Goal: Task Accomplishment & Management: Complete application form

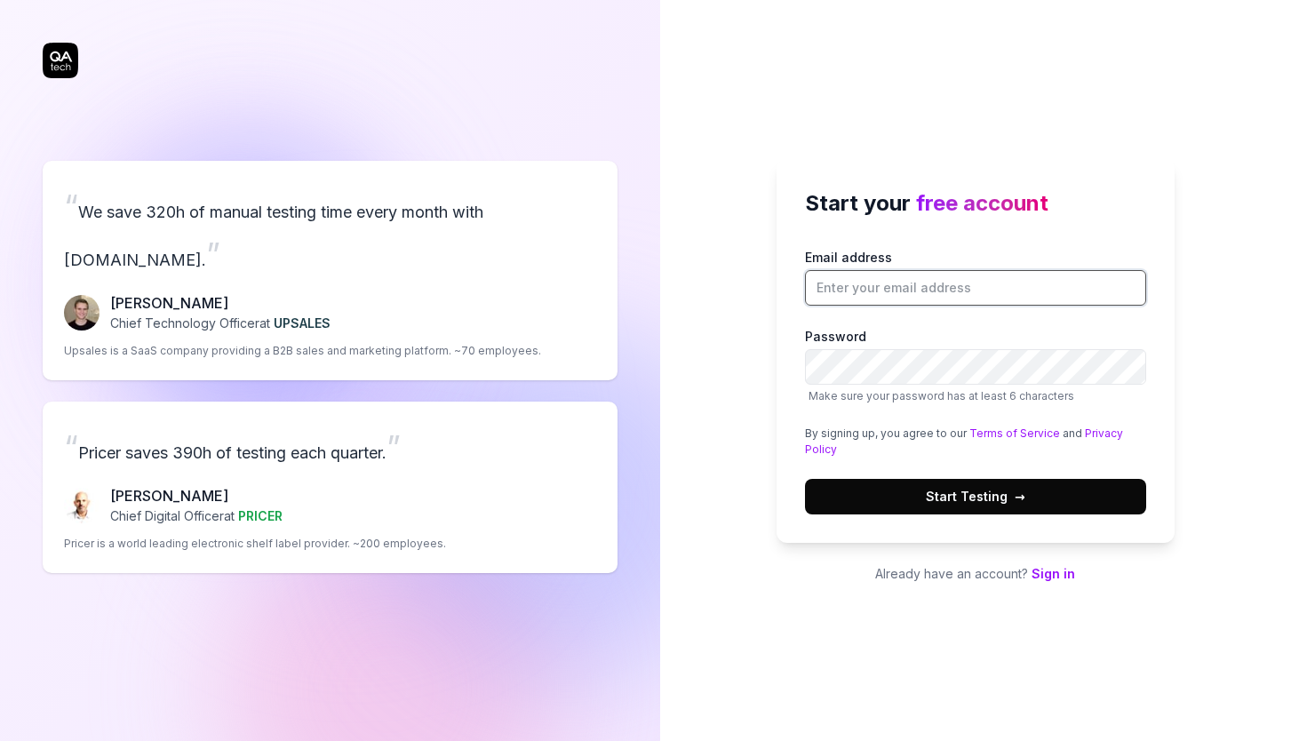
click at [891, 294] on input "Email address" at bounding box center [975, 288] width 341 height 36
click at [801, 316] on div "Start your free account Email address Password Make sure your password has at l…" at bounding box center [976, 351] width 398 height 384
click at [877, 290] on input "Email address" at bounding box center [975, 288] width 341 height 36
type input "[EMAIL_ADDRESS][PERSON_NAME][DOMAIN_NAME]"
click at [1072, 499] on button "Start Testing →" at bounding box center [975, 497] width 341 height 36
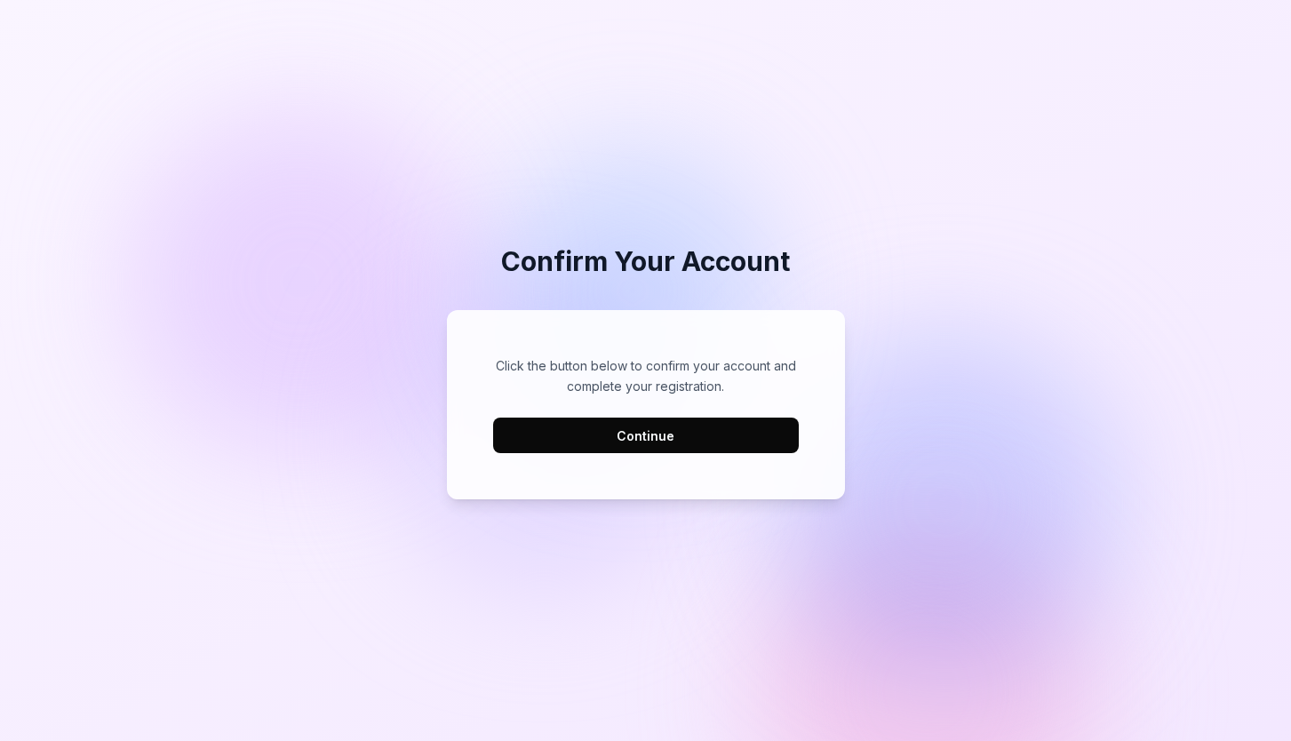
click at [737, 435] on button "Continue" at bounding box center [646, 436] width 306 height 36
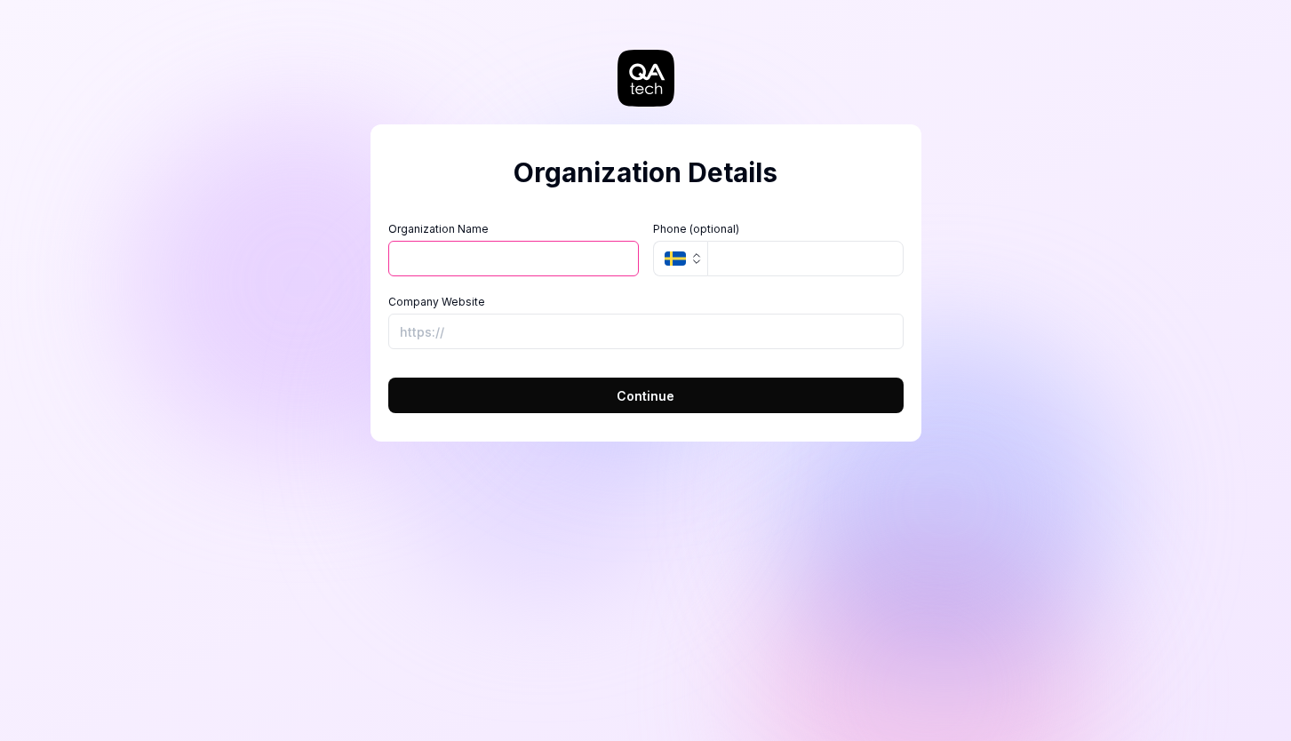
click at [574, 258] on input "Organization Name" at bounding box center [513, 259] width 251 height 36
click at [599, 223] on label "Organization Name" at bounding box center [513, 229] width 251 height 16
click at [599, 241] on input "Organization Name" at bounding box center [513, 259] width 251 height 36
click at [552, 257] on input "Organization Name" at bounding box center [513, 259] width 251 height 36
type input "Signicat-test"
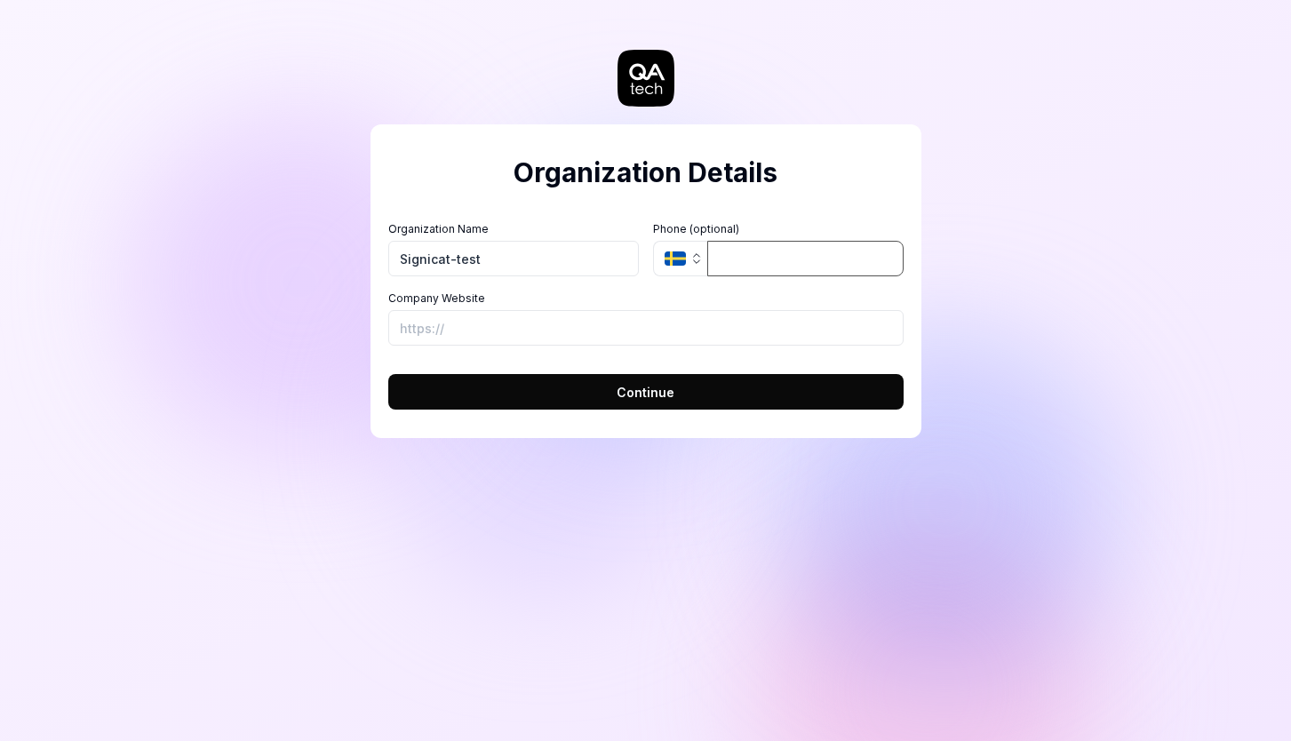
click at [787, 257] on input "tel" at bounding box center [805, 259] width 196 height 36
type input "076-879 21 22"
click at [727, 331] on input "Company Website" at bounding box center [645, 328] width 515 height 36
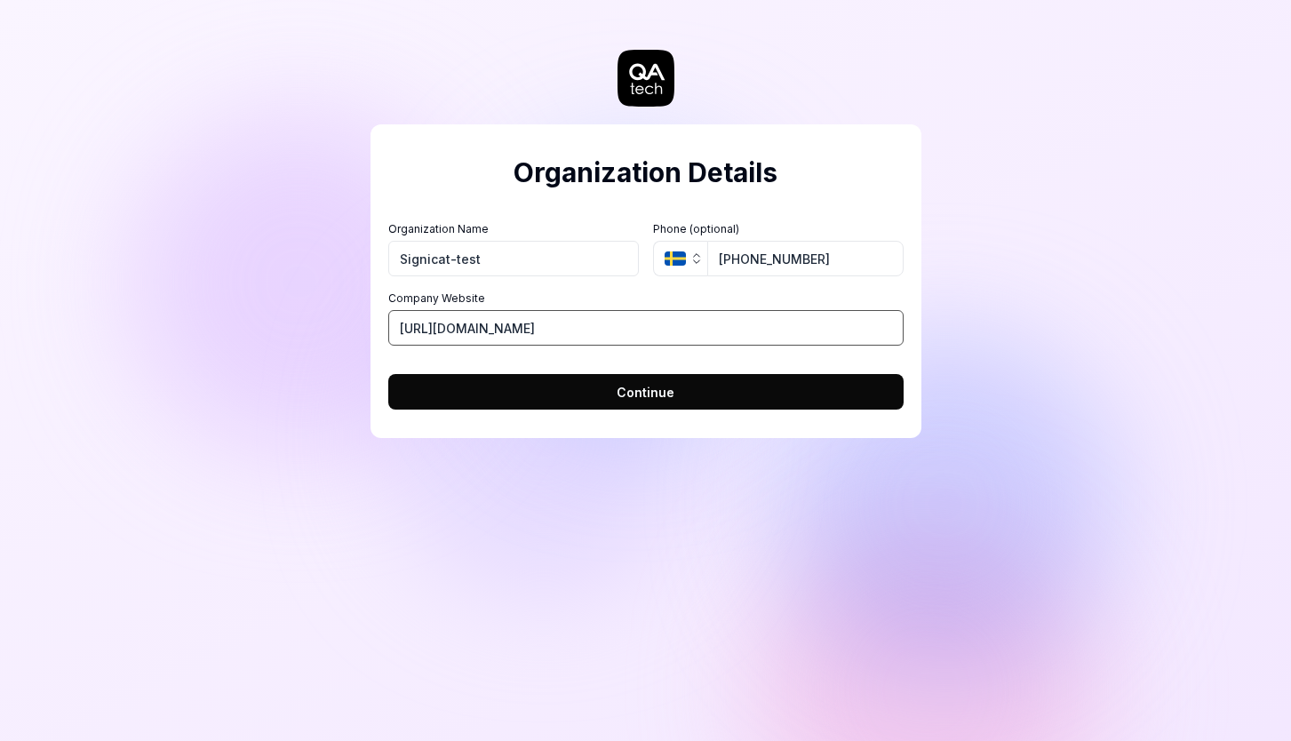
drag, startPoint x: 614, startPoint y: 327, endPoint x: 554, endPoint y: 329, distance: 60.4
click at [554, 329] on input "https://www.signicat.com/blog" at bounding box center [645, 328] width 515 height 36
type input "https://www.signicat.com"
click at [626, 398] on span "Continue" at bounding box center [646, 392] width 58 height 19
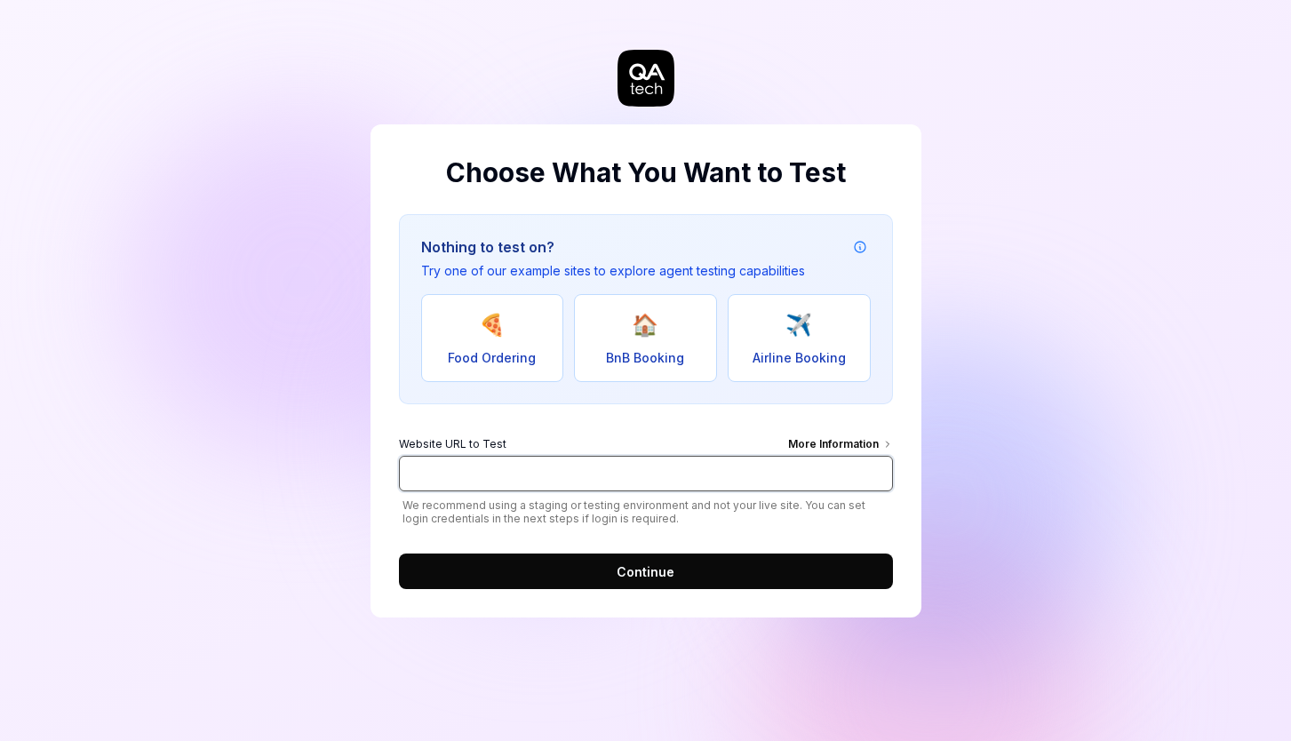
click at [606, 474] on input "Website URL to Test More Information" at bounding box center [646, 474] width 494 height 36
paste input "dashboard.signicat.com"
type input "https://dashboard.signicat.com"
click at [642, 571] on span "Continue" at bounding box center [646, 571] width 58 height 19
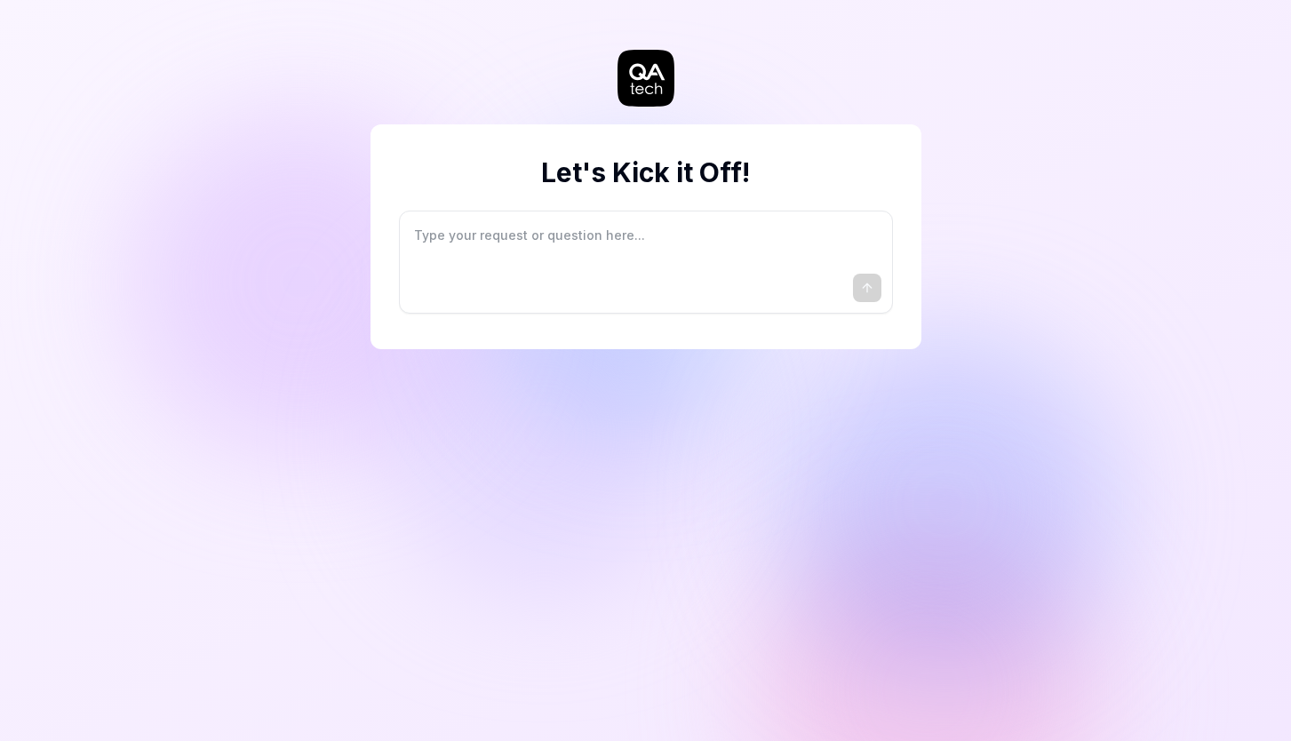
type textarea "*"
type textarea "I"
type textarea "*"
type textarea "I"
type textarea "*"
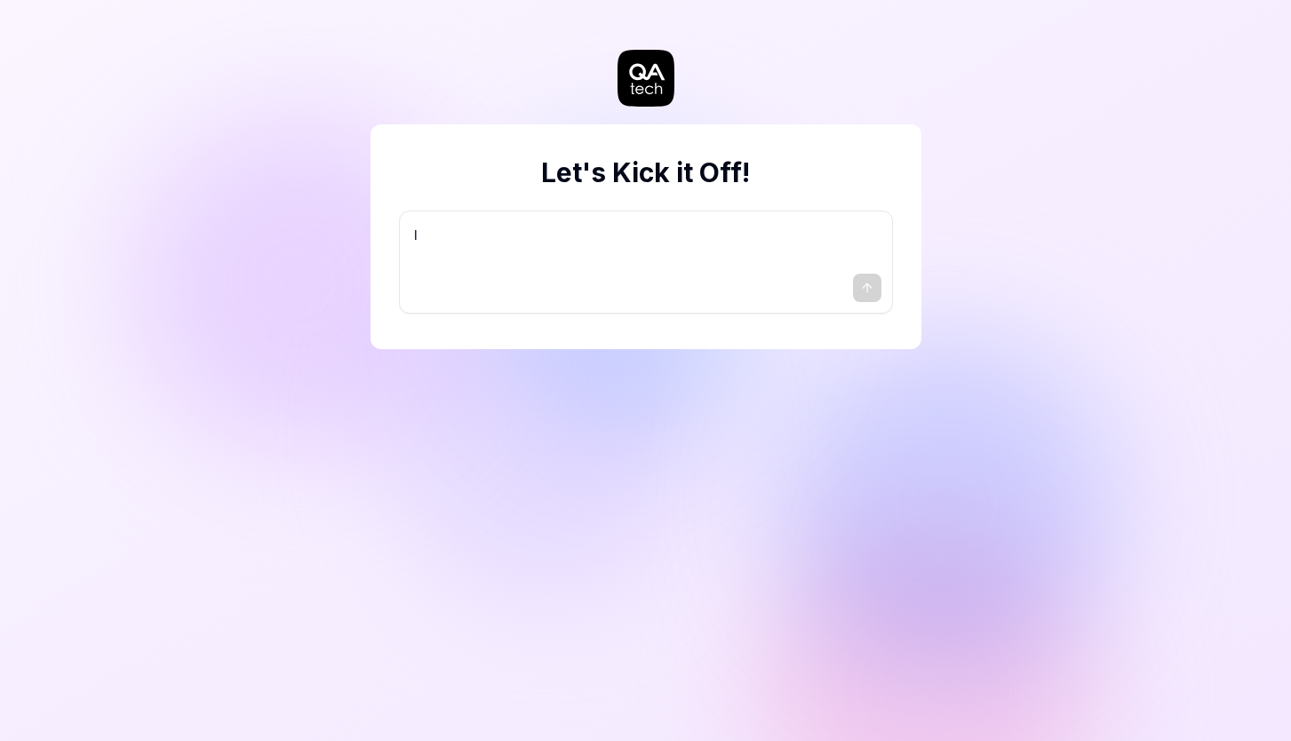
type textarea "I w"
type textarea "*"
type textarea "I wa"
type textarea "*"
type textarea "I wan"
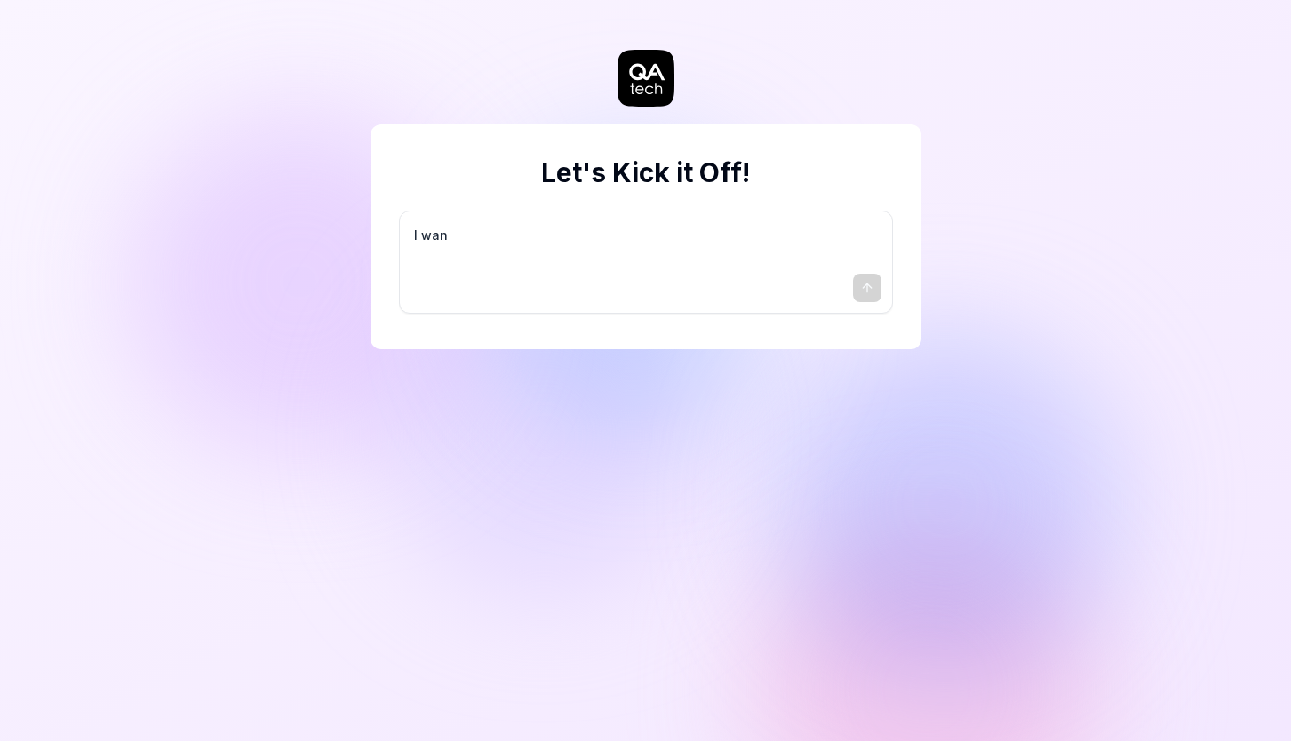
type textarea "*"
type textarea "I want"
type textarea "*"
type textarea "I want"
type textarea "*"
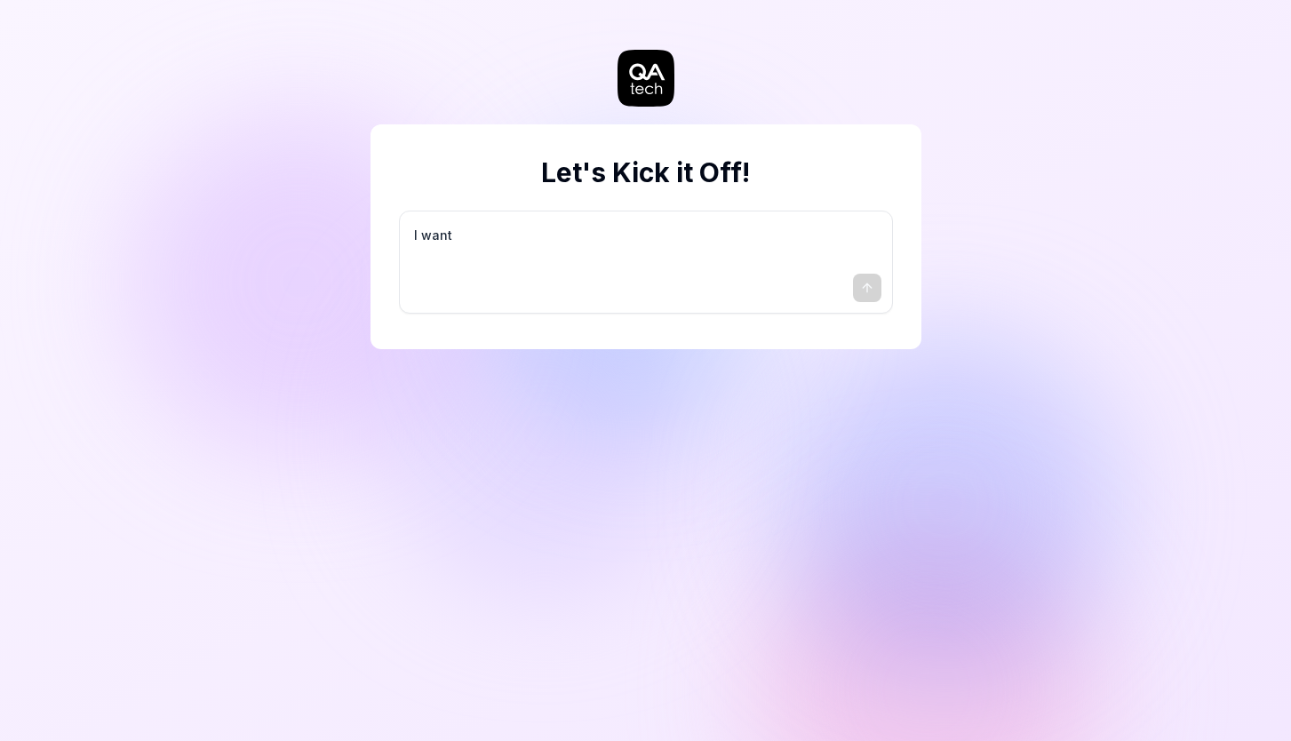
type textarea "I want a"
type textarea "*"
type textarea "I want a"
type textarea "*"
type textarea "I want a g"
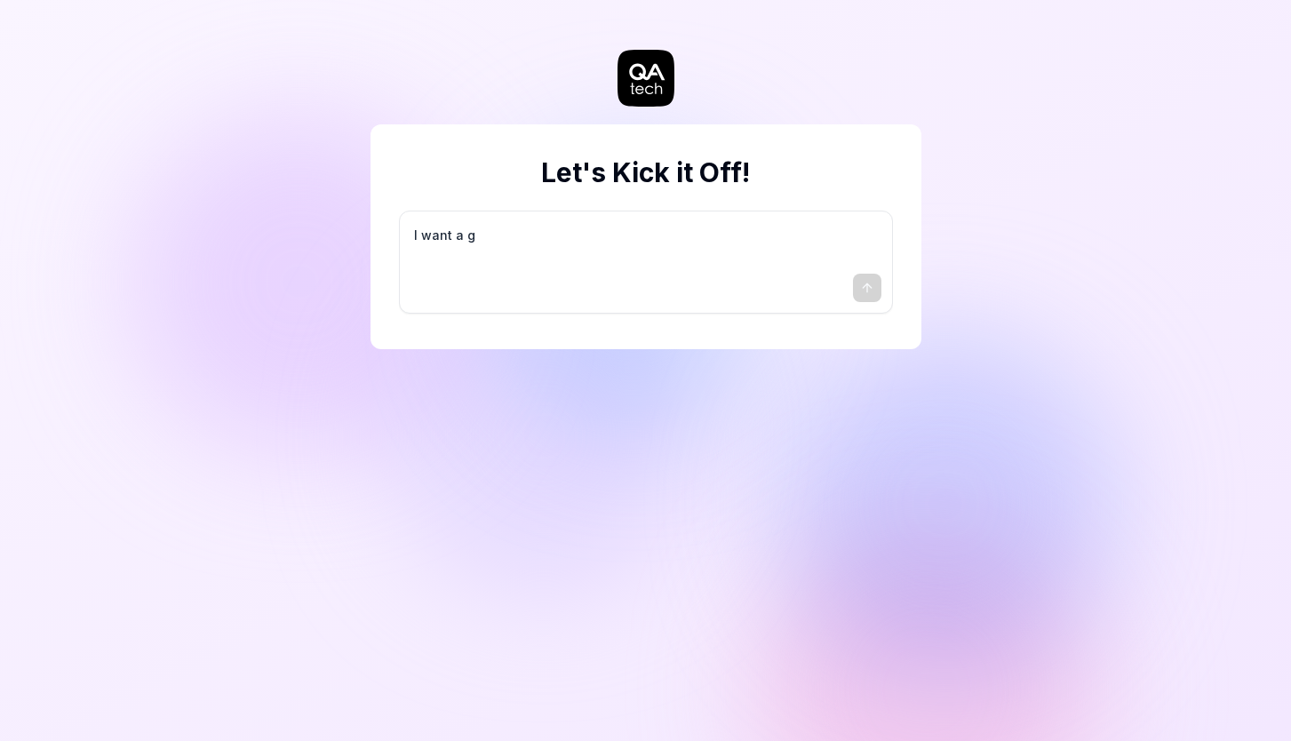
type textarea "*"
type textarea "I want a go"
type textarea "*"
type textarea "I want a goo"
type textarea "*"
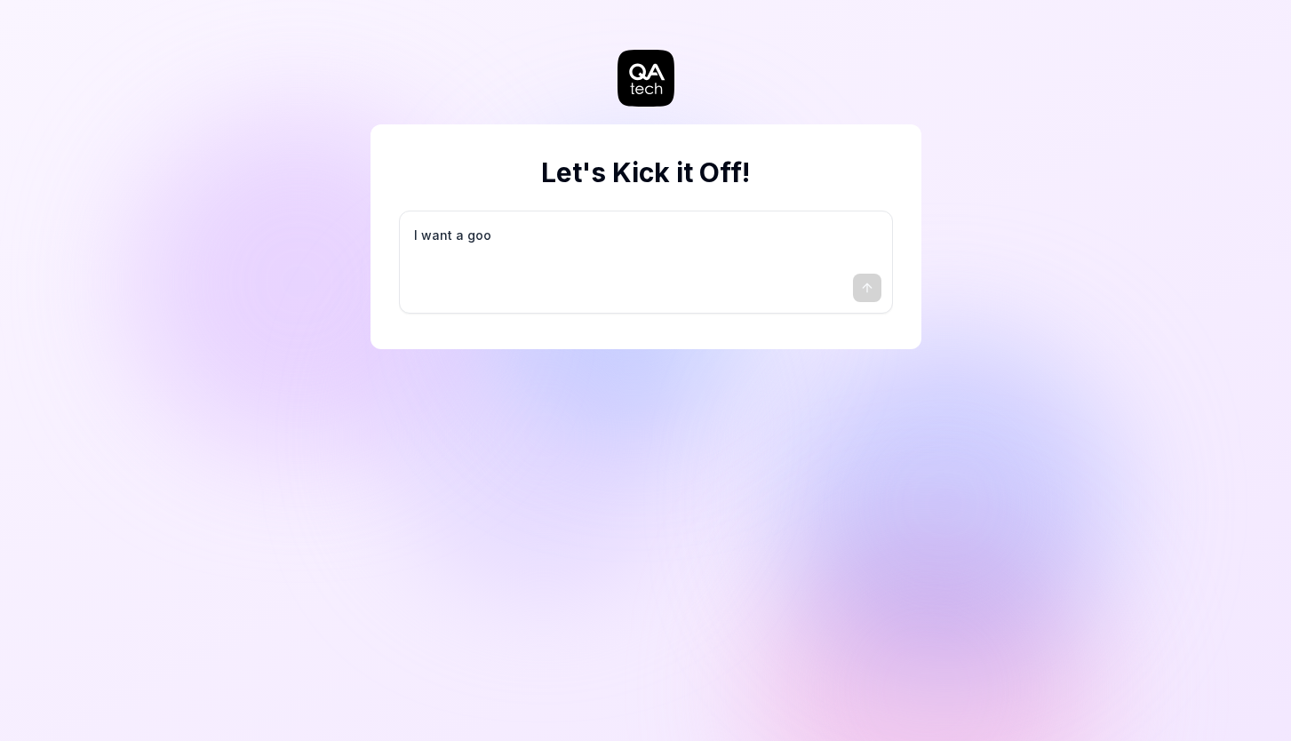
type textarea "I want a good"
type textarea "*"
type textarea "I want a good"
type textarea "*"
type textarea "I want a good t"
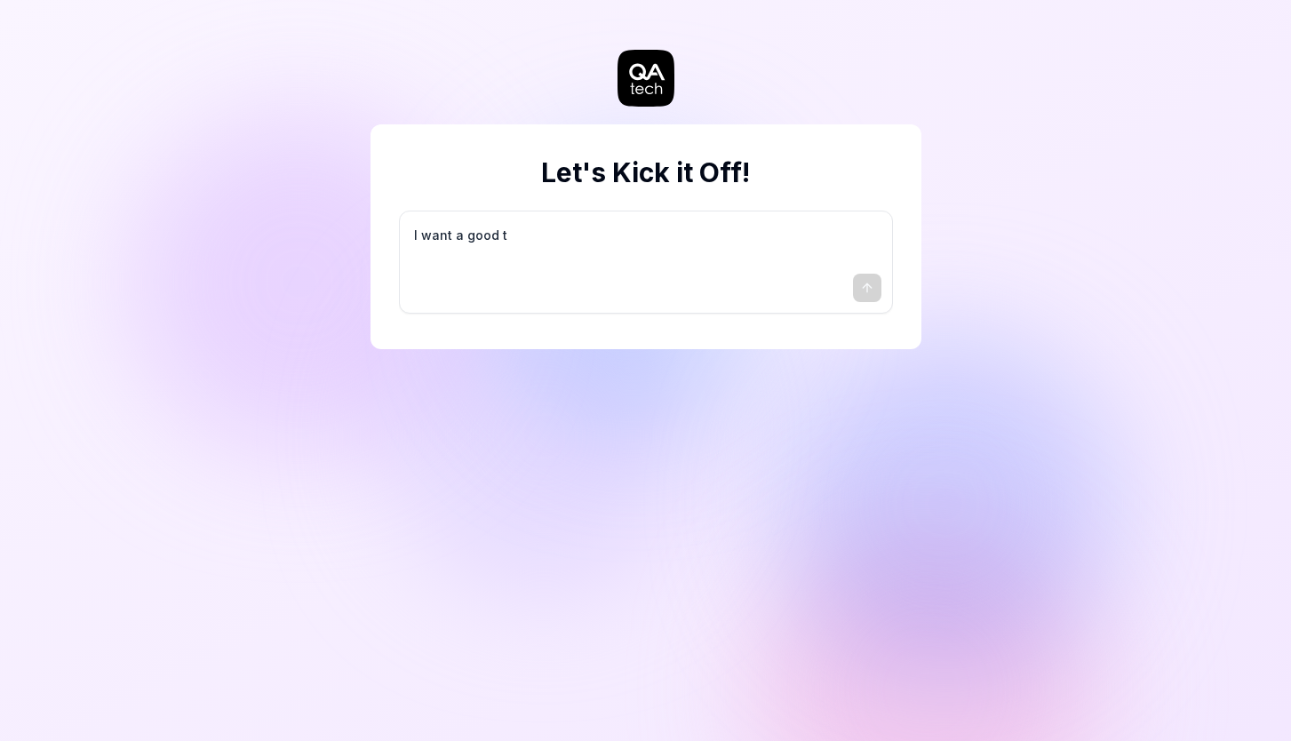
type textarea "*"
type textarea "I want a good te"
type textarea "*"
type textarea "I want a good tes"
type textarea "*"
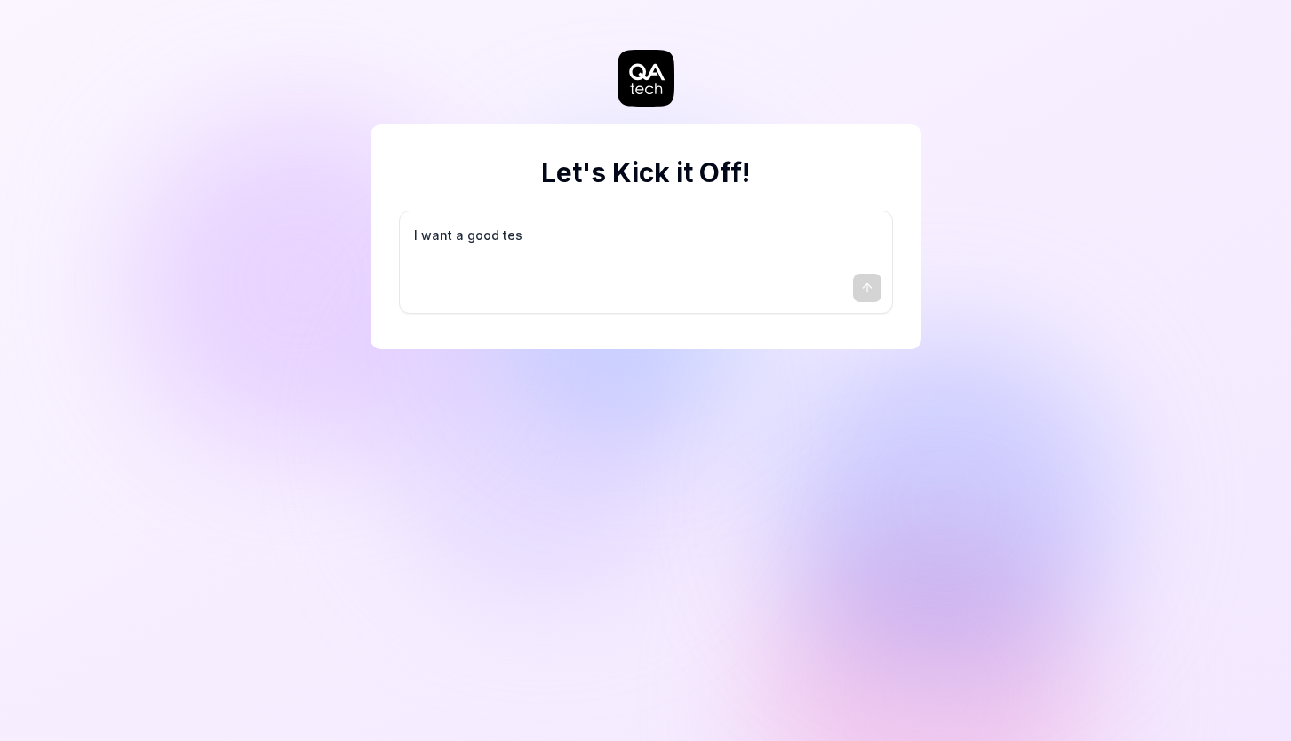
type textarea "I want a good test"
type textarea "*"
type textarea "I want a good test"
type textarea "*"
type textarea "I want a good test s"
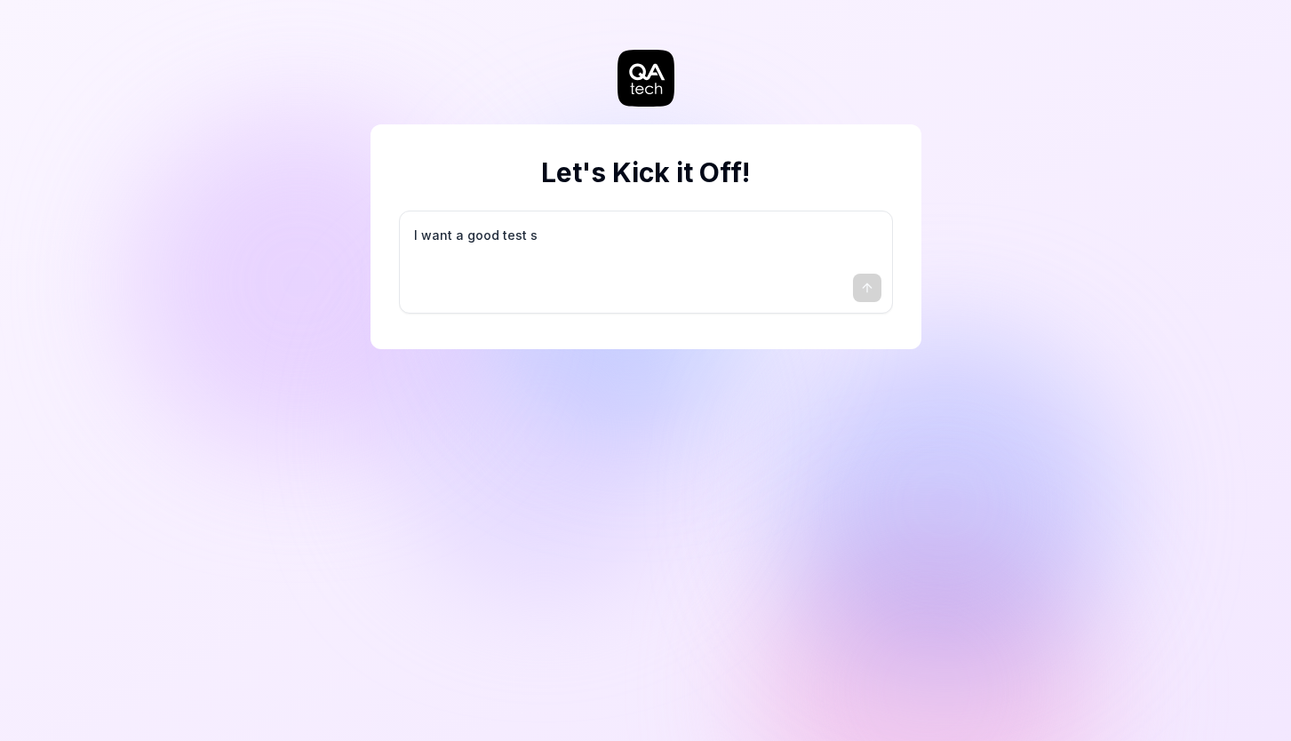
type textarea "*"
type textarea "I want a good test se"
type textarea "*"
type textarea "I want a good test set"
type textarea "*"
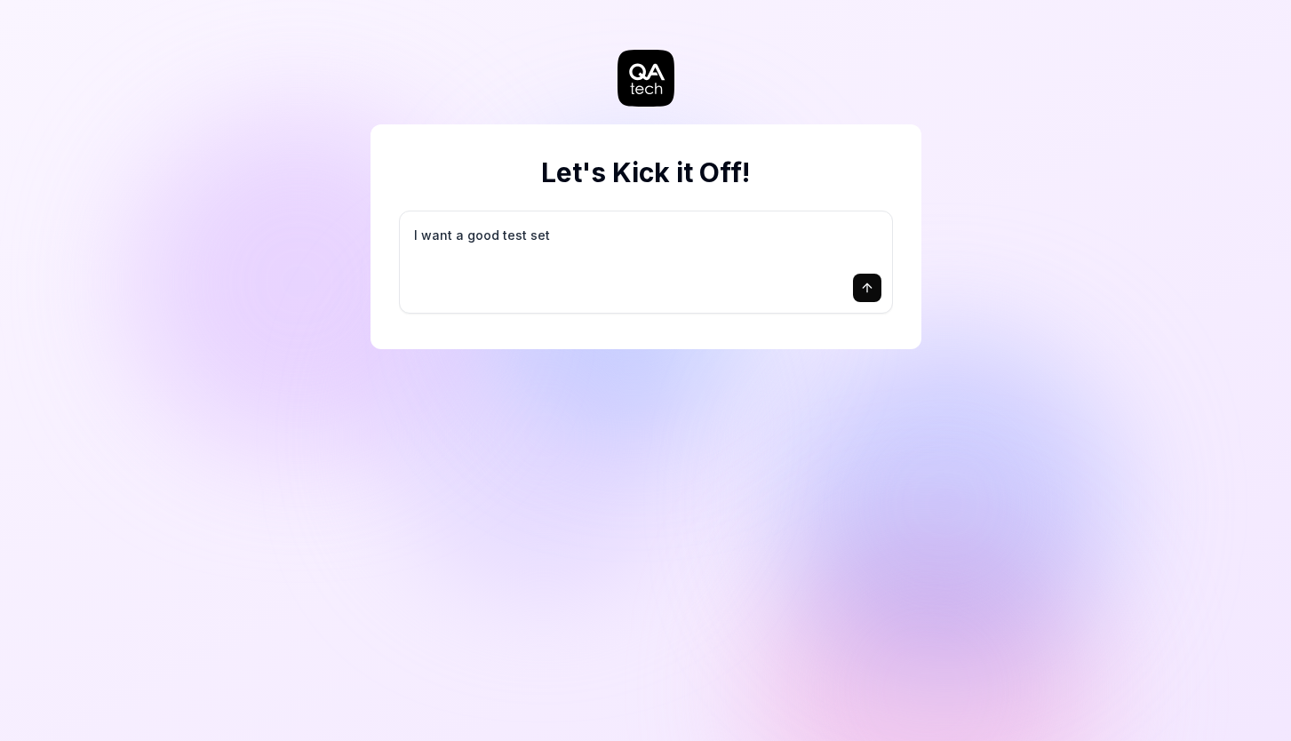
type textarea "I want a good test setu"
type textarea "*"
type textarea "I want a good test setup"
type textarea "*"
type textarea "I want a good test setup"
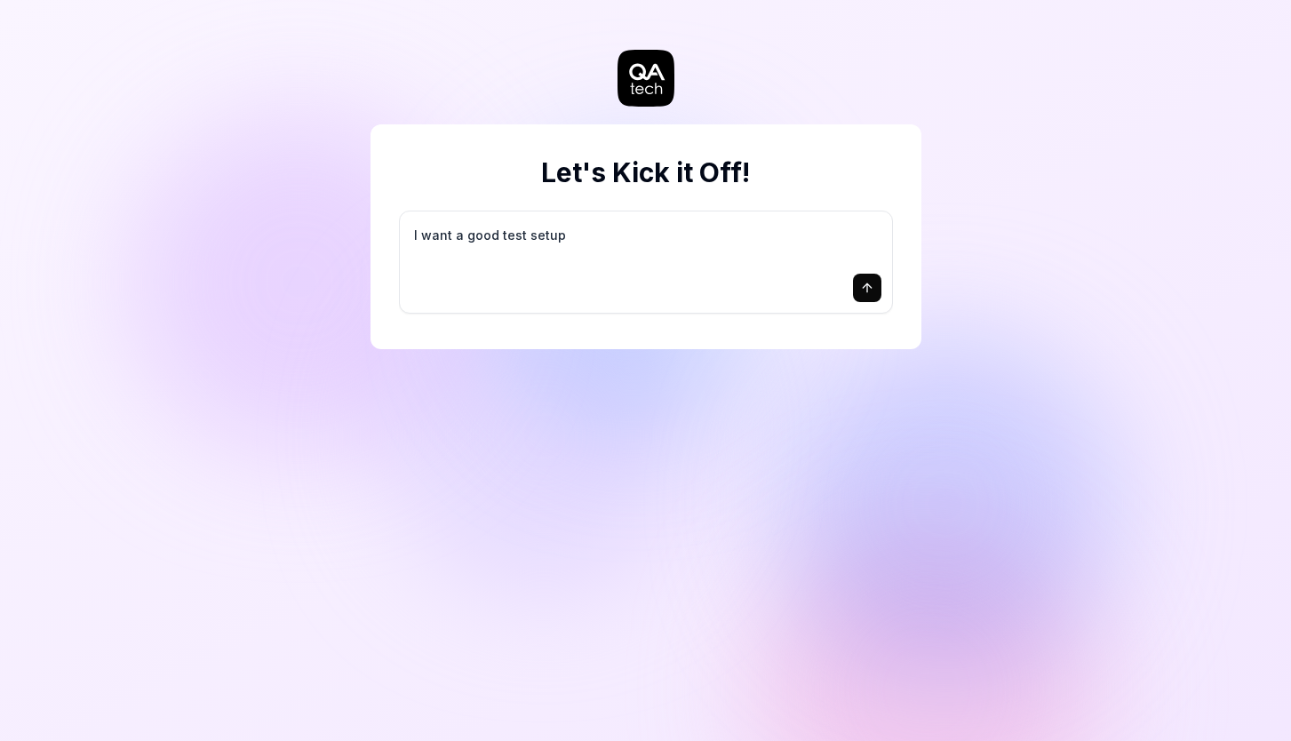
type textarea "*"
type textarea "I want a good test setup f"
type textarea "*"
type textarea "I want a good test setup fo"
type textarea "*"
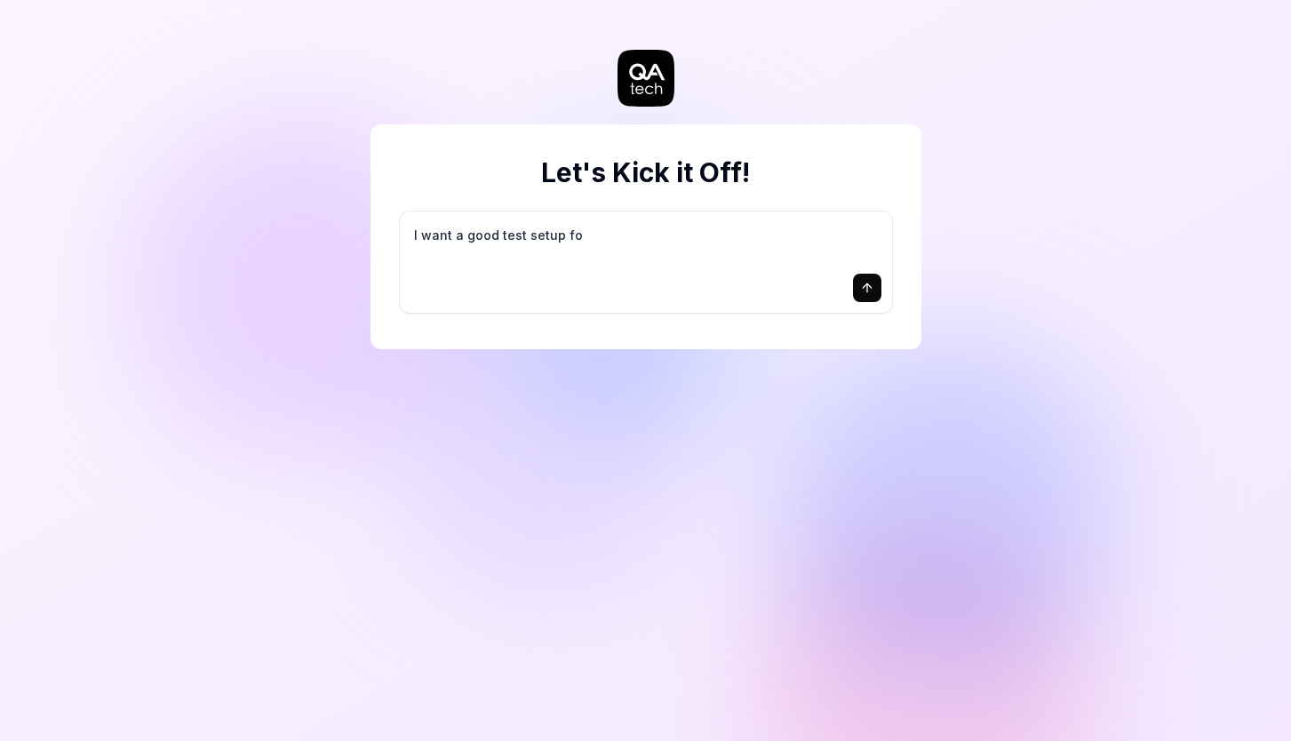
type textarea "I want a good test setup for"
type textarea "*"
type textarea "I want a good test setup for"
type textarea "*"
type textarea "I want a good test setup for m"
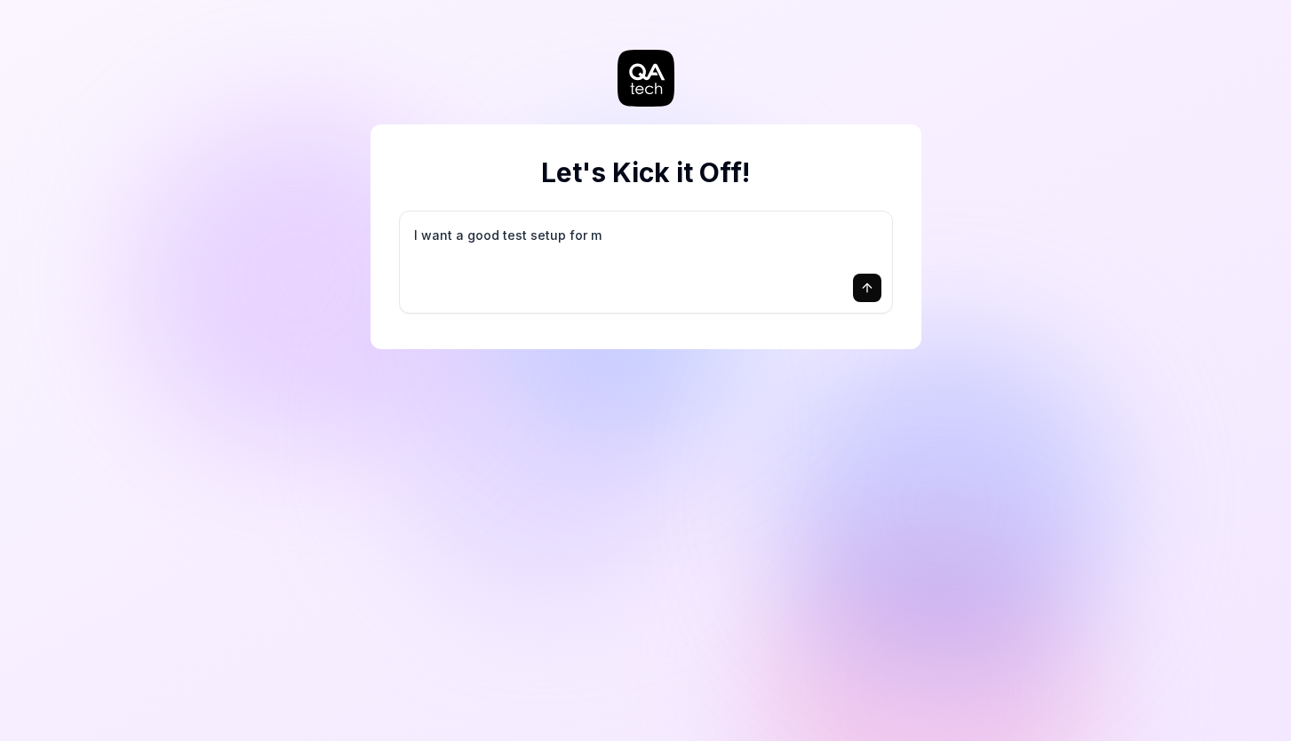
type textarea "*"
type textarea "I want a good test setup for my"
type textarea "*"
type textarea "I want a good test setup for my"
type textarea "*"
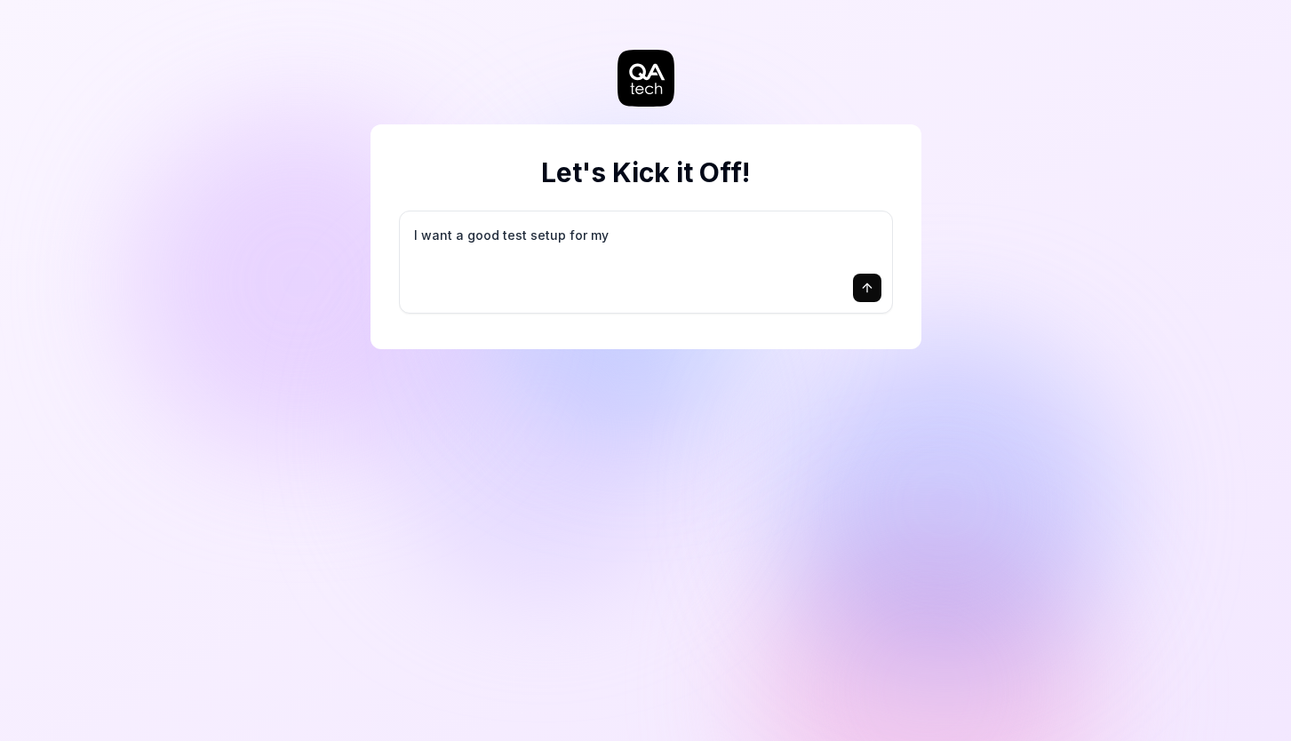
type textarea "I want a good test setup for my s"
type textarea "*"
type textarea "I want a good test setup for my si"
type textarea "*"
type textarea "I want a good test setup for my sit"
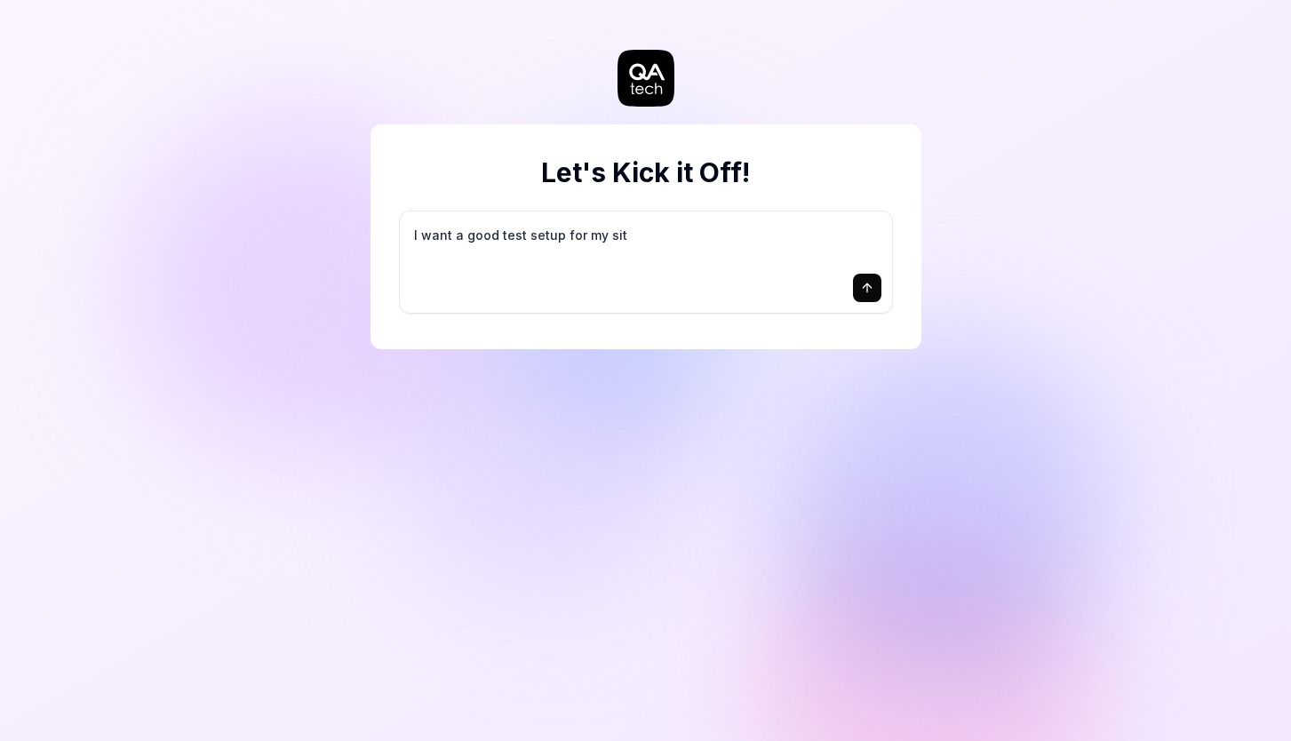
type textarea "*"
type textarea "I want a good test setup for my site"
type textarea "*"
type textarea "I want a good test setup for my site"
type textarea "*"
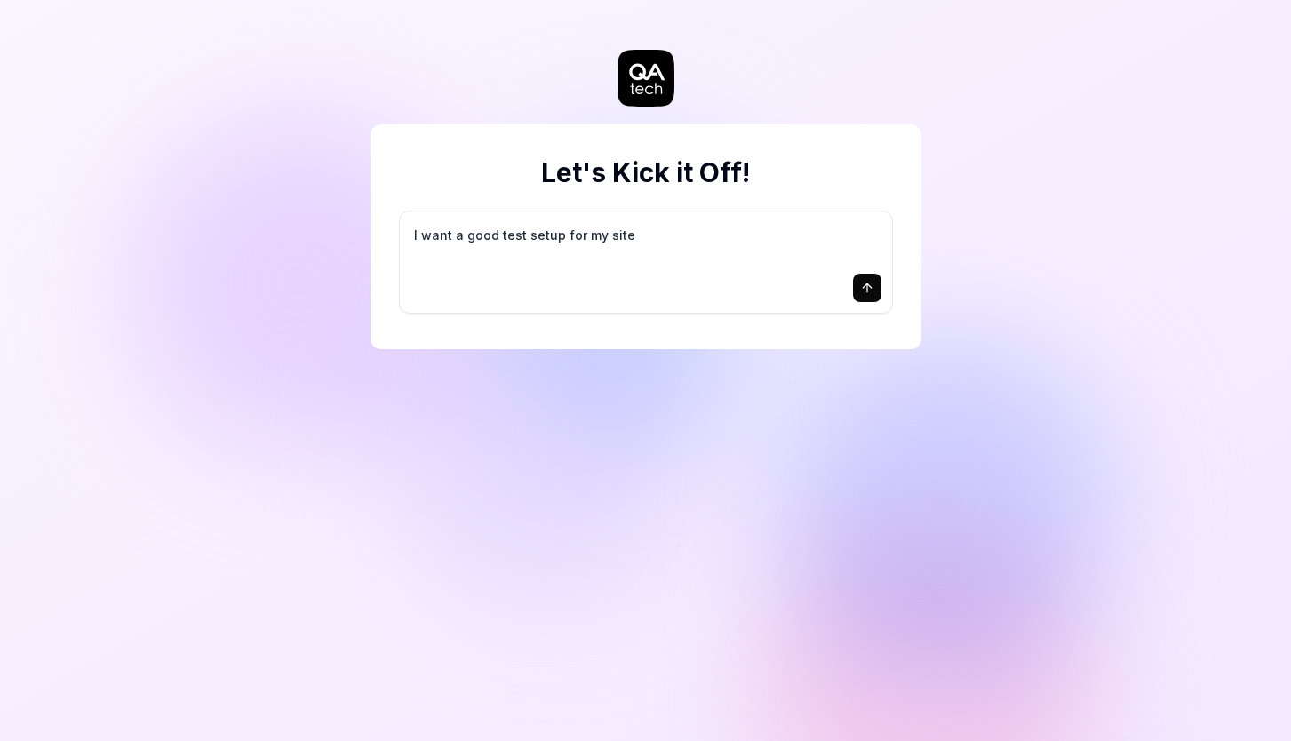
type textarea "I want a good test setup for my site -"
type textarea "*"
type textarea "I want a good test setup for my site -"
type textarea "*"
type textarea "I want a good test setup for my site - h"
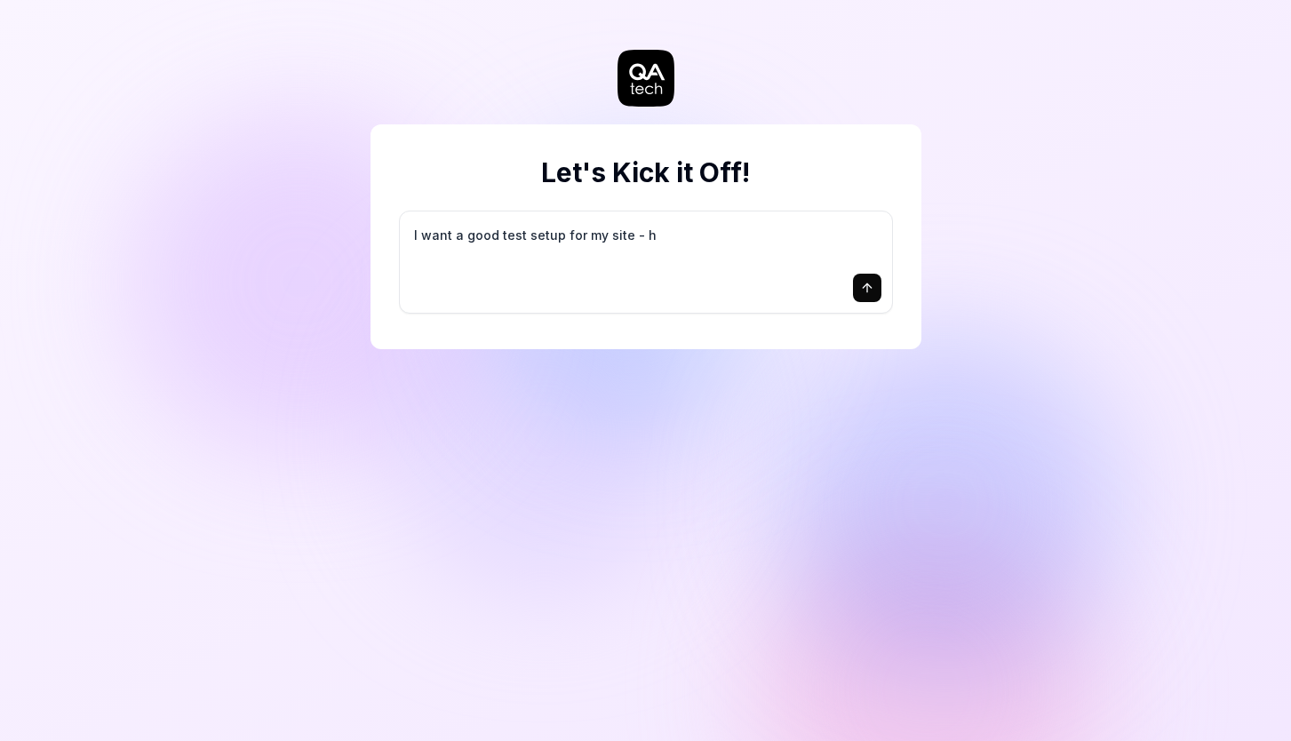
type textarea "*"
type textarea "I want a good test setup for my site - he"
type textarea "*"
type textarea "I want a good test setup for my site - hel"
type textarea "*"
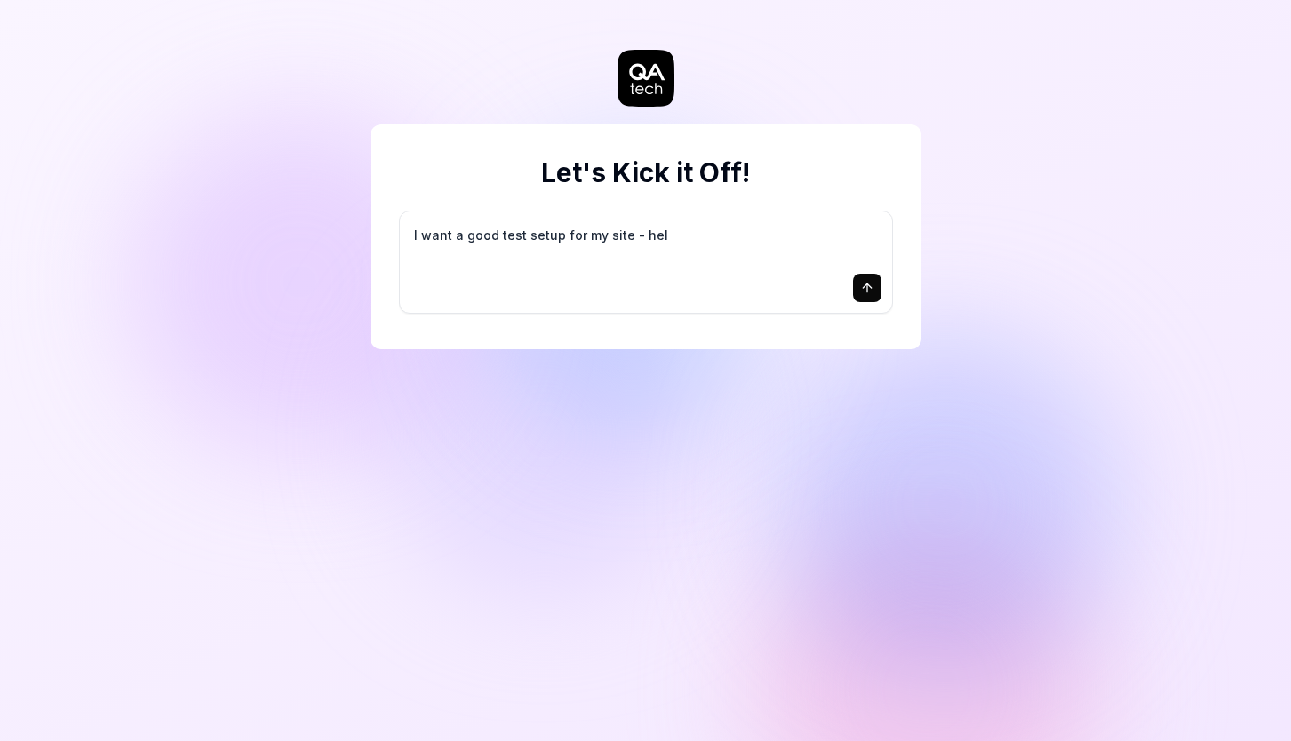
type textarea "I want a good test setup for my site - help"
type textarea "*"
type textarea "I want a good test setup for my site - help"
type textarea "*"
type textarea "I want a good test setup for my site - help m"
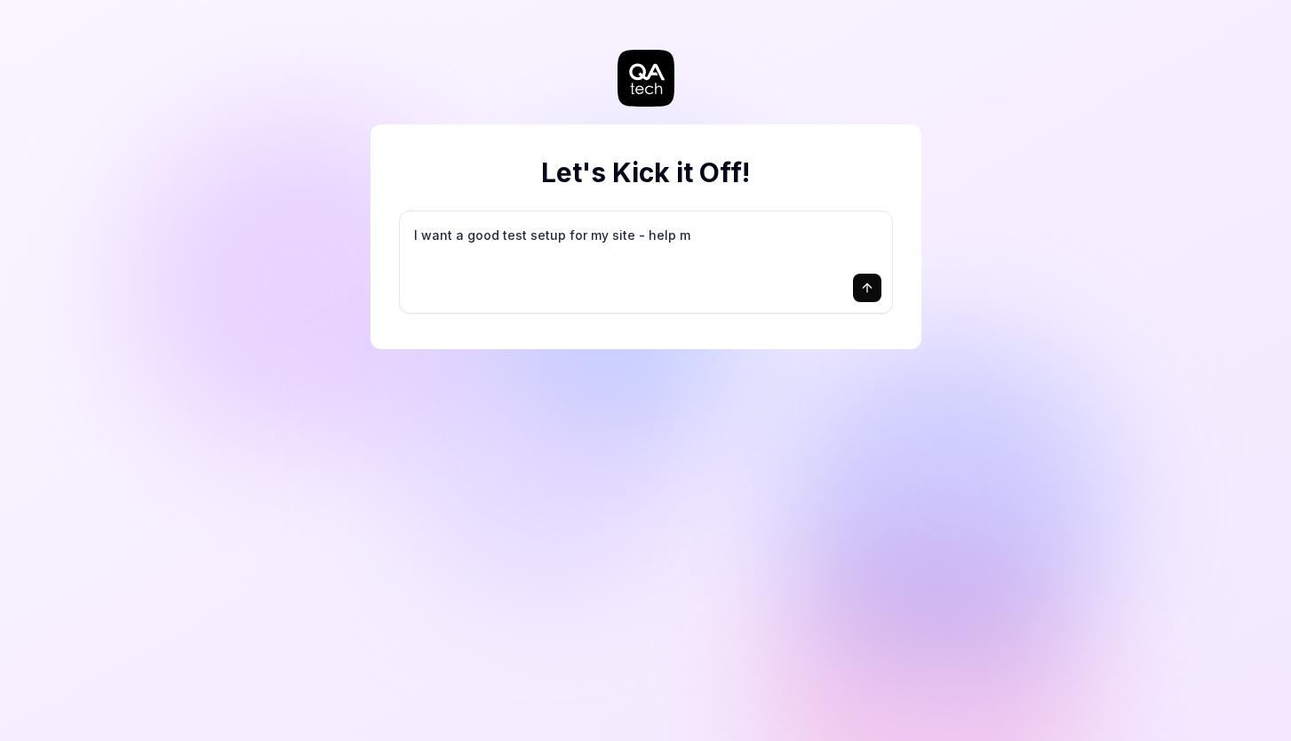
type textarea "*"
type textarea "I want a good test setup for my site - help me"
type textarea "*"
type textarea "I want a good test setup for my site - help me"
type textarea "*"
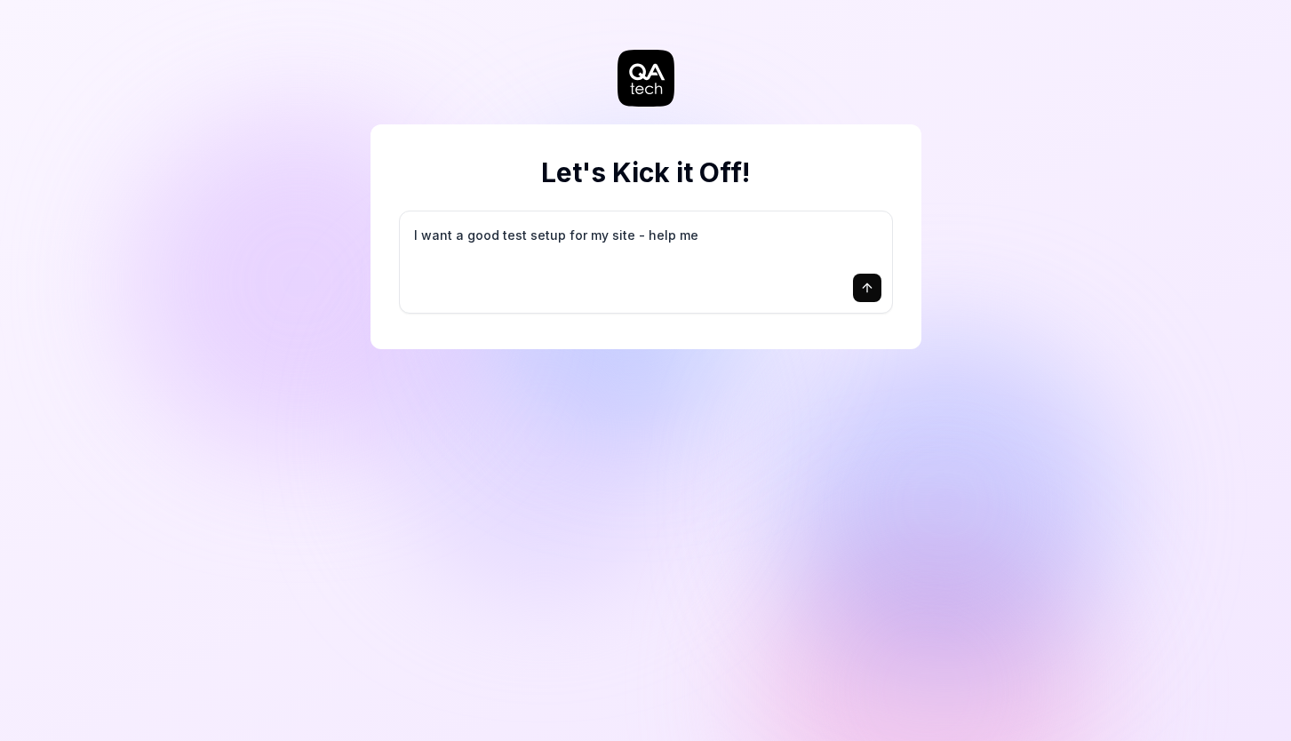
type textarea "I want a good test setup for my site - help me c"
type textarea "*"
type textarea "I want a good test setup for my site - help me cr"
type textarea "*"
type textarea "I want a good test setup for my site - help me cre"
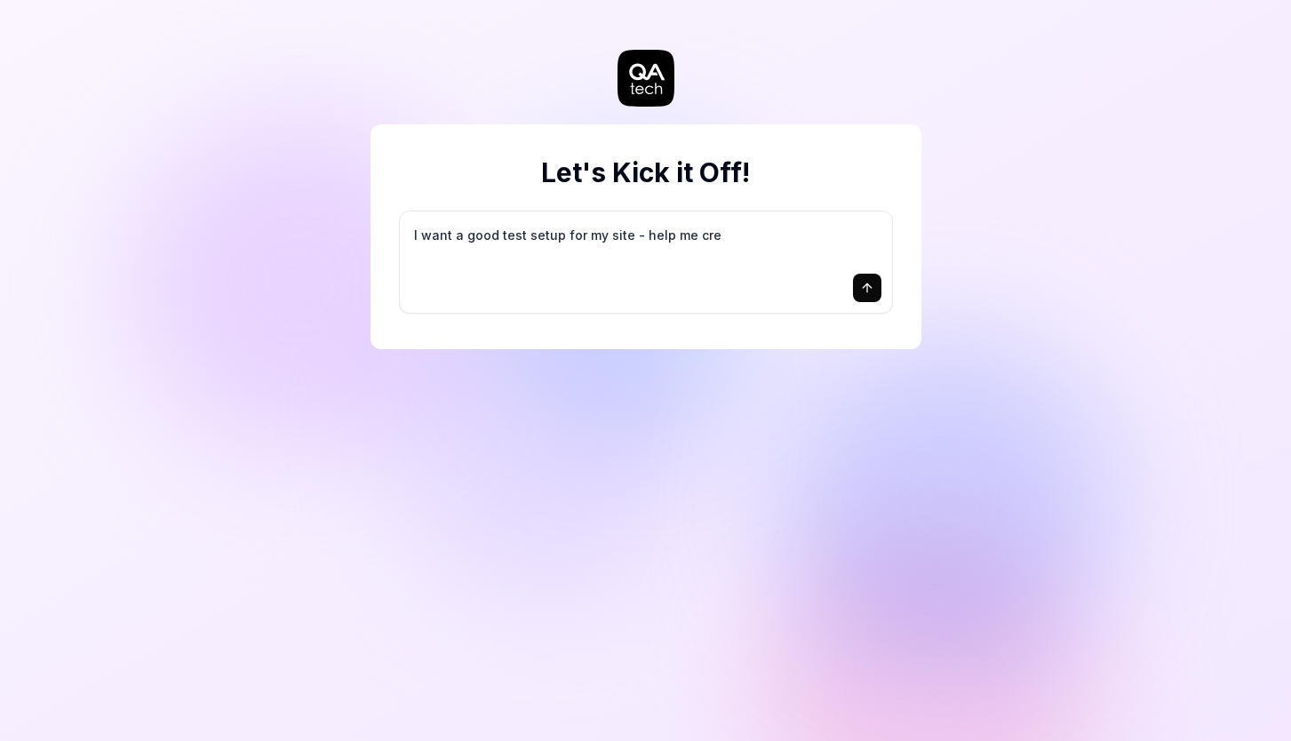
type textarea "*"
type textarea "I want a good test setup for my site - help me crea"
type textarea "*"
type textarea "I want a good test setup for my site - help me creat"
type textarea "*"
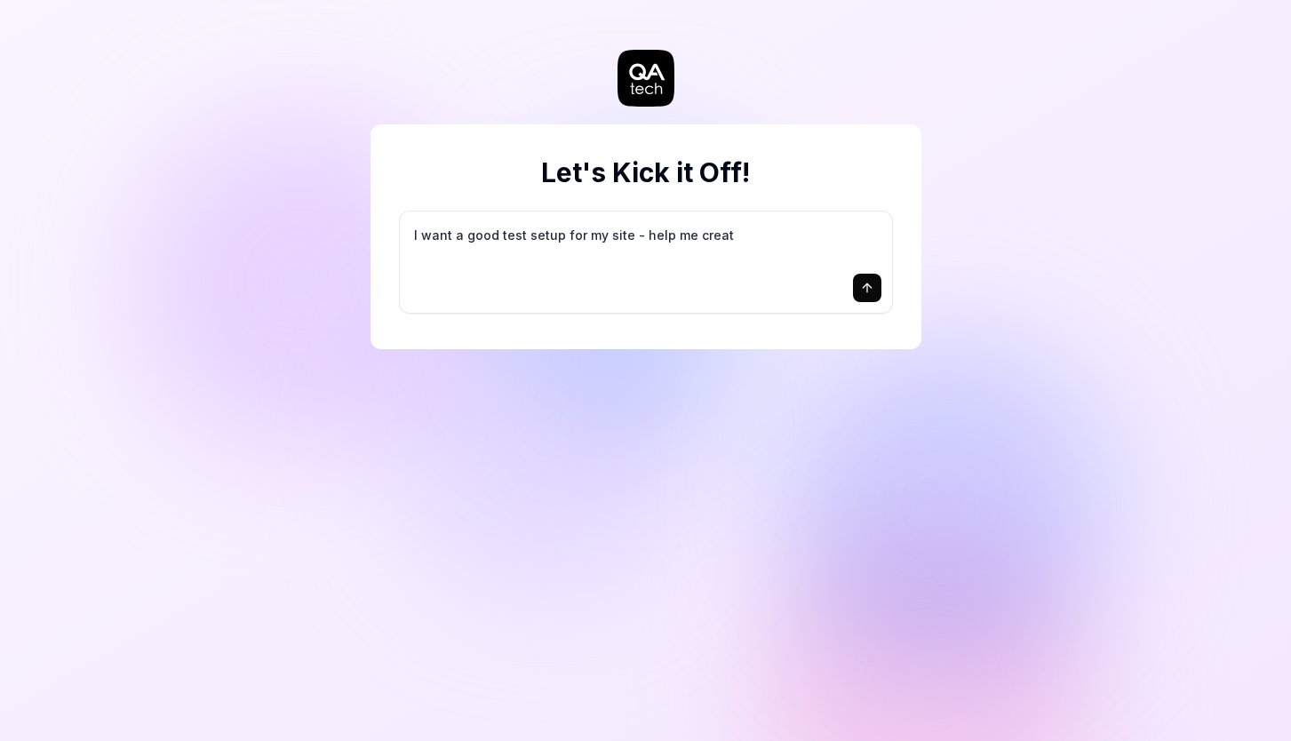
type textarea "I want a good test setup for my site - help me create"
type textarea "*"
type textarea "I want a good test setup for my site - help me create"
type textarea "*"
type textarea "I want a good test setup for my site - help me create t"
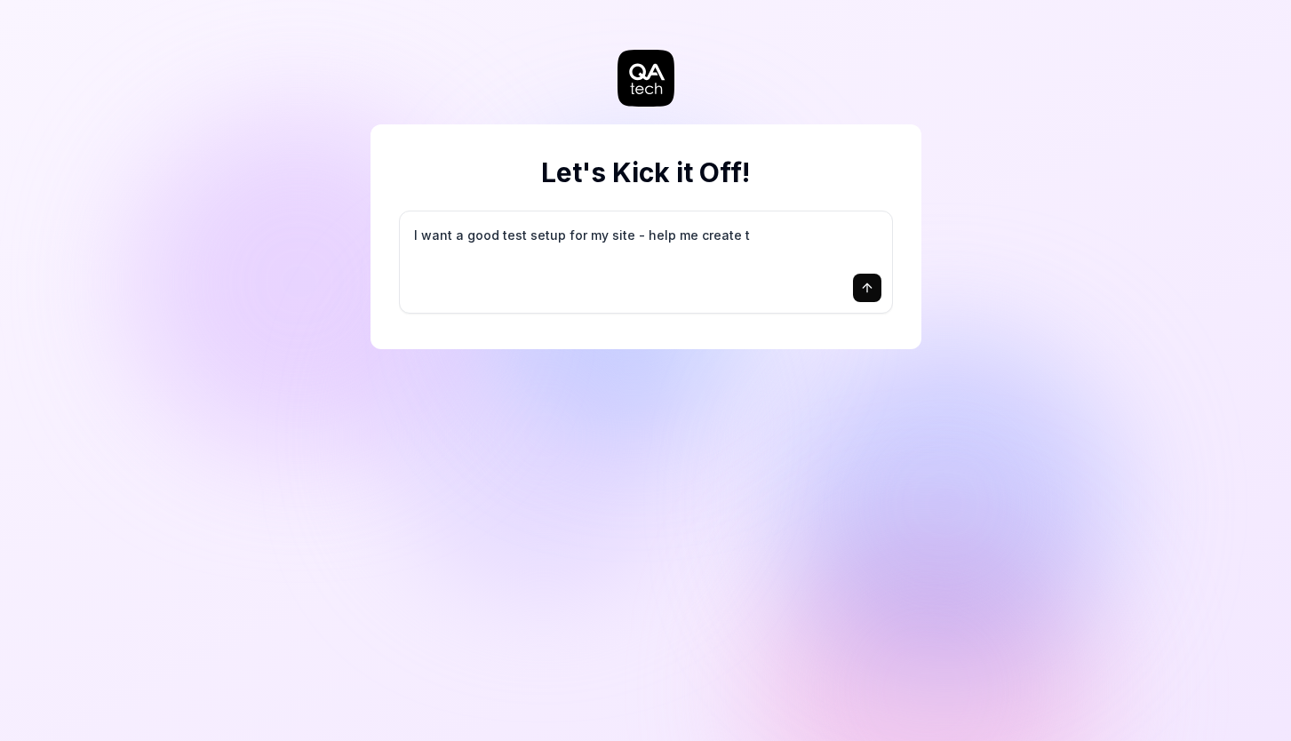
type textarea "*"
type textarea "I want a good test setup for my site - help me create th"
type textarea "*"
type textarea "I want a good test setup for my site - help me create the"
type textarea "*"
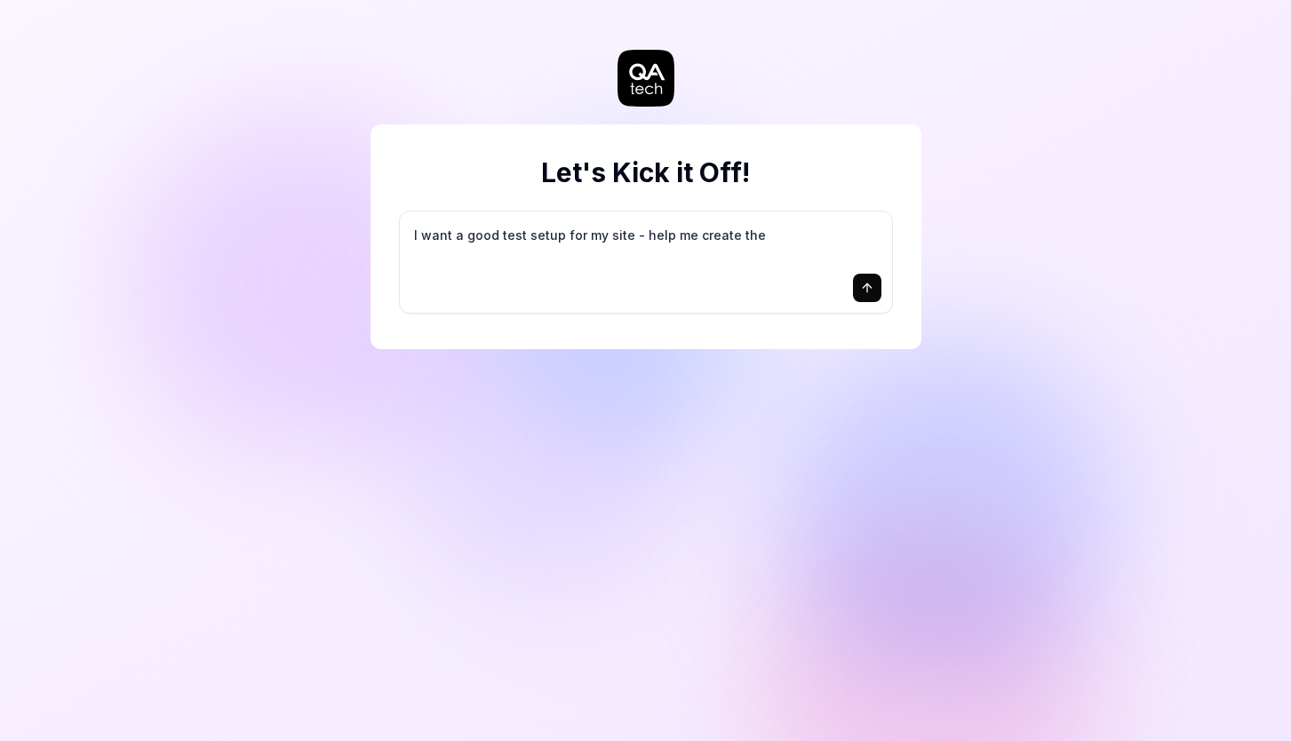
type textarea "I want a good test setup for my site - help me create the"
type textarea "*"
type textarea "I want a good test setup for my site - help me create the f"
type textarea "*"
type textarea "I want a good test setup for my site - help me create the fi"
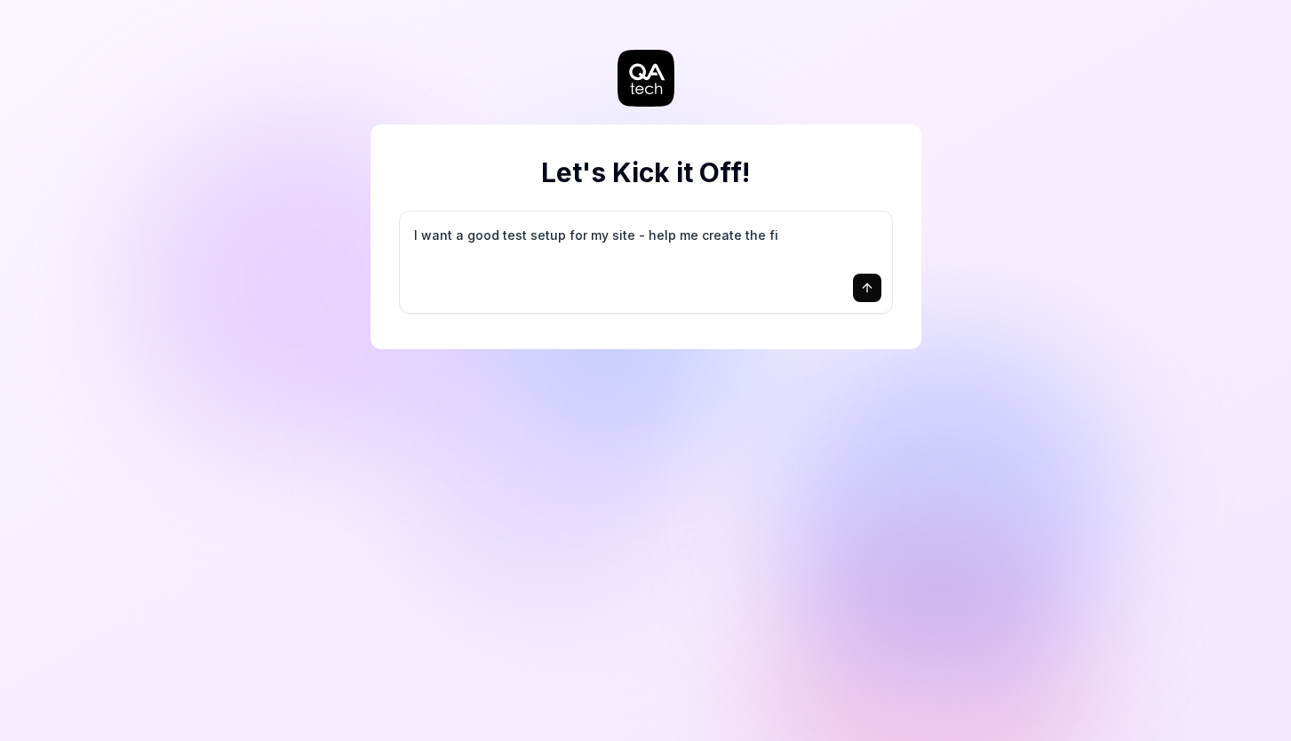
type textarea "*"
type textarea "I want a good test setup for my site - help me create the fir"
type textarea "*"
type textarea "I want a good test setup for my site - help me create the firs"
type textarea "*"
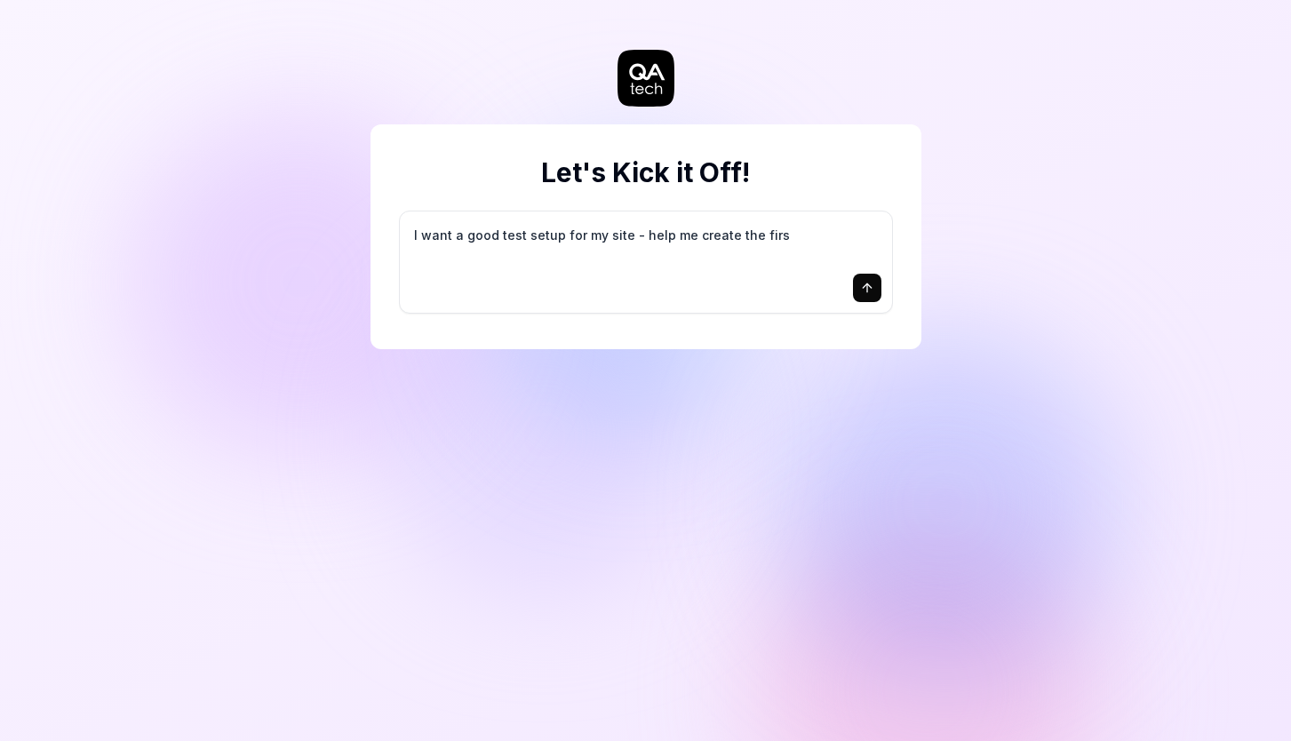
type textarea "I want a good test setup for my site - help me create the first"
type textarea "*"
type textarea "I want a good test setup for my site - help me create the first"
type textarea "*"
type textarea "I want a good test setup for my site - help me create the first 3"
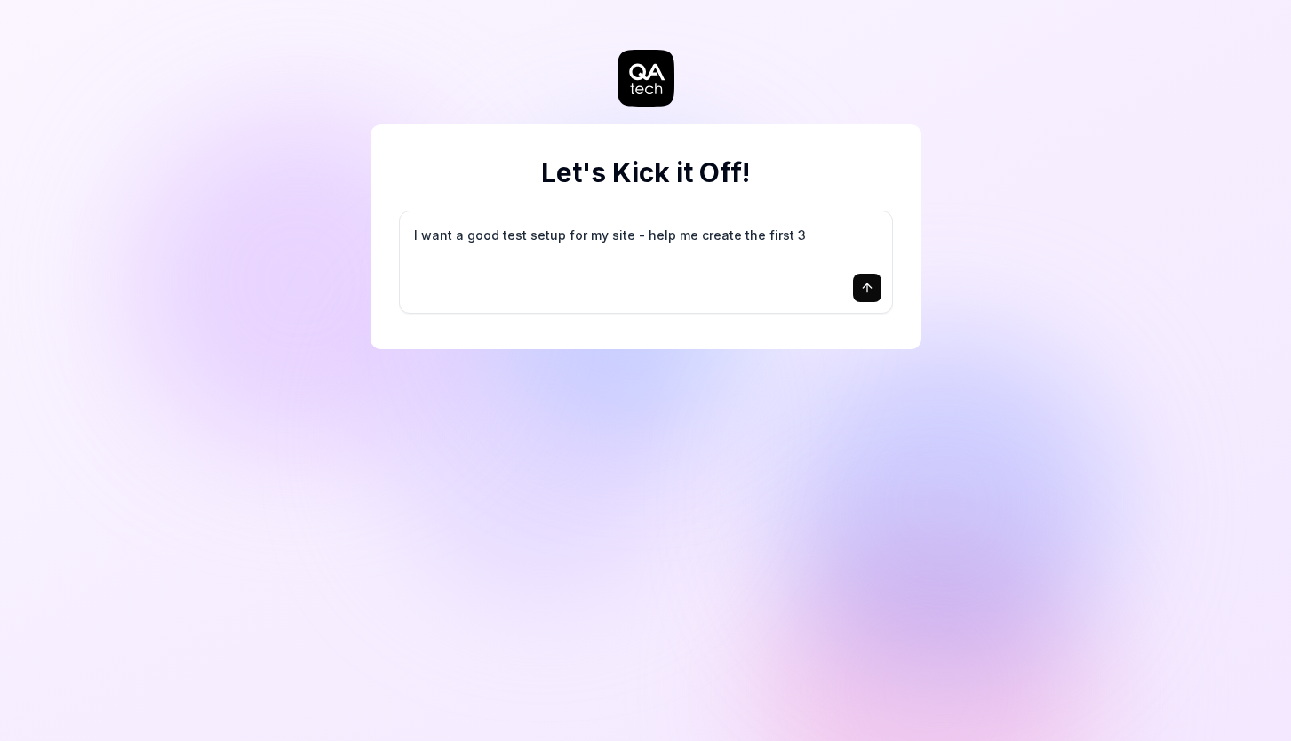
type textarea "*"
type textarea "I want a good test setup for my site - help me create the first 3-"
type textarea "*"
type textarea "I want a good test setup for my site - help me create the first 3-5"
type textarea "*"
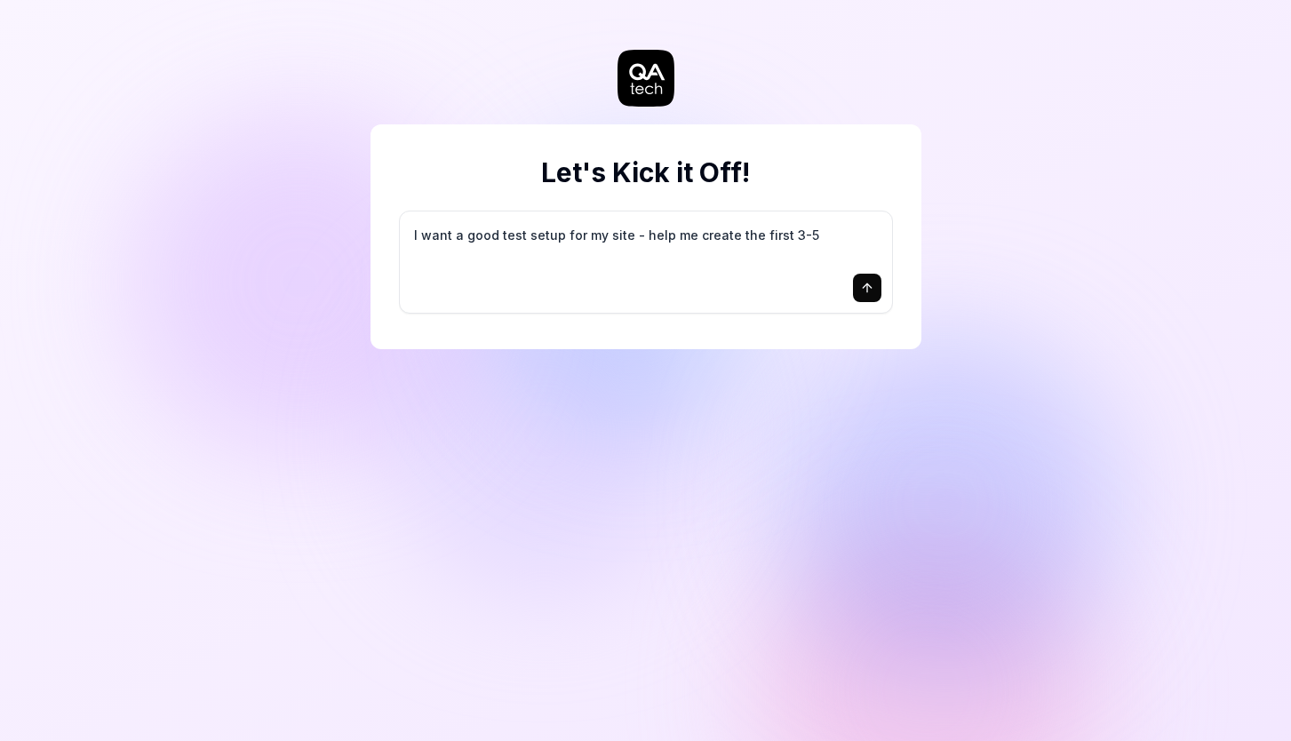
type textarea "I want a good test setup for my site - help me create the first 3-5"
type textarea "*"
type textarea "I want a good test setup for my site - help me create the first 3-5 t"
type textarea "*"
type textarea "I want a good test setup for my site - help me create the first 3-5 te"
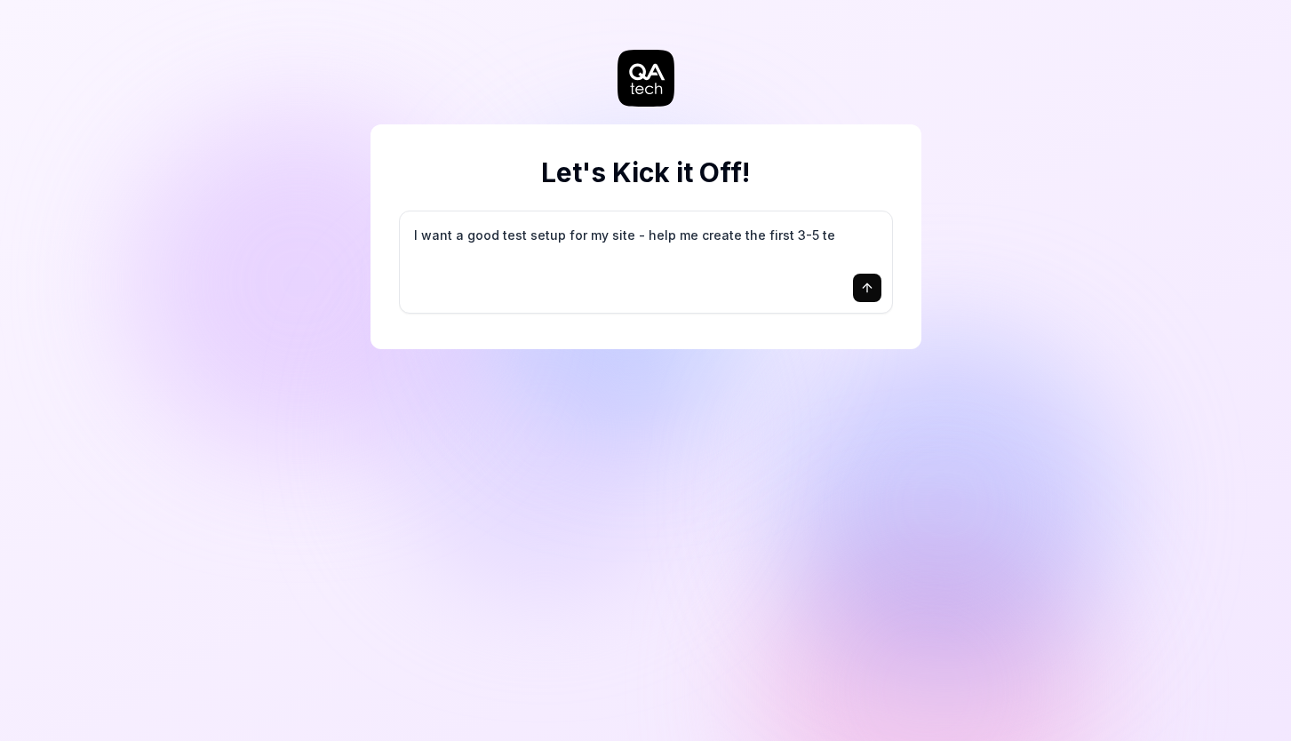
type textarea "*"
type textarea "I want a good test setup for my site - help me create the first 3-5 tes"
type textarea "*"
type textarea "I want a good test setup for my site - help me create the first 3-5 test"
type textarea "*"
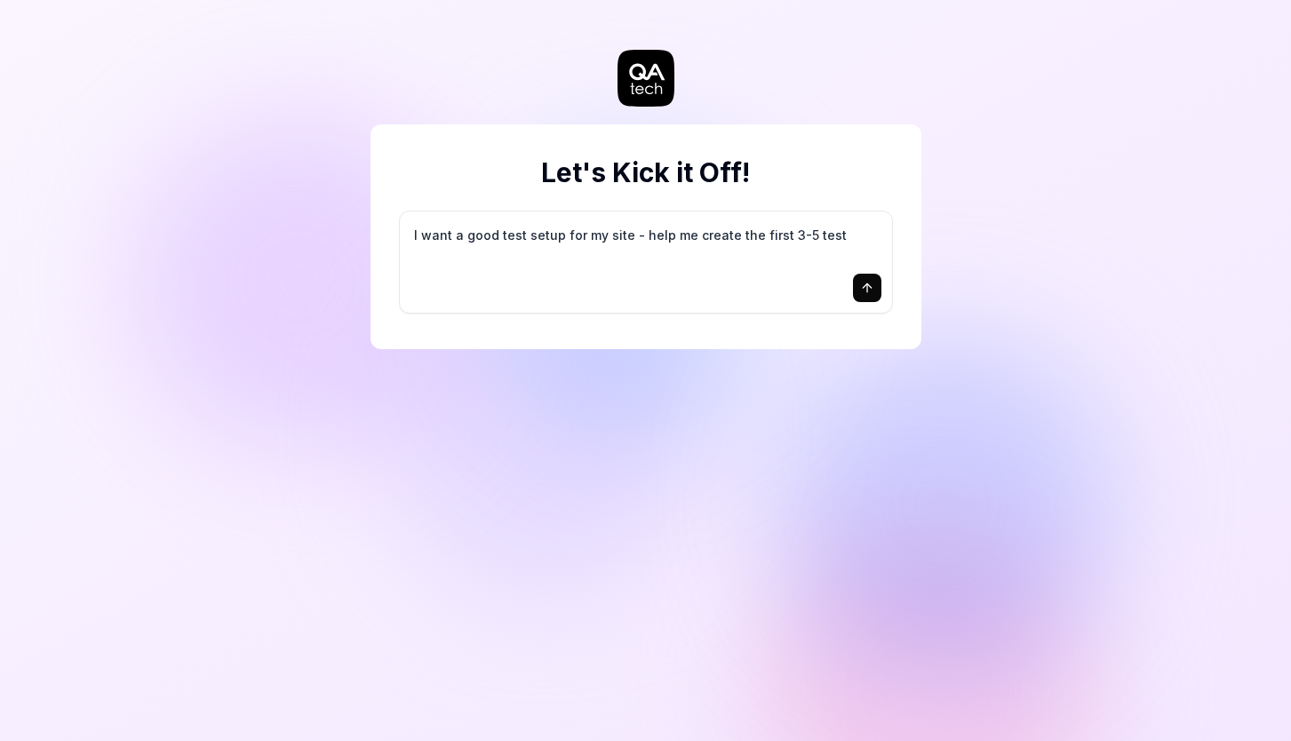
type textarea "I want a good test setup for my site - help me create the first 3-5 test"
type textarea "*"
type textarea "I want a good test setup for my site - help me create the first 3-5 test c"
type textarea "*"
type textarea "I want a good test setup for my site - help me create the first 3-5 test ca"
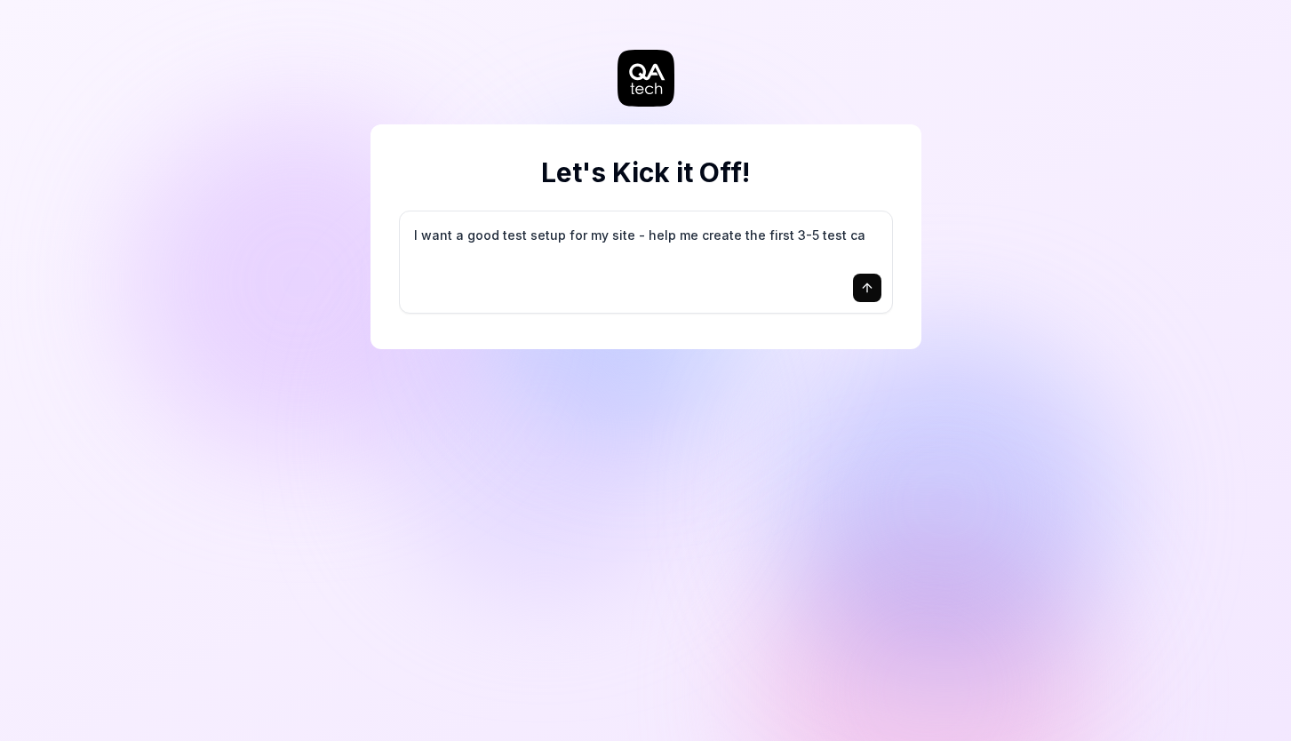
type textarea "*"
type textarea "I want a good test setup for my site - help me create the first 3-5 test cas"
type textarea "*"
type textarea "I want a good test setup for my site - help me create the first 3-5 test case"
type textarea "*"
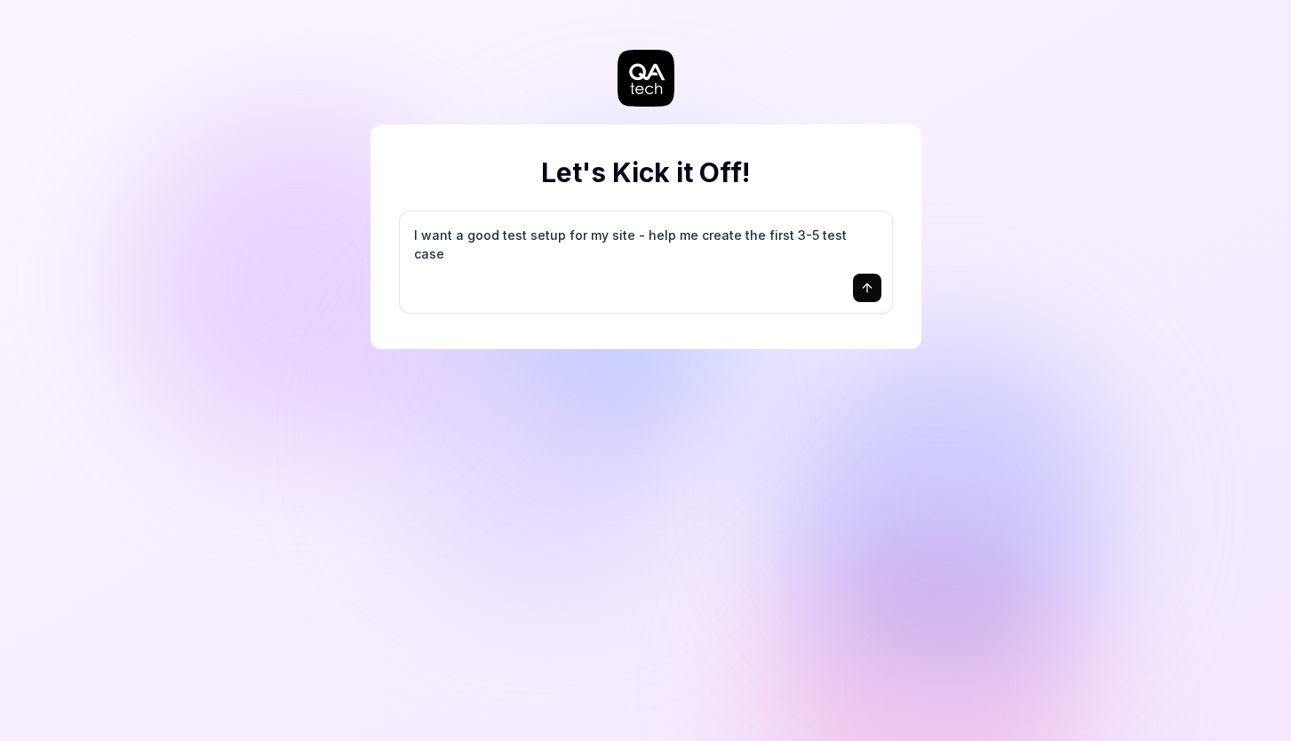
type textarea "I want a good test setup for my site - help me create the first 3-5 test cases"
click at [603, 251] on textarea "I want a good test setup for my site - help me create the first 3-5 test cases" at bounding box center [645, 244] width 471 height 44
click at [536, 255] on textarea "I want a good test setup for my site - help me create the first 3-5 test cases" at bounding box center [645, 244] width 471 height 44
click at [861, 290] on icon "submit" at bounding box center [867, 288] width 14 height 14
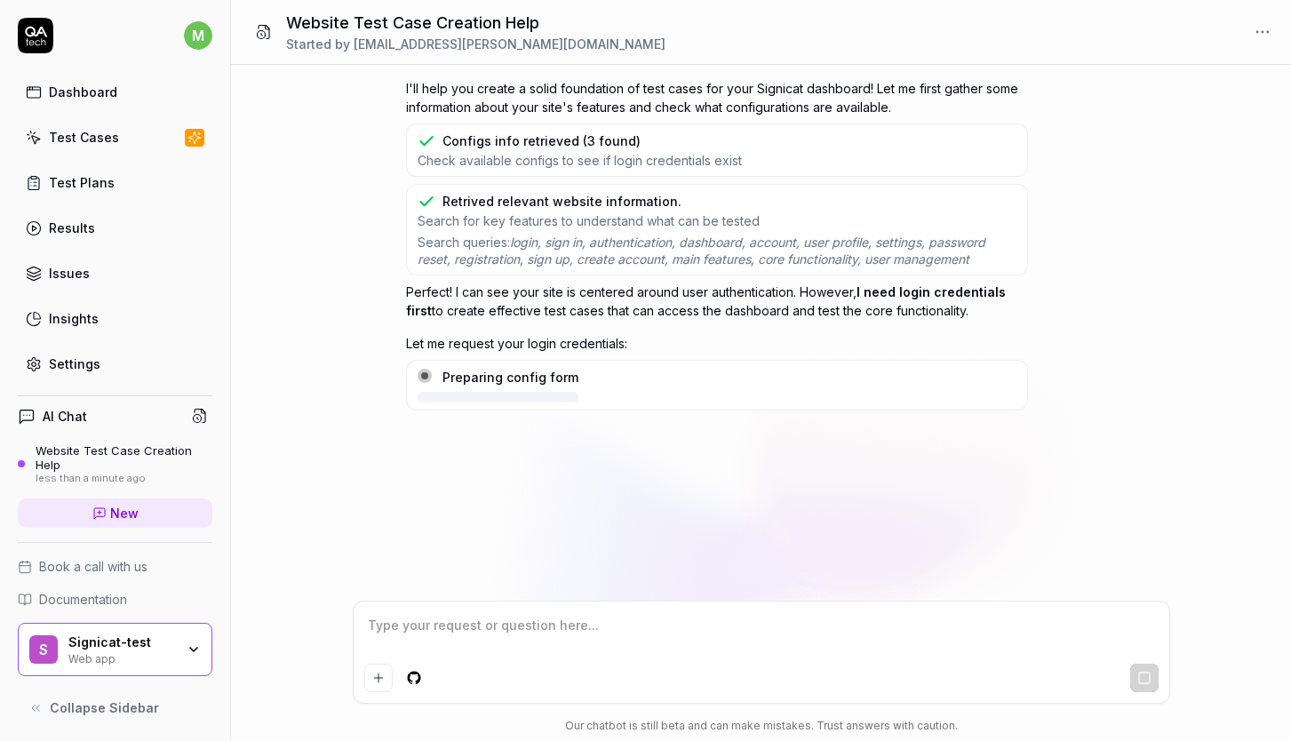
type textarea "*"
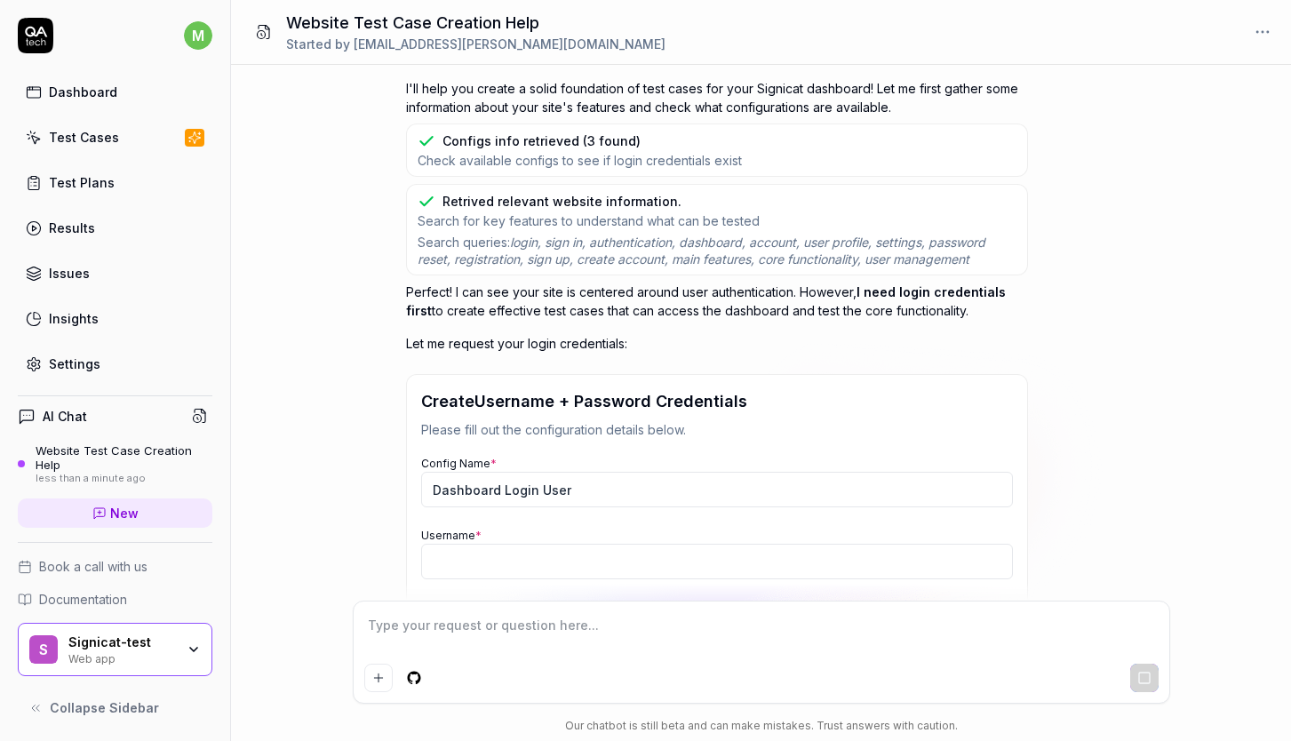
scroll to position [224, 0]
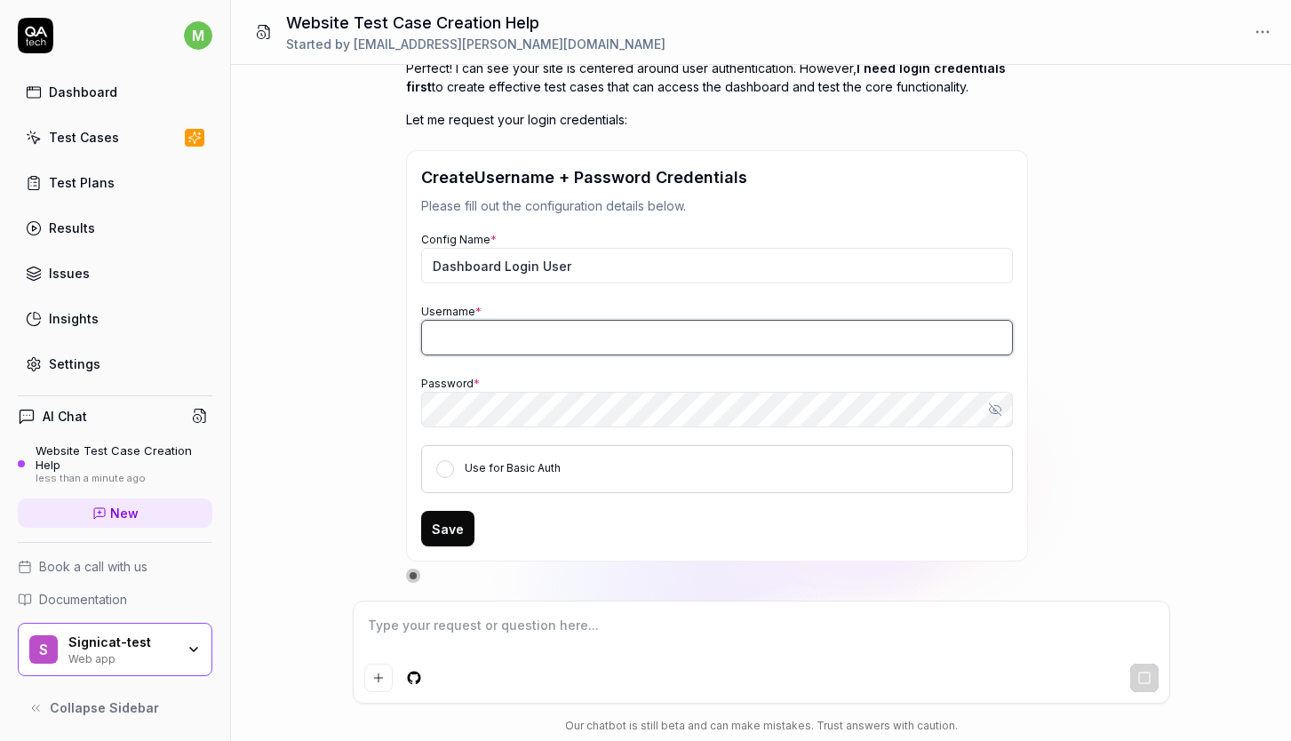
type input "[EMAIL_ADDRESS][PERSON_NAME][DOMAIN_NAME]"
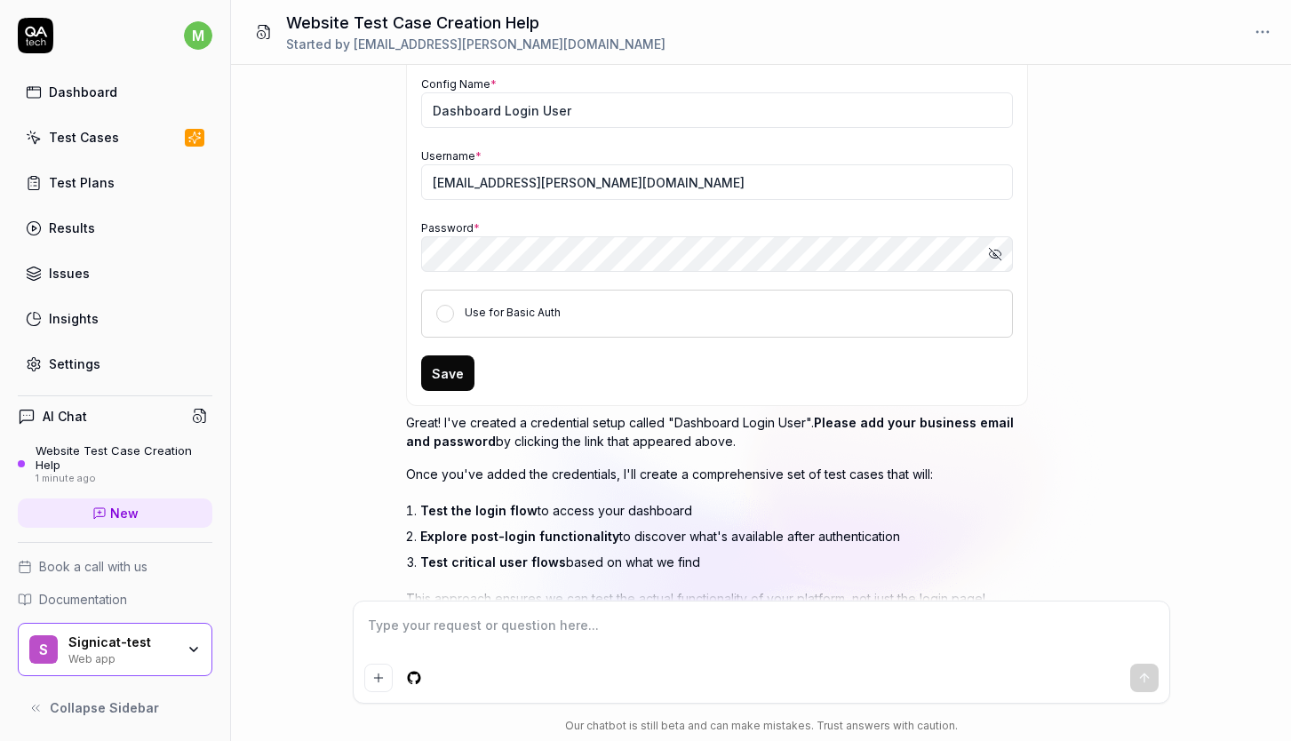
scroll to position [288, 0]
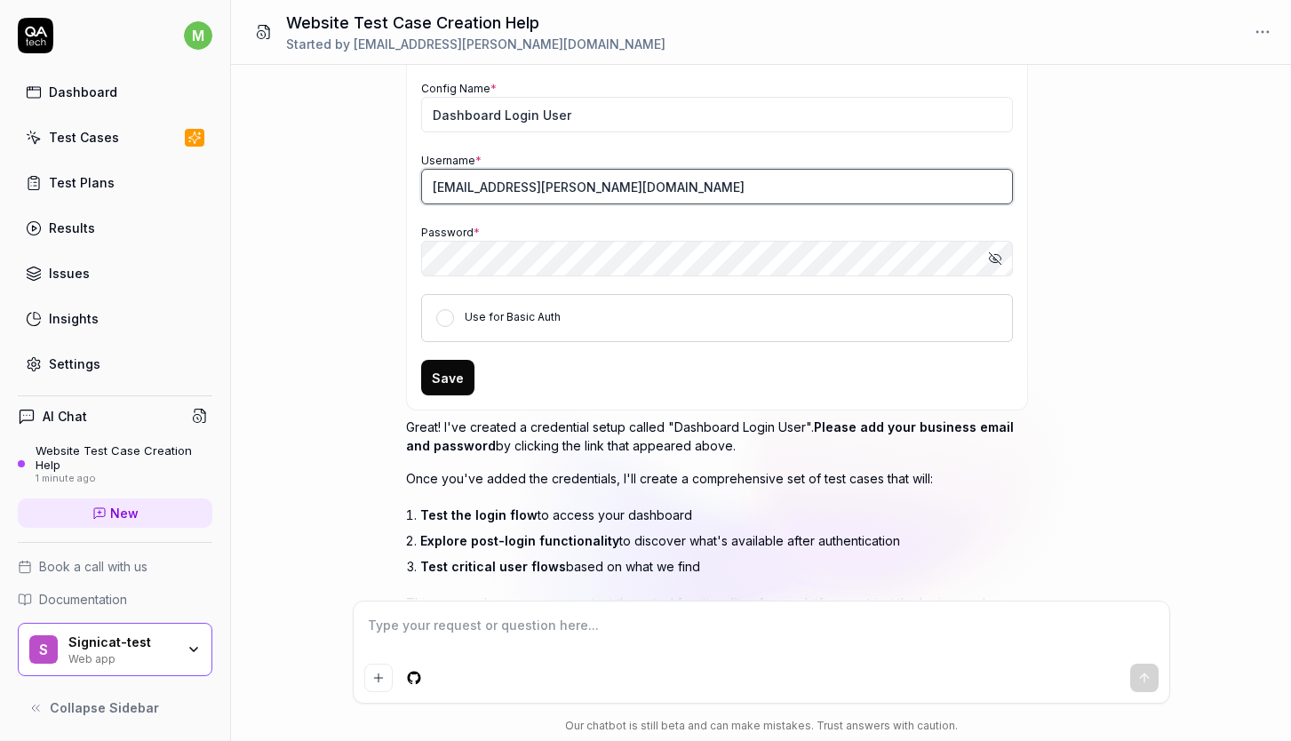
click at [614, 184] on input "[EMAIL_ADDRESS][PERSON_NAME][DOMAIN_NAME]" at bounding box center [717, 187] width 592 height 36
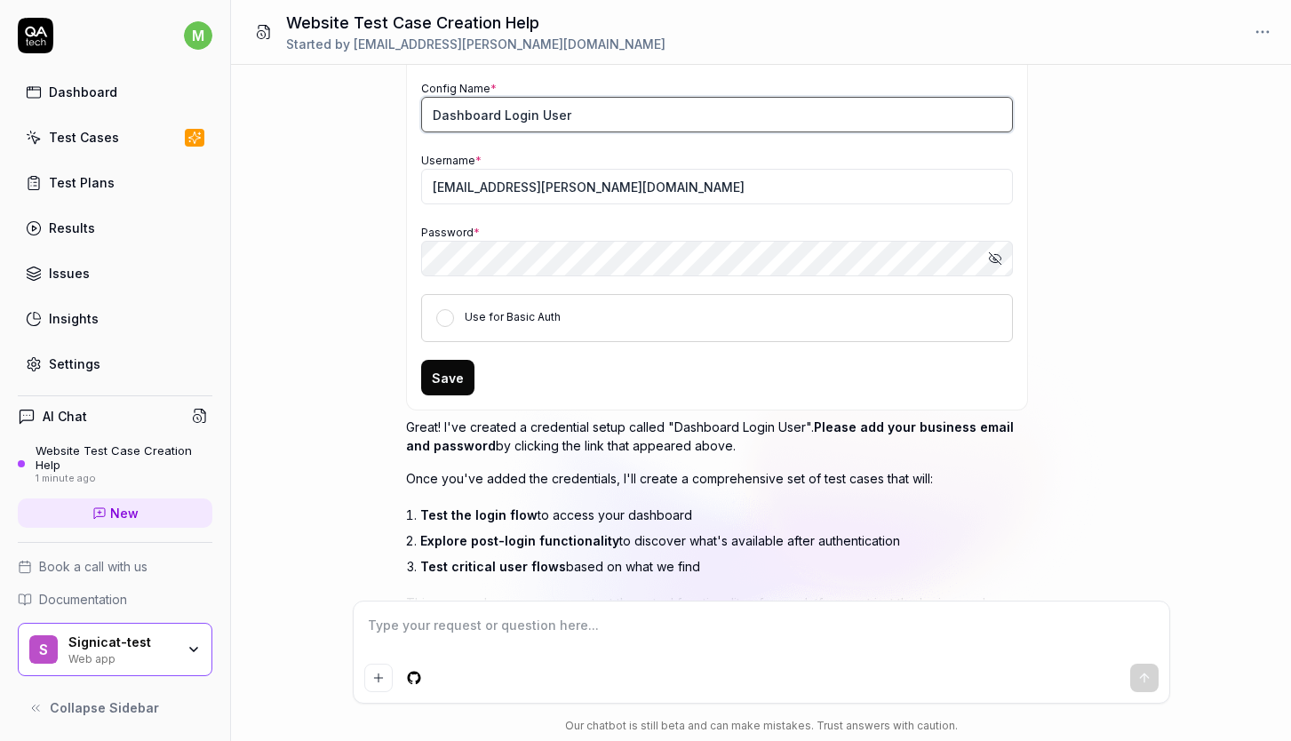
click at [735, 112] on input "Dashboard Login User" at bounding box center [717, 115] width 592 height 36
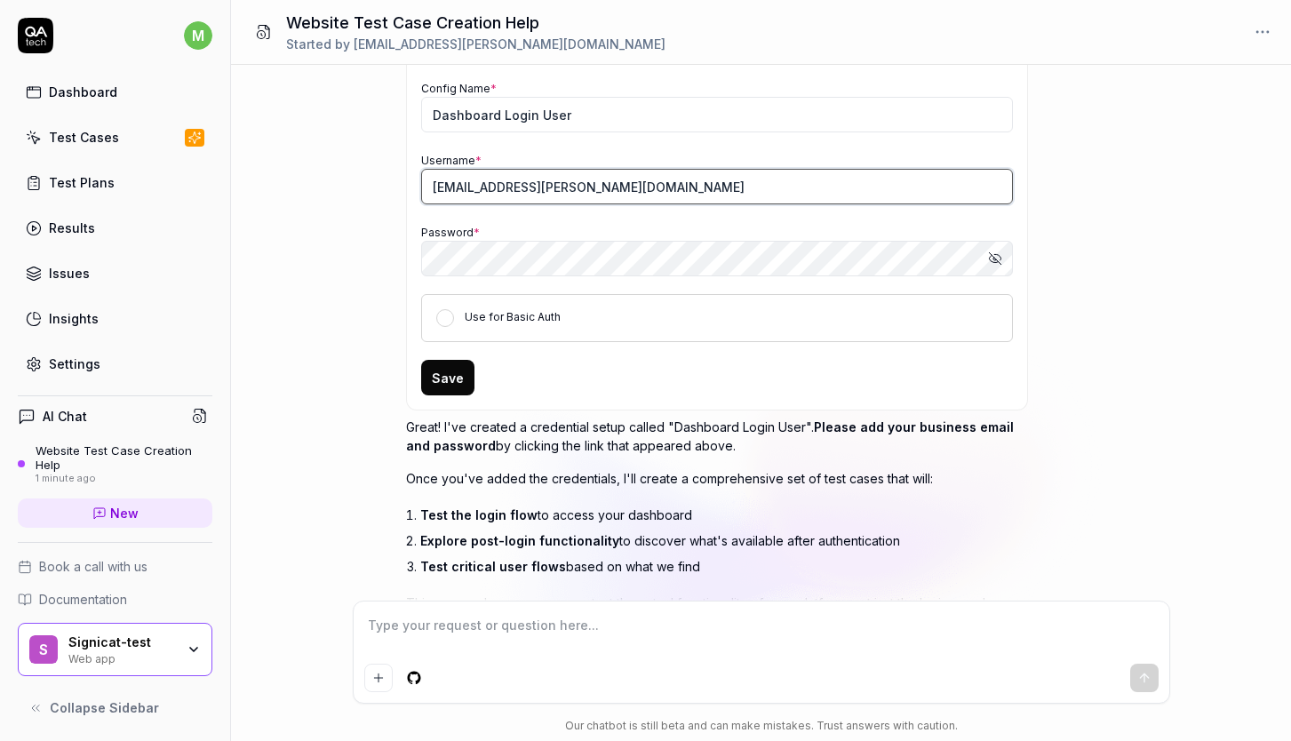
click at [750, 181] on input "[EMAIL_ADDRESS][PERSON_NAME][DOMAIN_NAME]" at bounding box center [717, 187] width 592 height 36
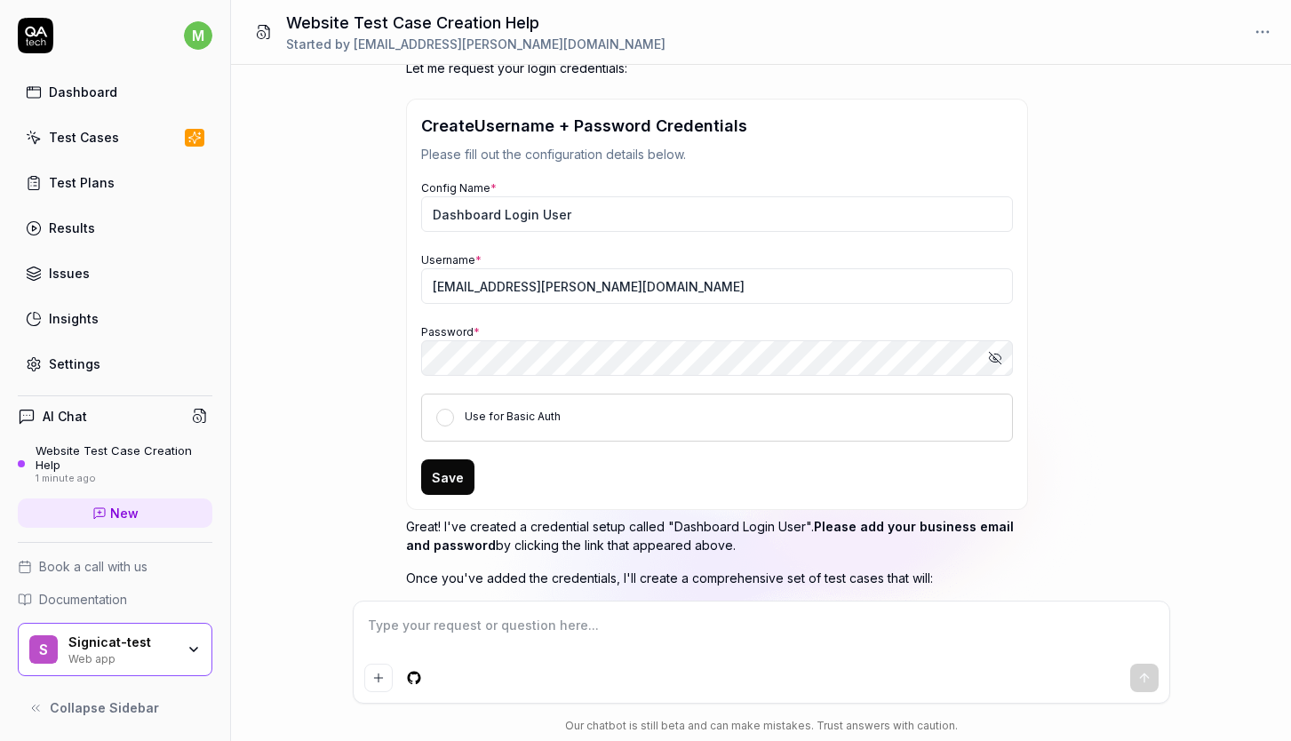
click at [743, 184] on div "Config Name * Dashboard Login User" at bounding box center [717, 205] width 592 height 54
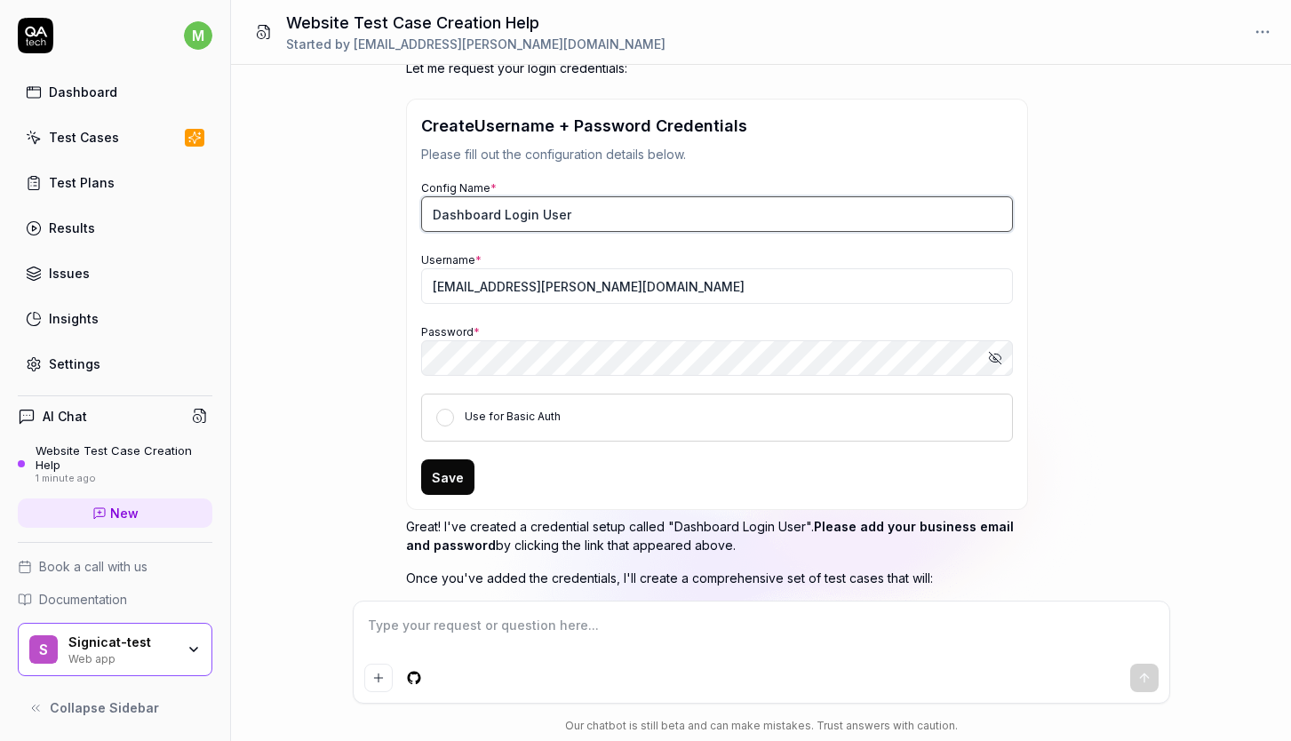
type textarea "*"
click at [697, 219] on input "Dashboard Login User" at bounding box center [717, 214] width 592 height 36
type input "Dashboard Login User test"
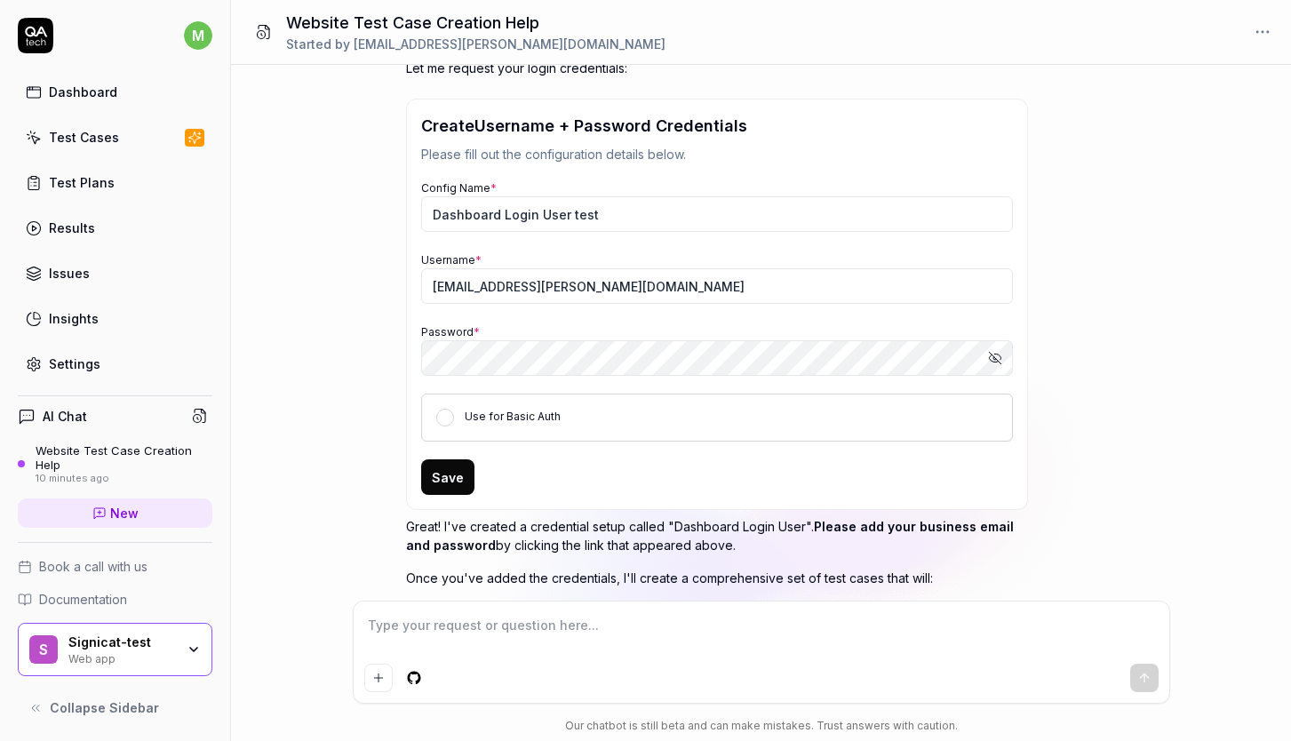
click at [571, 267] on div "Username * mite.mitreski@gmail.com" at bounding box center [717, 277] width 592 height 54
click at [570, 283] on input "[EMAIL_ADDRESS][PERSON_NAME][DOMAIN_NAME]" at bounding box center [717, 286] width 592 height 36
type textarea "*"
click at [570, 283] on input "[EMAIL_ADDRESS][PERSON_NAME][DOMAIN_NAME]" at bounding box center [717, 286] width 592 height 36
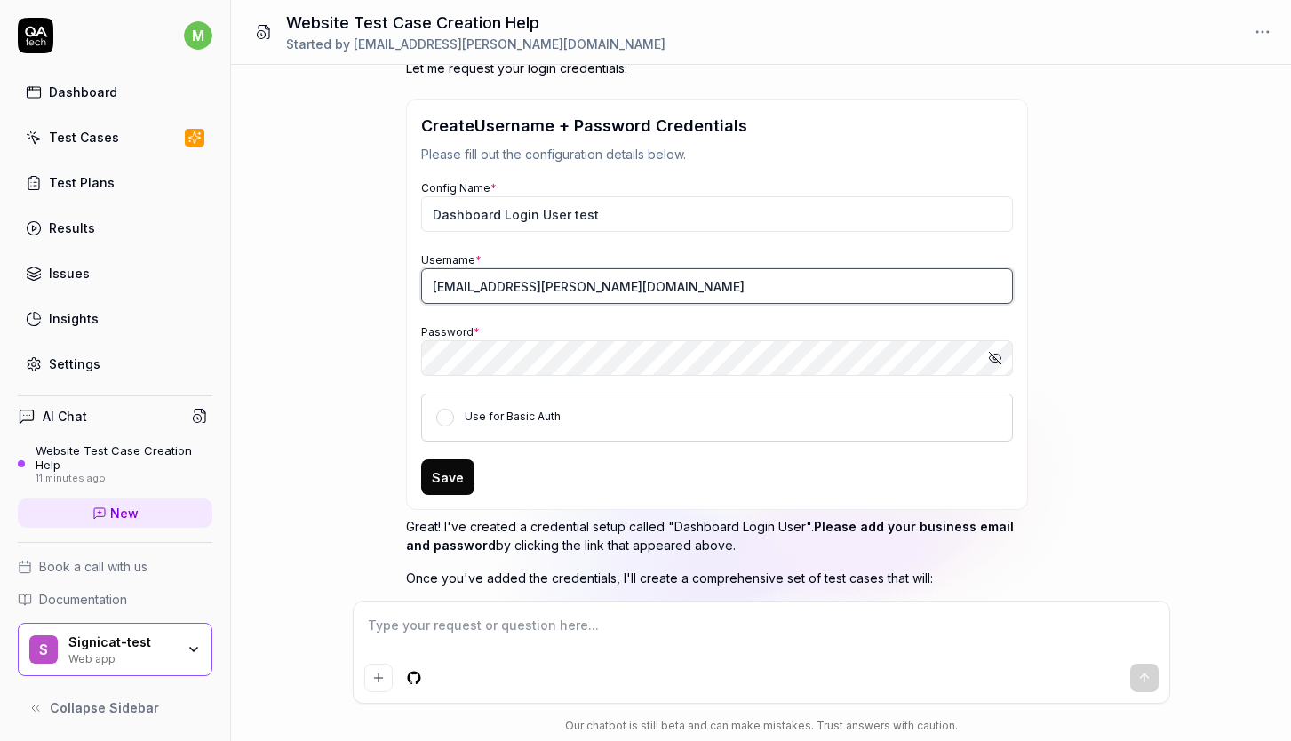
paste input "spam@synnevag"
type input "spam@synnevag.com"
click at [1000, 358] on icon "button" at bounding box center [997, 357] width 7 height 6
click at [401, 377] on div "I want a good test setup for my site - help me create the first 3-5 test cases …" at bounding box center [761, 333] width 1060 height 536
click at [449, 477] on button "Save" at bounding box center [447, 477] width 53 height 36
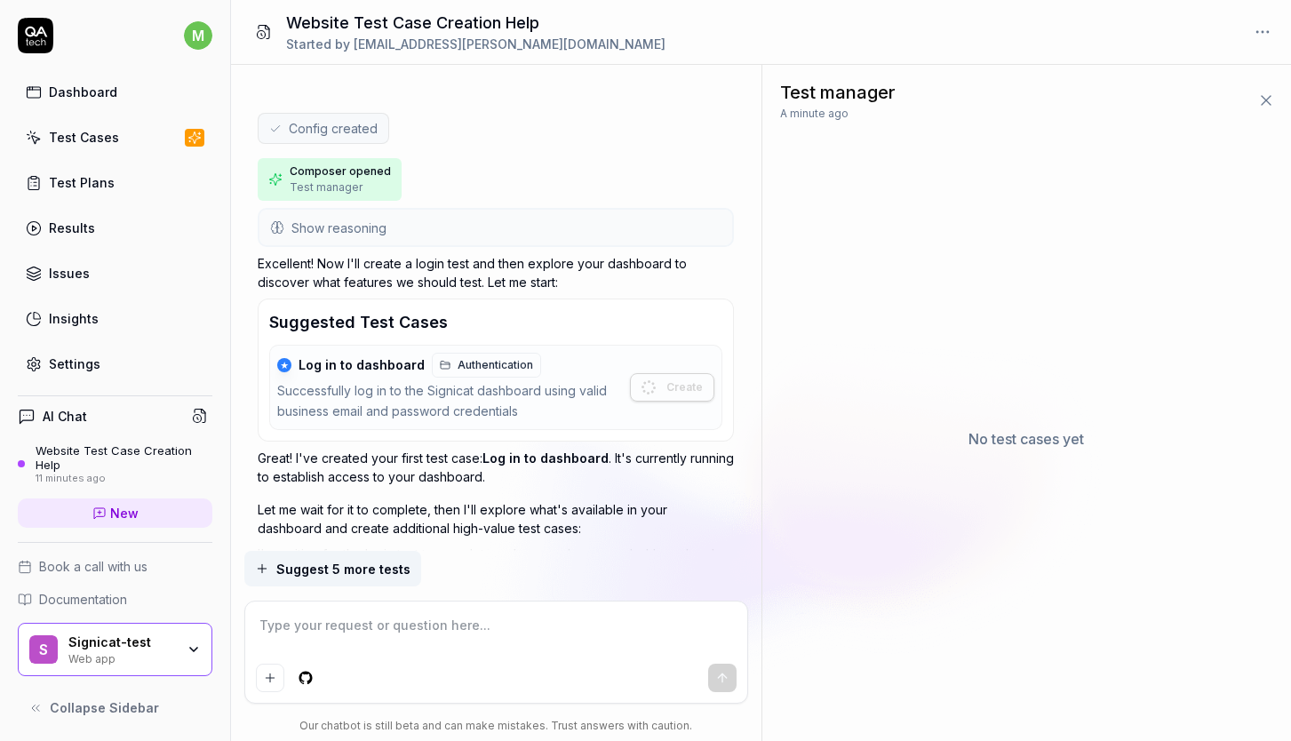
scroll to position [741, 0]
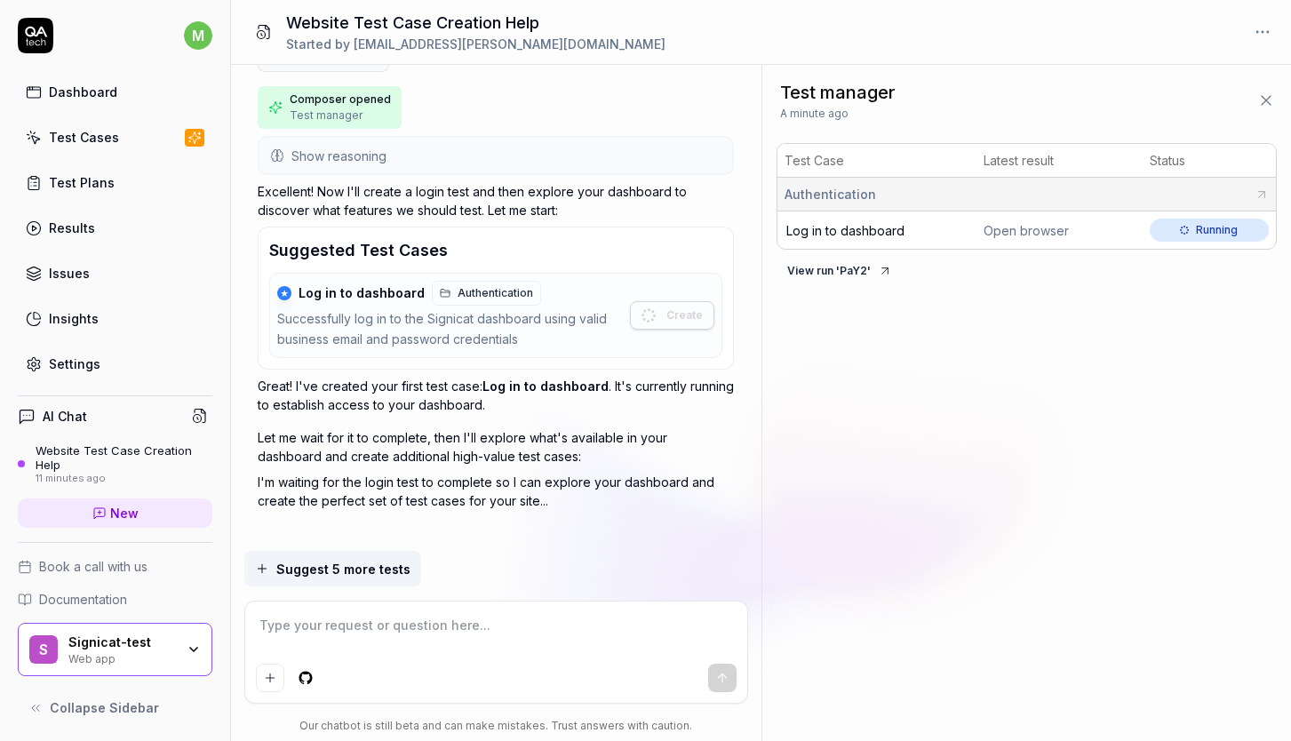
click at [586, 473] on p "I'm waiting for the login test to complete so I can explore your dashboard and …" at bounding box center [496, 491] width 476 height 37
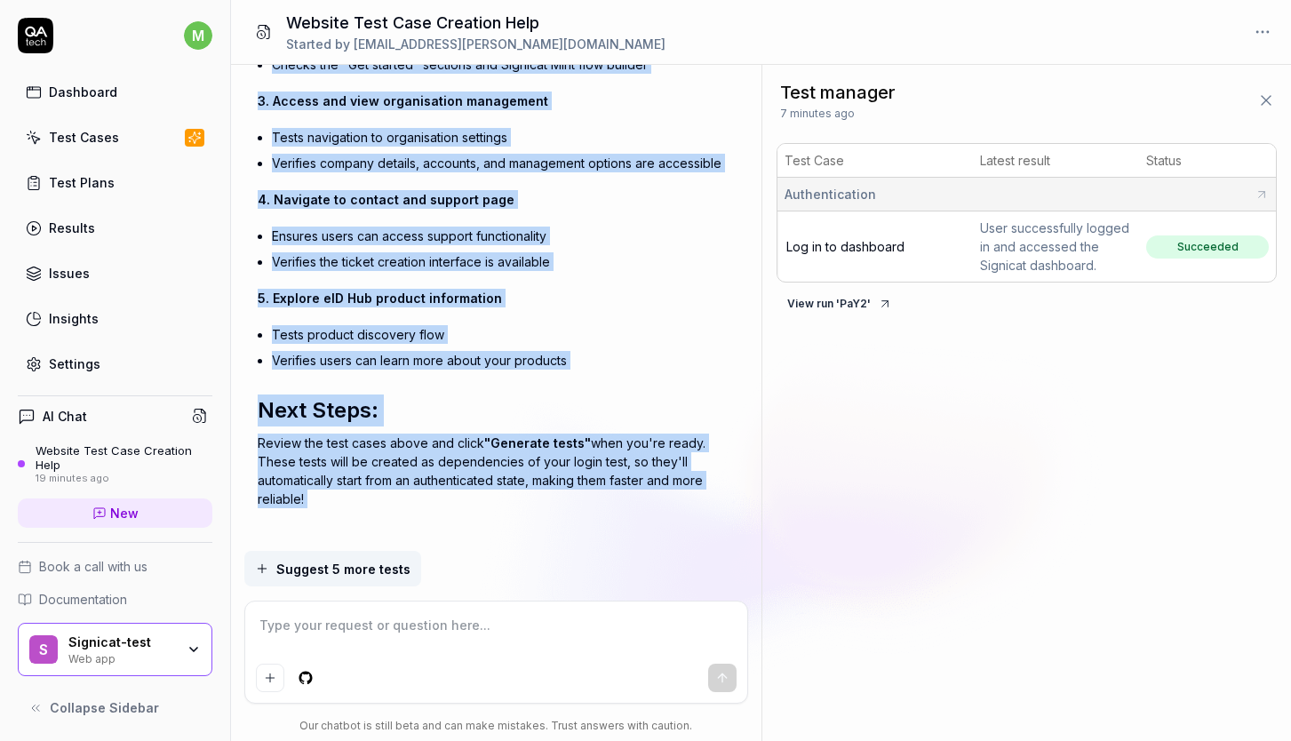
scroll to position [2871, 0]
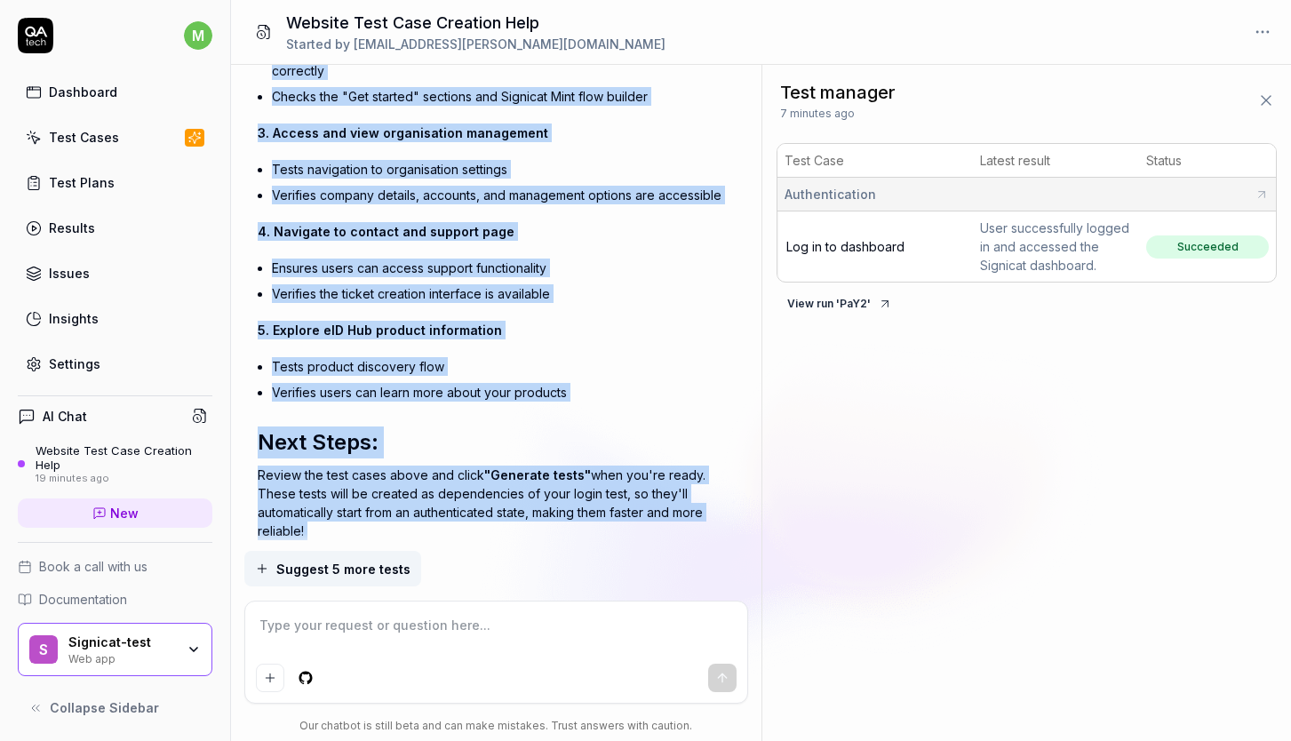
click at [726, 466] on p "Review the test cases above and click "Generate tests" when you're ready. These…" at bounding box center [496, 503] width 476 height 75
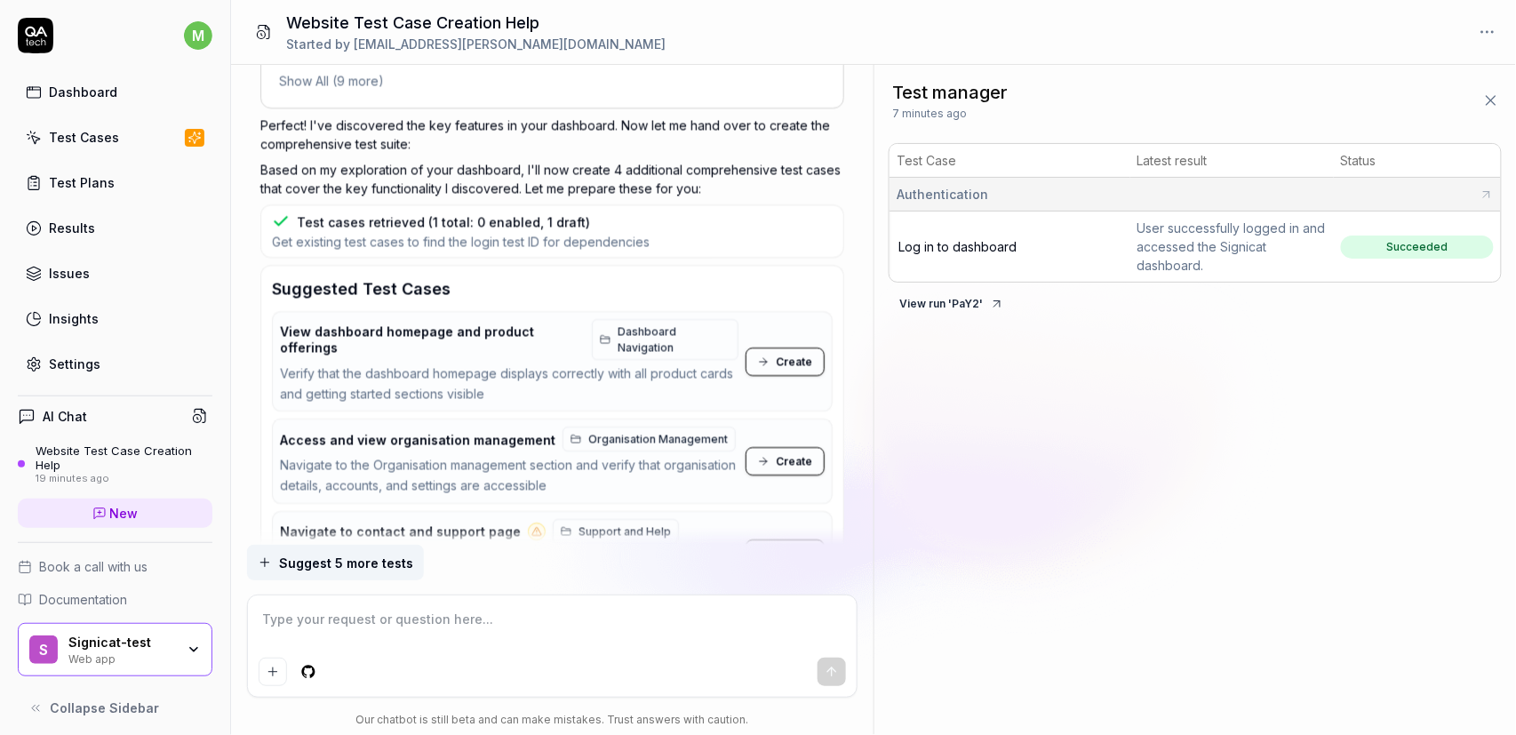
scroll to position [1665, 0]
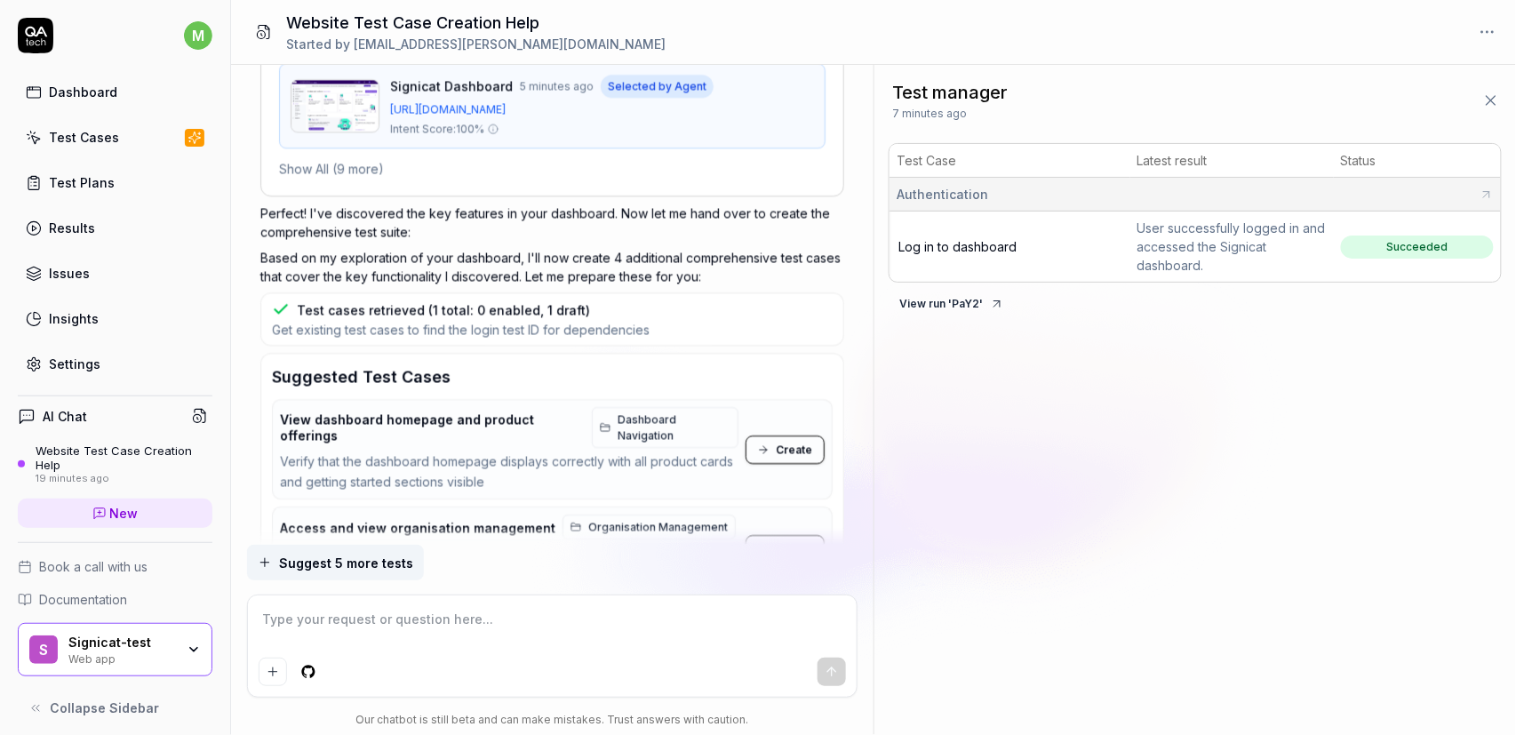
click at [766, 450] on icon at bounding box center [763, 450] width 7 height 0
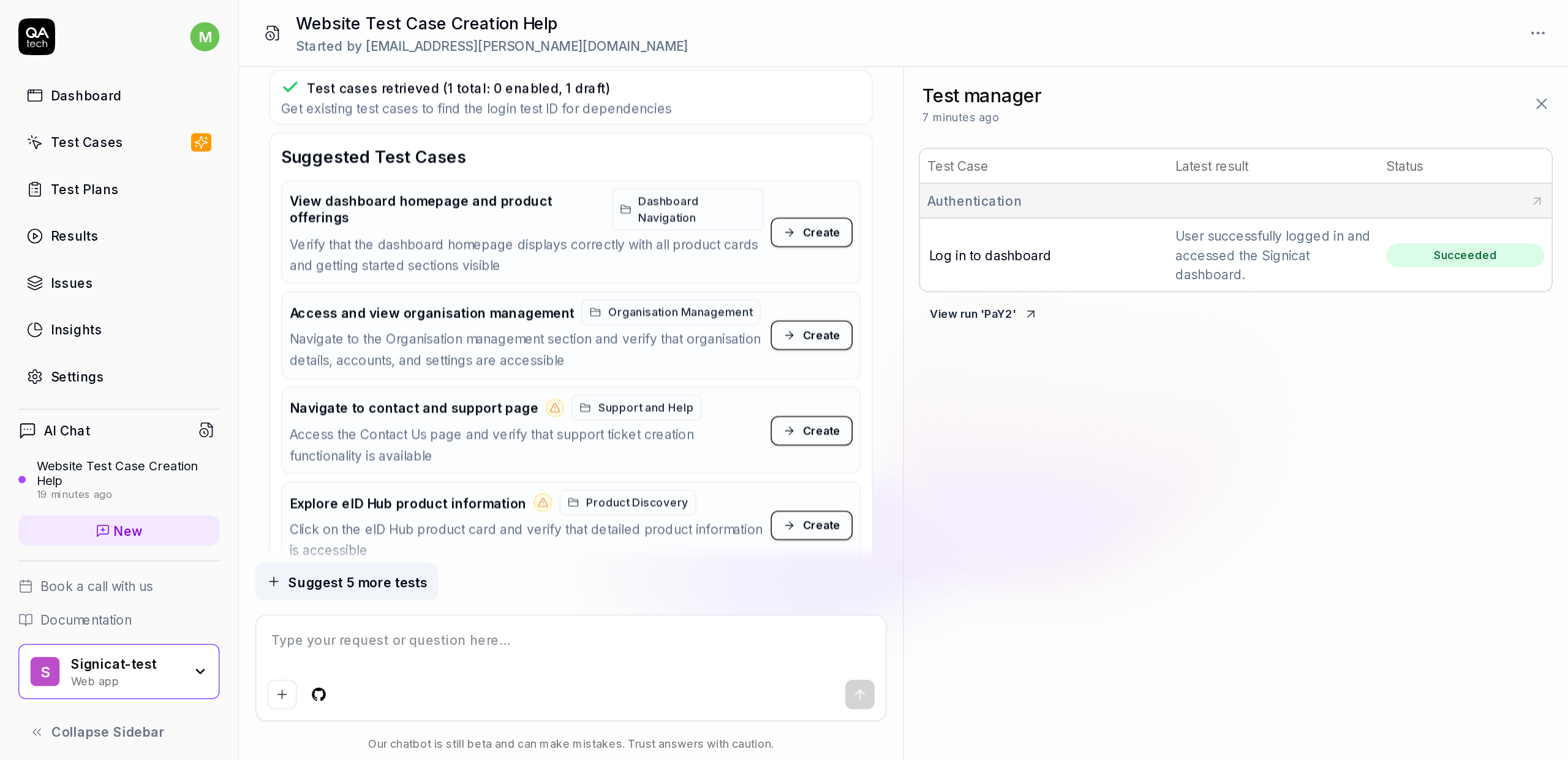
scroll to position [1109, 0]
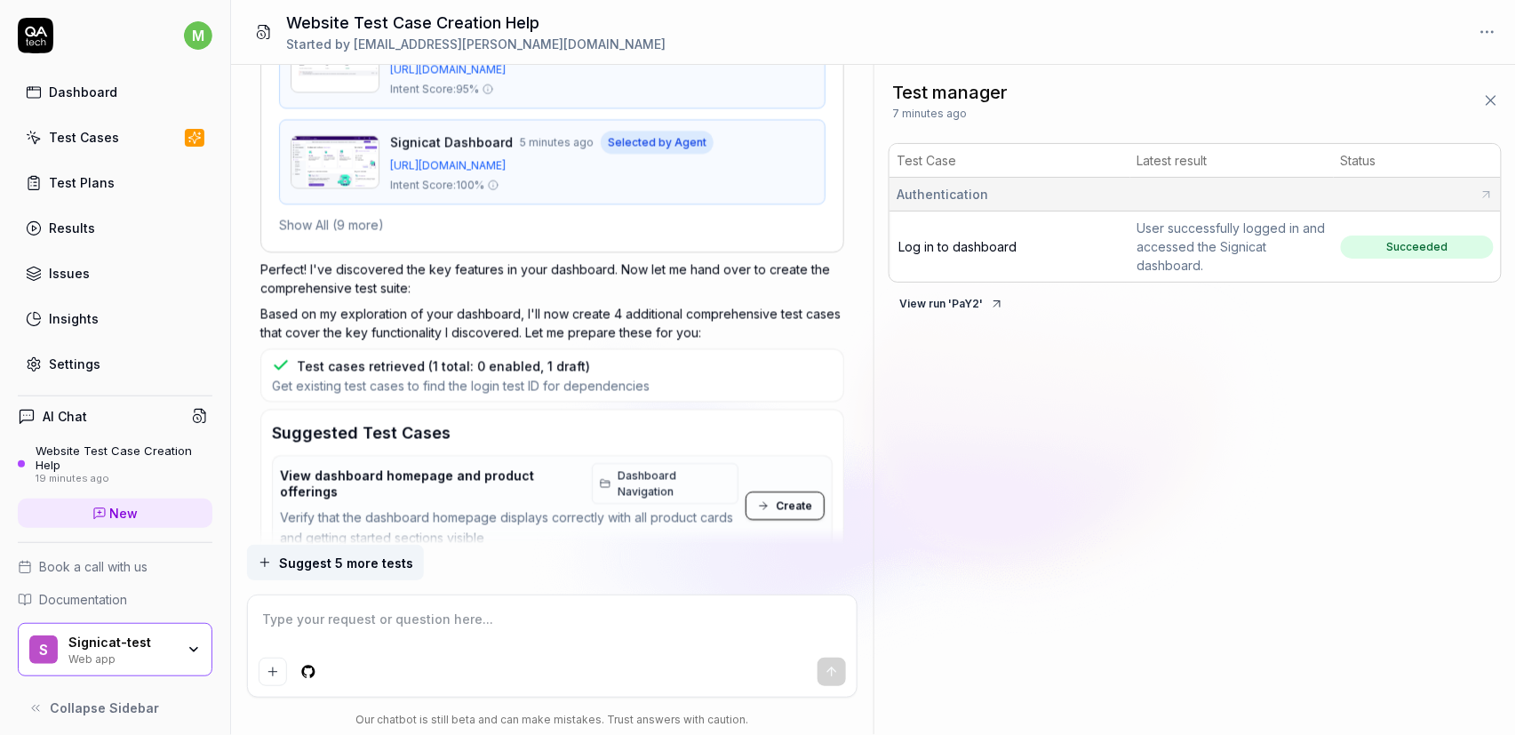
click at [797, 498] on span "Create" at bounding box center [795, 506] width 36 height 16
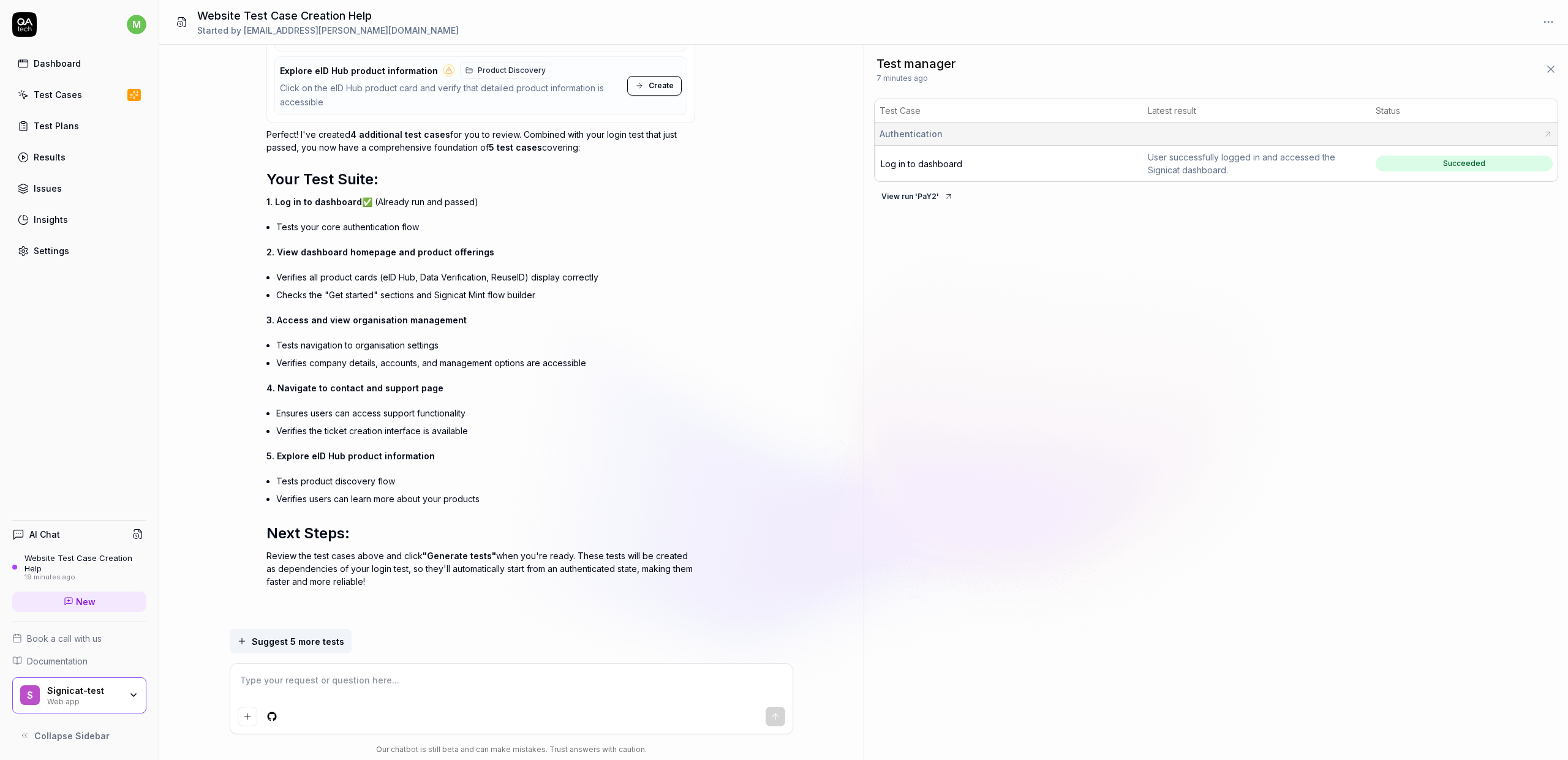
scroll to position [993, 0]
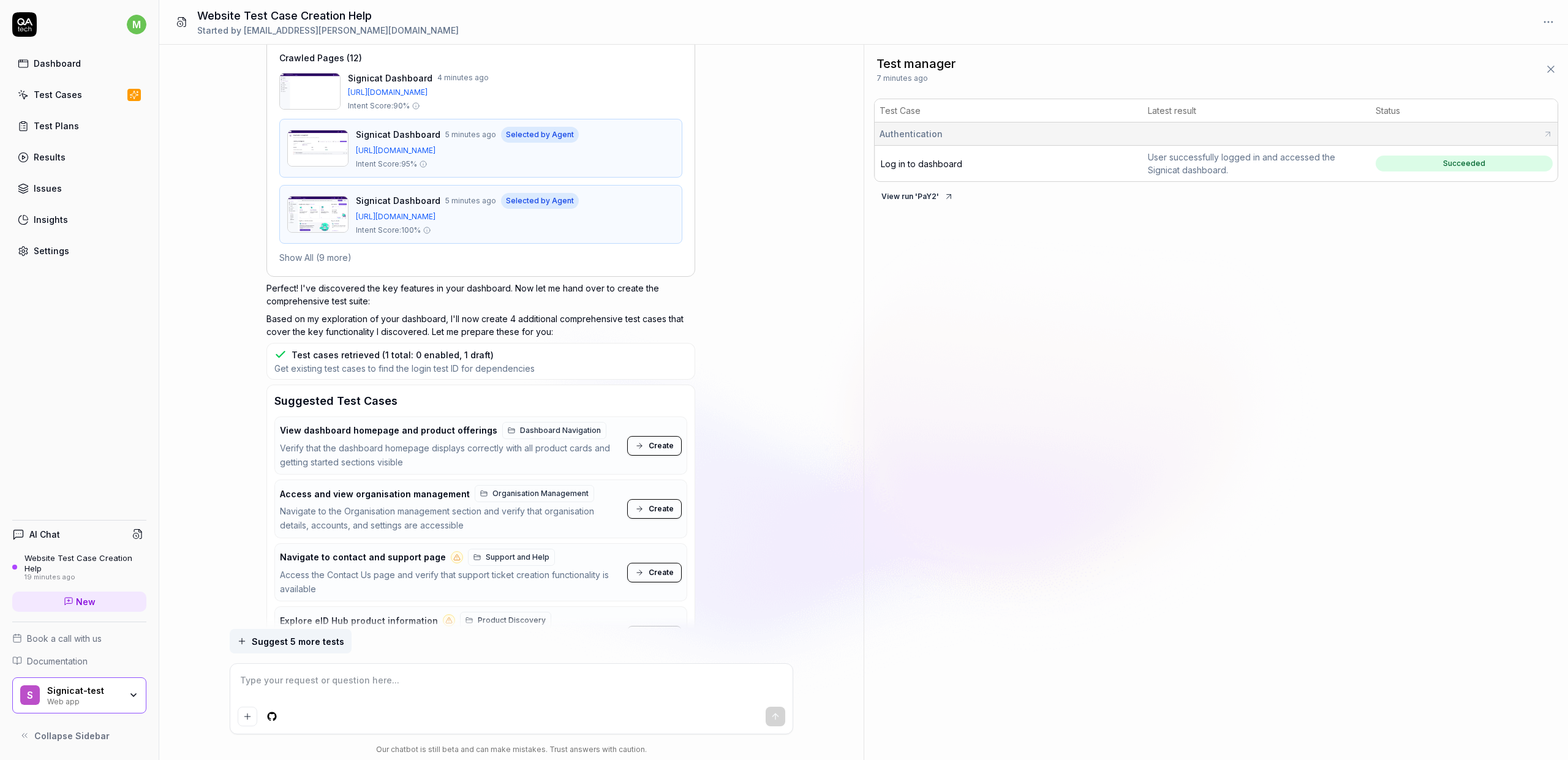
click at [644, 390] on div "Suggested Test Cases View dashboard homepage and product offerings Dashboard Na…" at bounding box center [481, 528] width 429 height 288
click at [653, 441] on span "Create" at bounding box center [661, 446] width 25 height 11
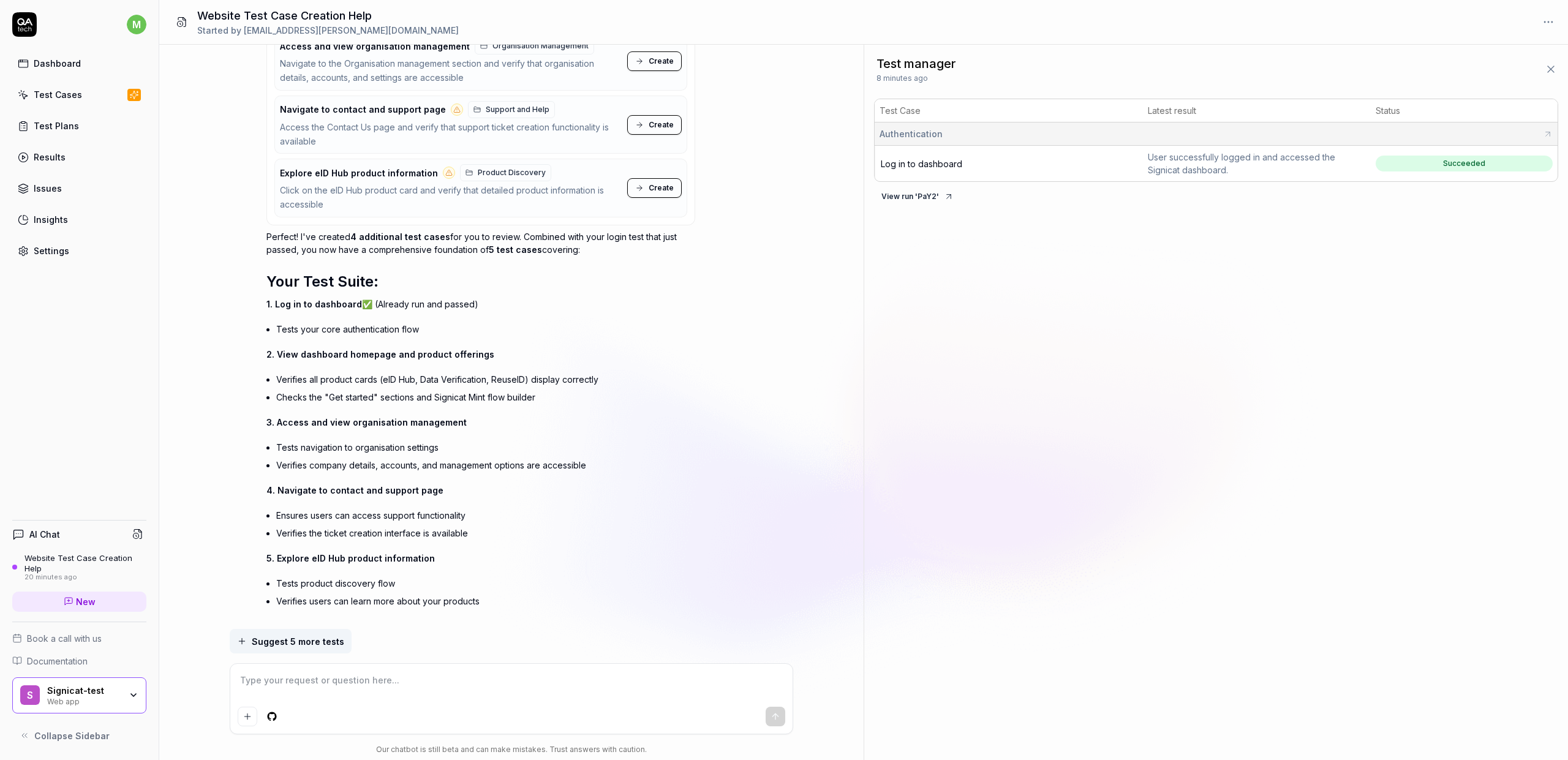
scroll to position [1543, 0]
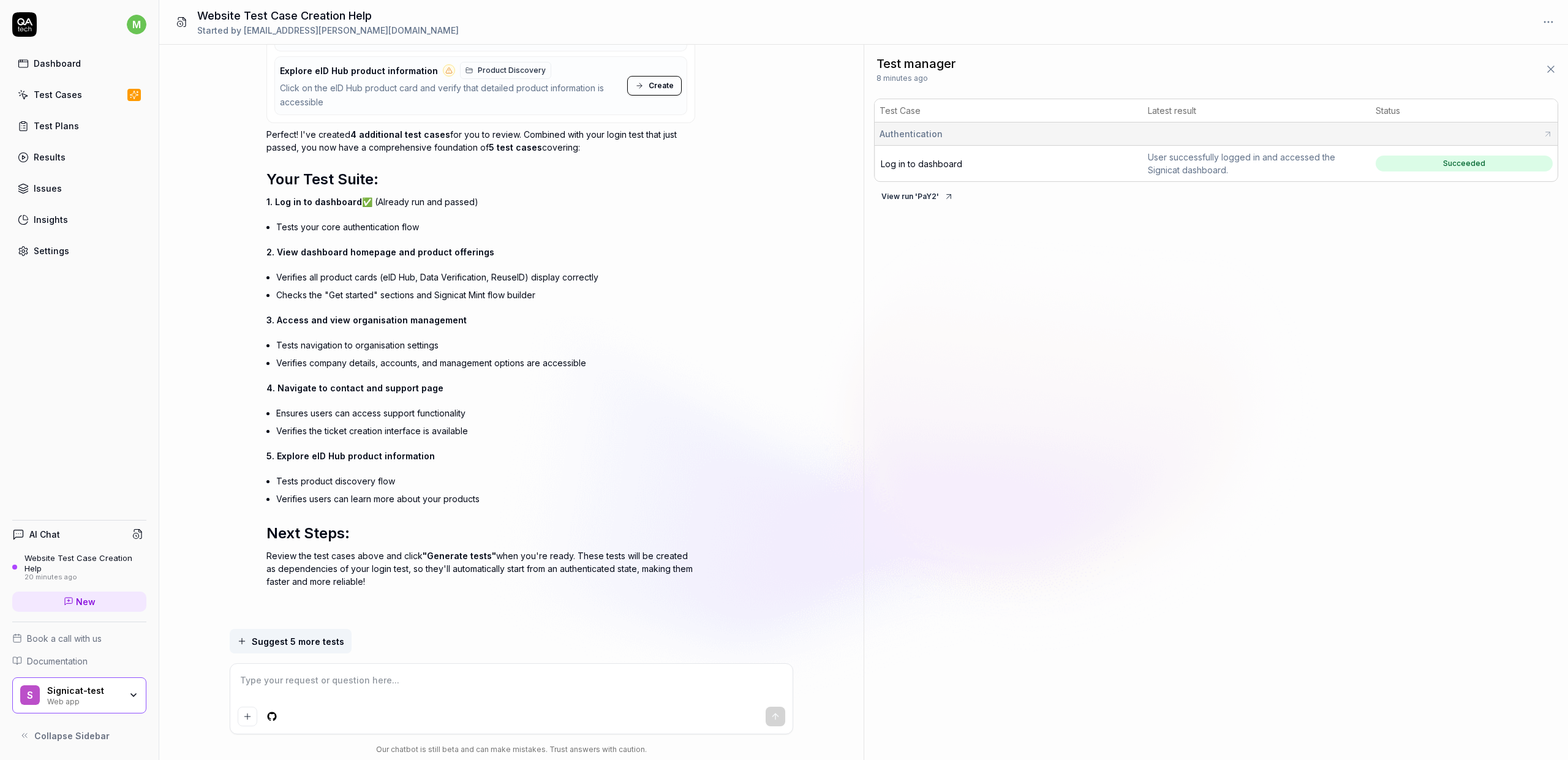
click at [323, 510] on button "Suggest 5 more tests" at bounding box center [290, 641] width 122 height 25
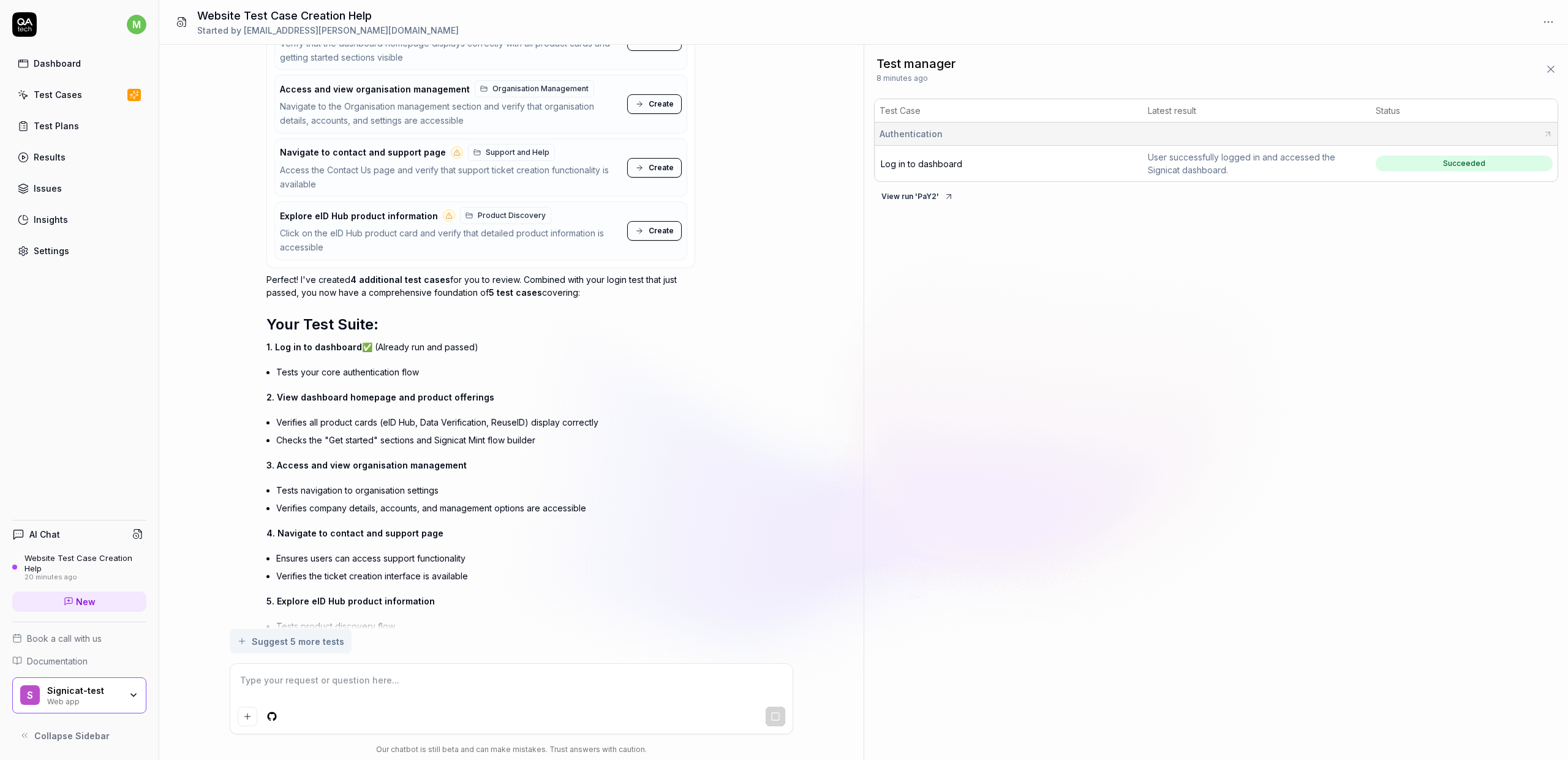
scroll to position [1318, 0]
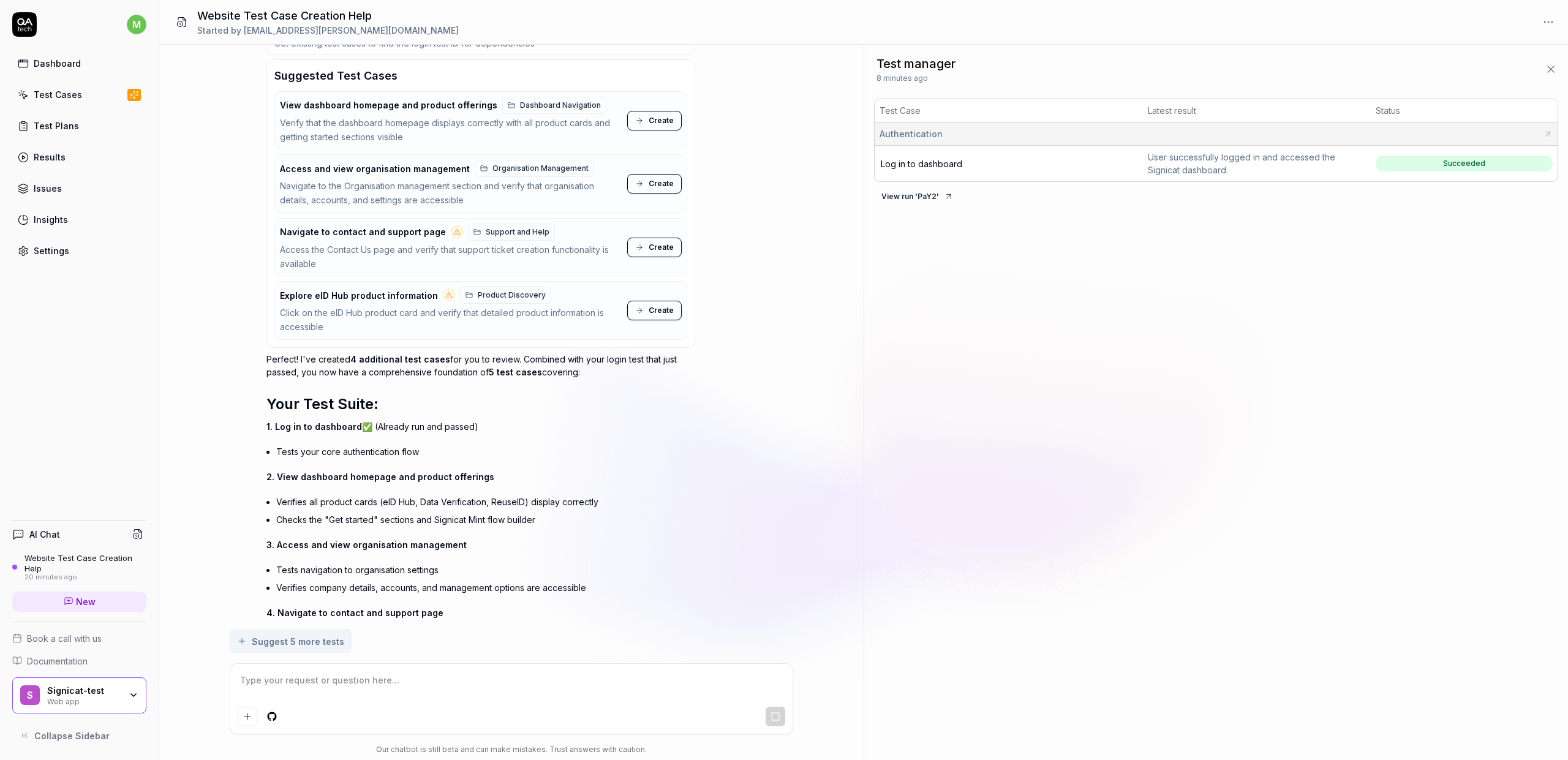
click at [653, 115] on span "Create" at bounding box center [661, 121] width 25 height 11
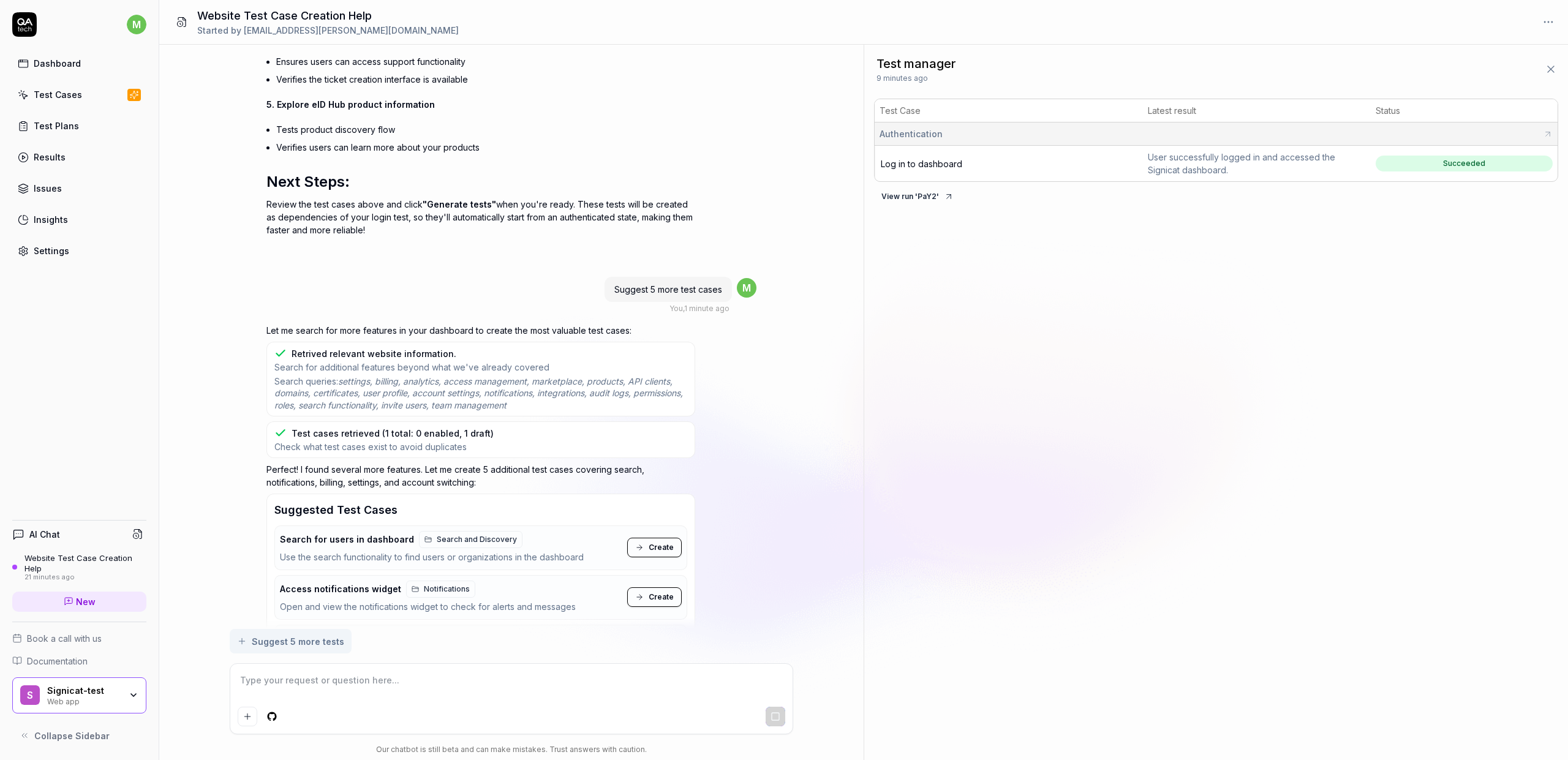
scroll to position [2053, 0]
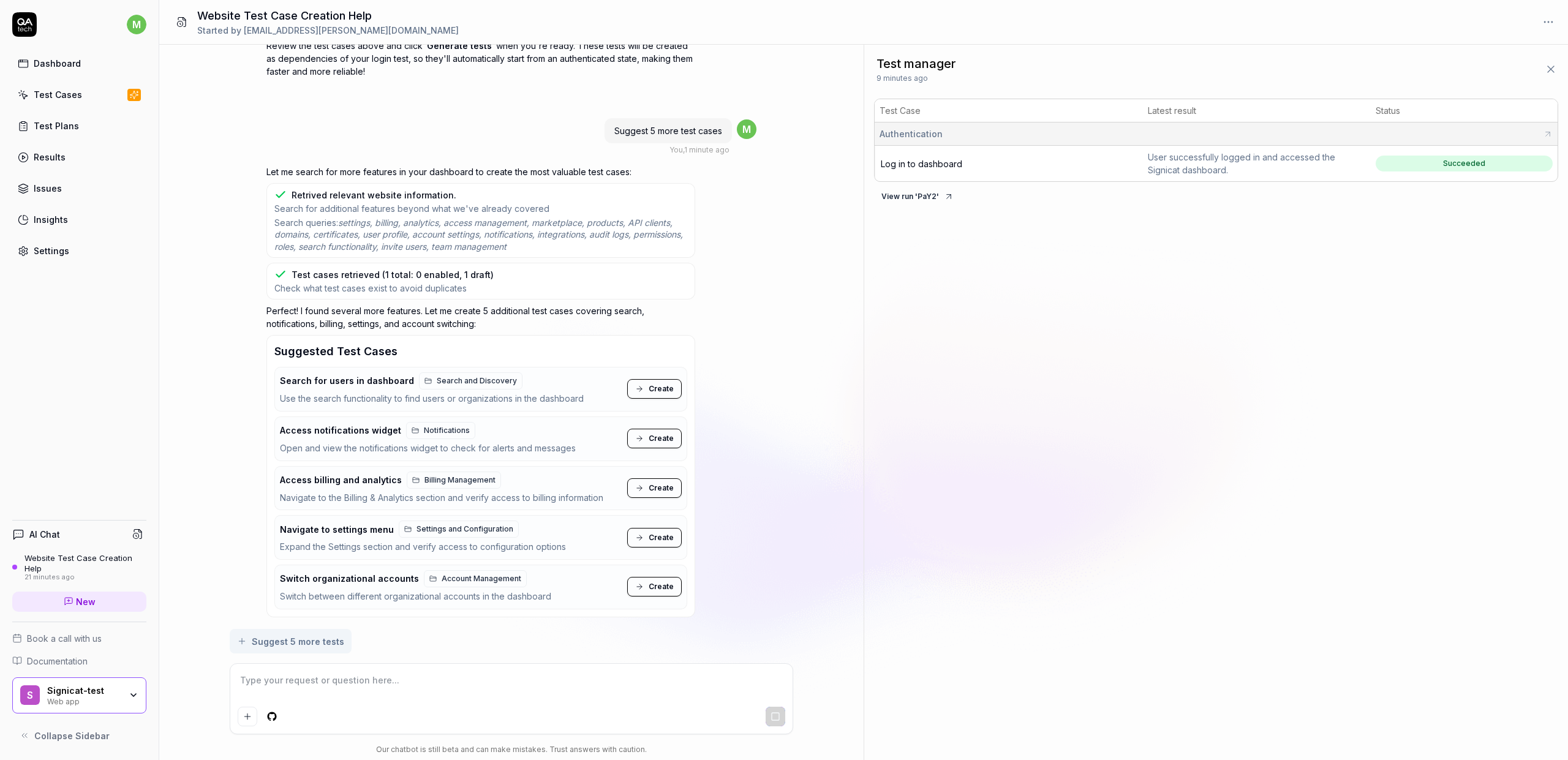
click at [666, 387] on span "Create" at bounding box center [661, 389] width 25 height 11
click at [654, 444] on button "Create" at bounding box center [654, 438] width 54 height 19
click at [660, 491] on span "Create" at bounding box center [661, 488] width 25 height 11
click at [659, 510] on button "Create" at bounding box center [654, 537] width 54 height 19
click at [889, 175] on td "Succeeded" at bounding box center [1463, 163] width 187 height 36
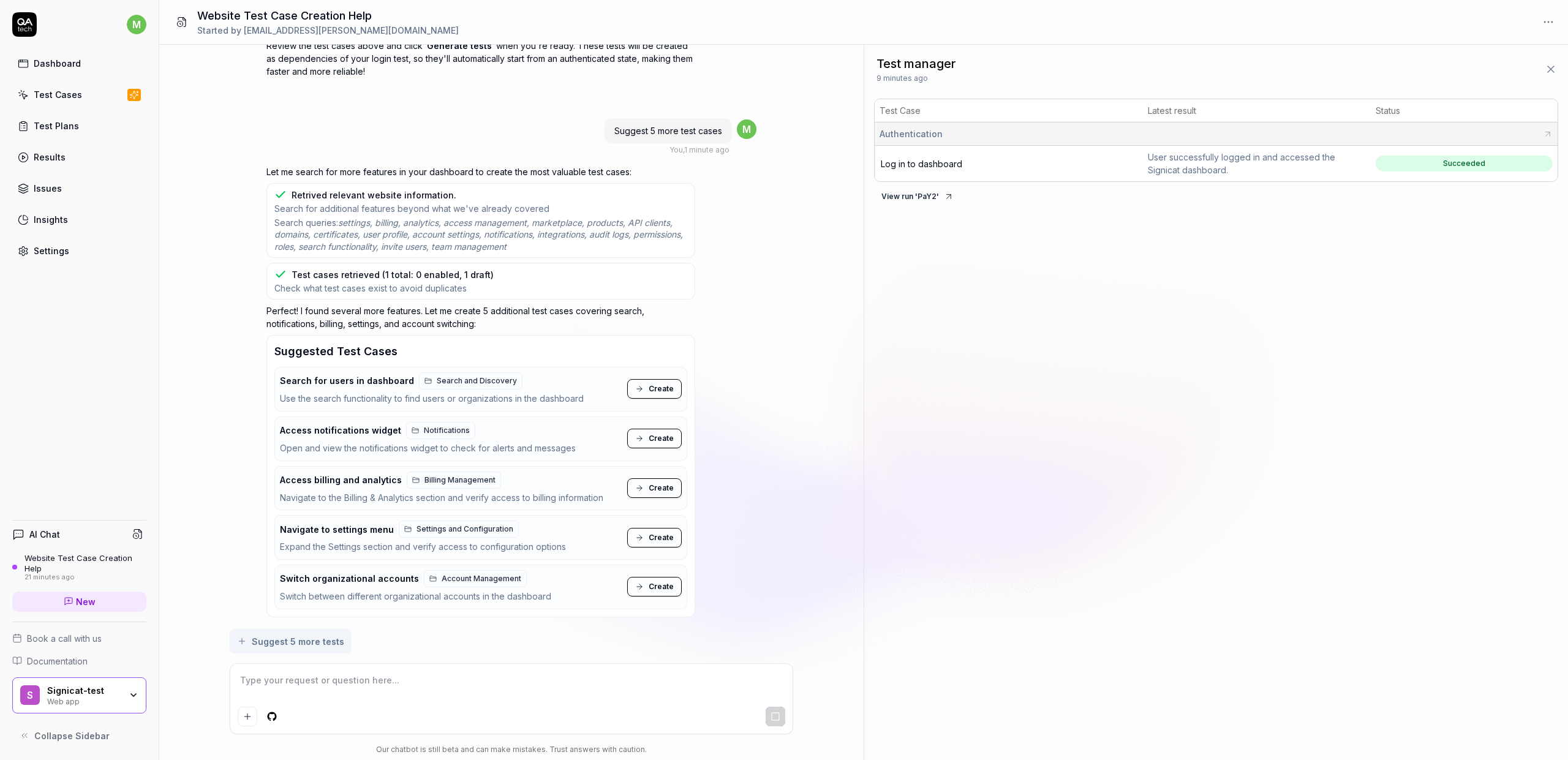
click at [889, 165] on div "User successfully logged in and accessed the Signicat dashboard." at bounding box center [1256, 163] width 218 height 25
click at [889, 159] on span "Log in to dashboard" at bounding box center [922, 163] width 81 height 10
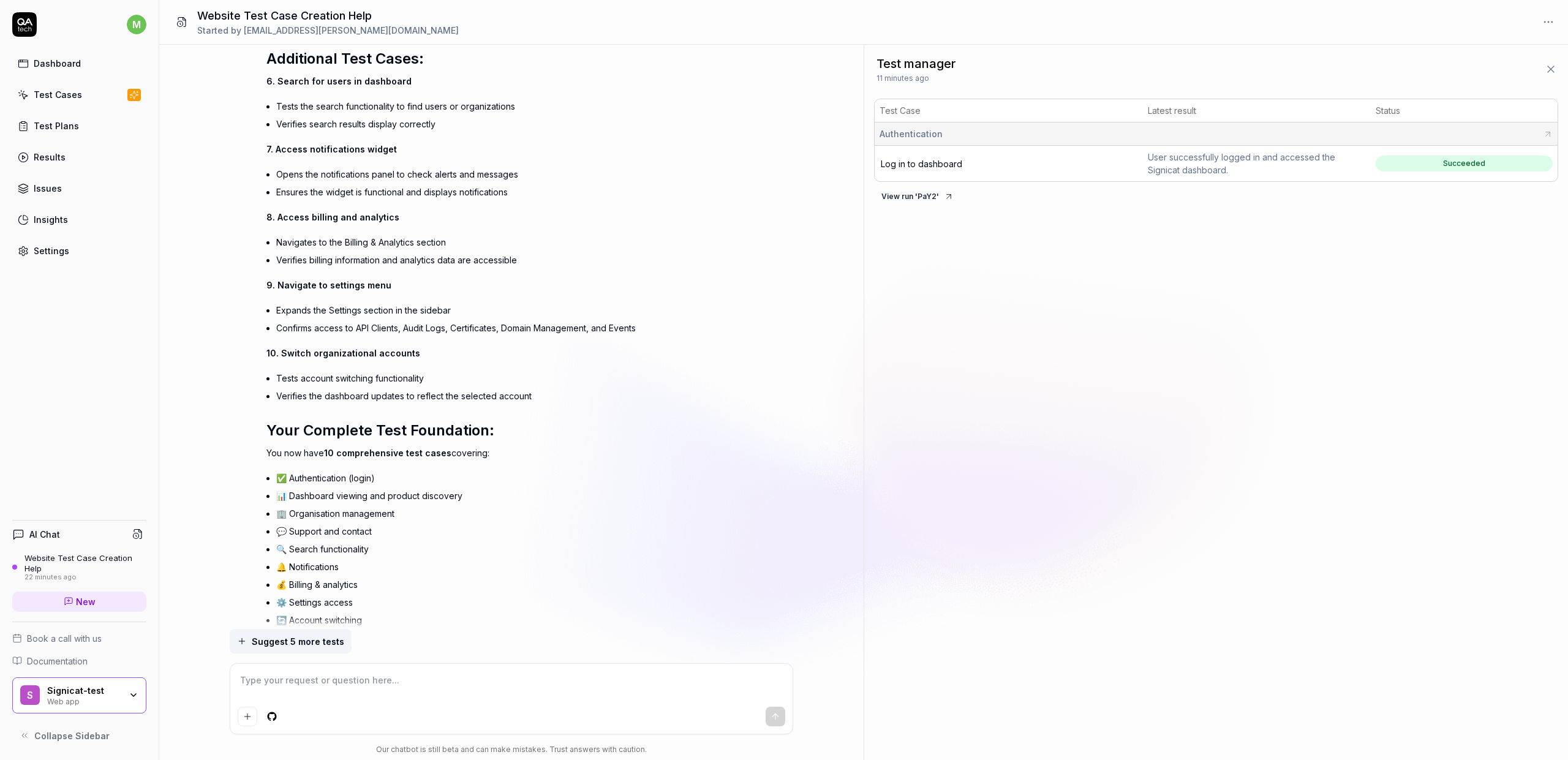
type textarea "*"
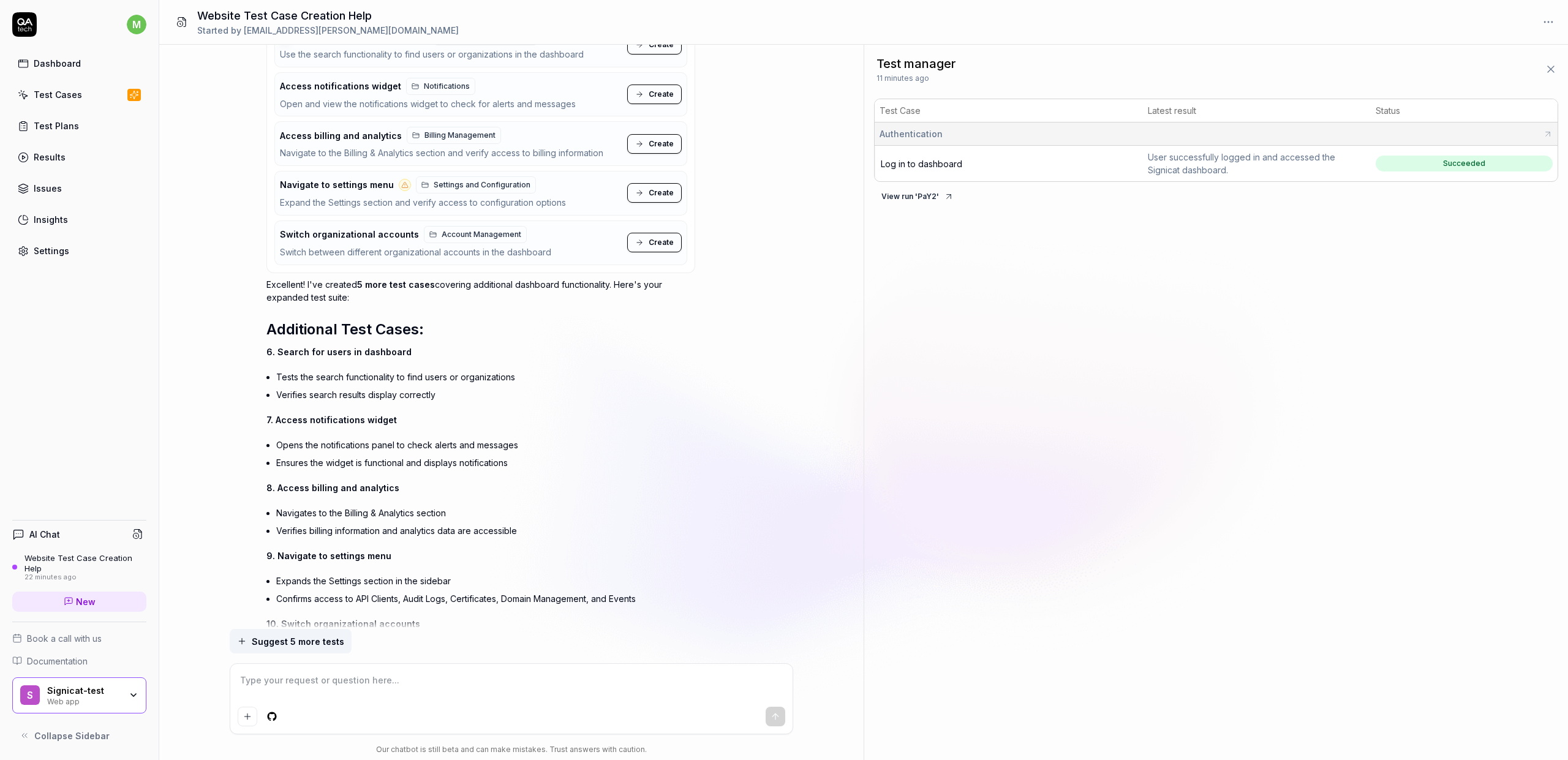
scroll to position [2636, 0]
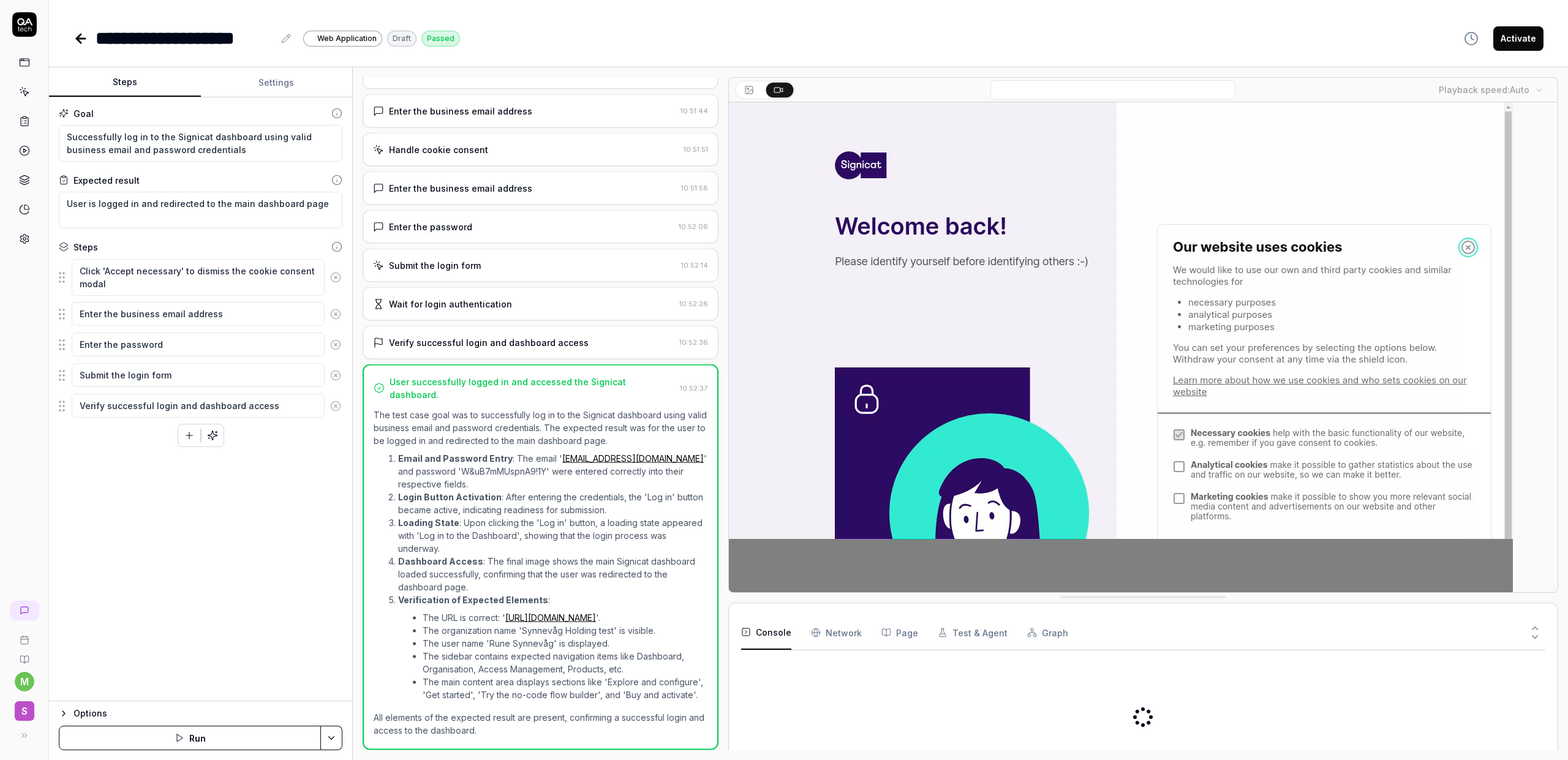
scroll to position [40, 0]
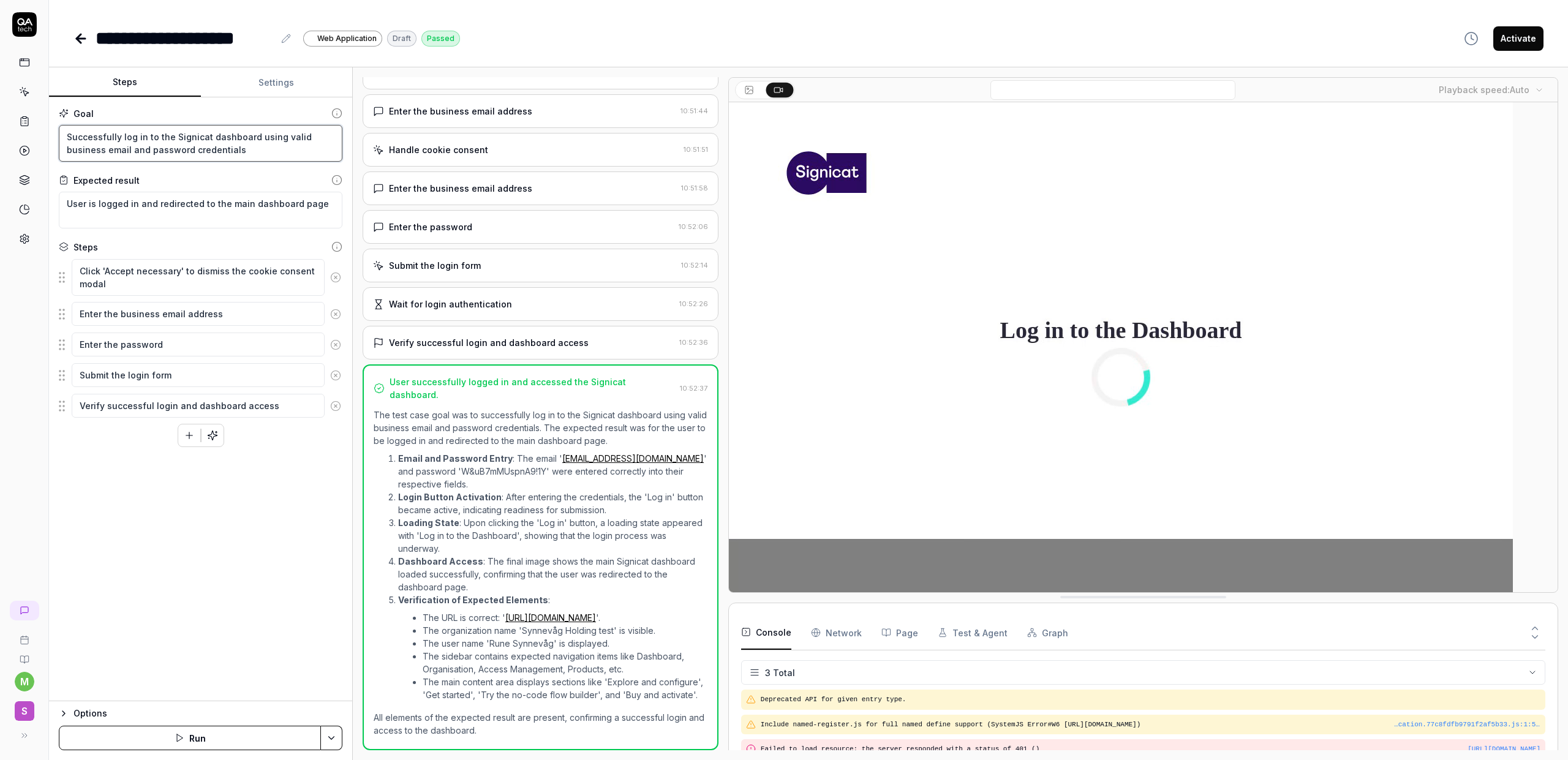
click at [200, 136] on textarea "Successfully log in to the Signicat dashboard using valid business email and pa…" at bounding box center [200, 143] width 283 height 37
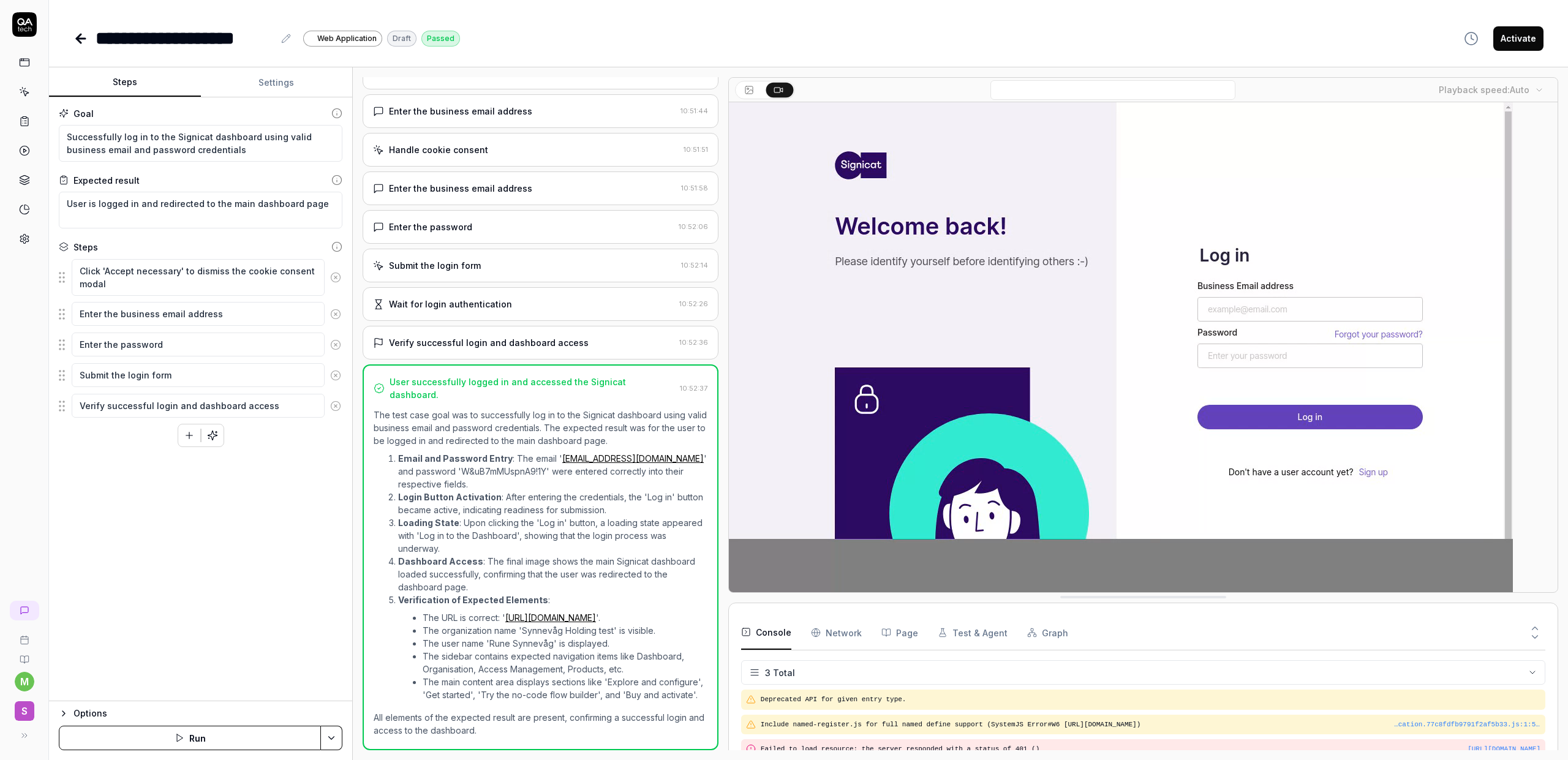
click at [858, 632] on div "Console Network Page Test & Agent Graph" at bounding box center [1143, 633] width 804 height 35
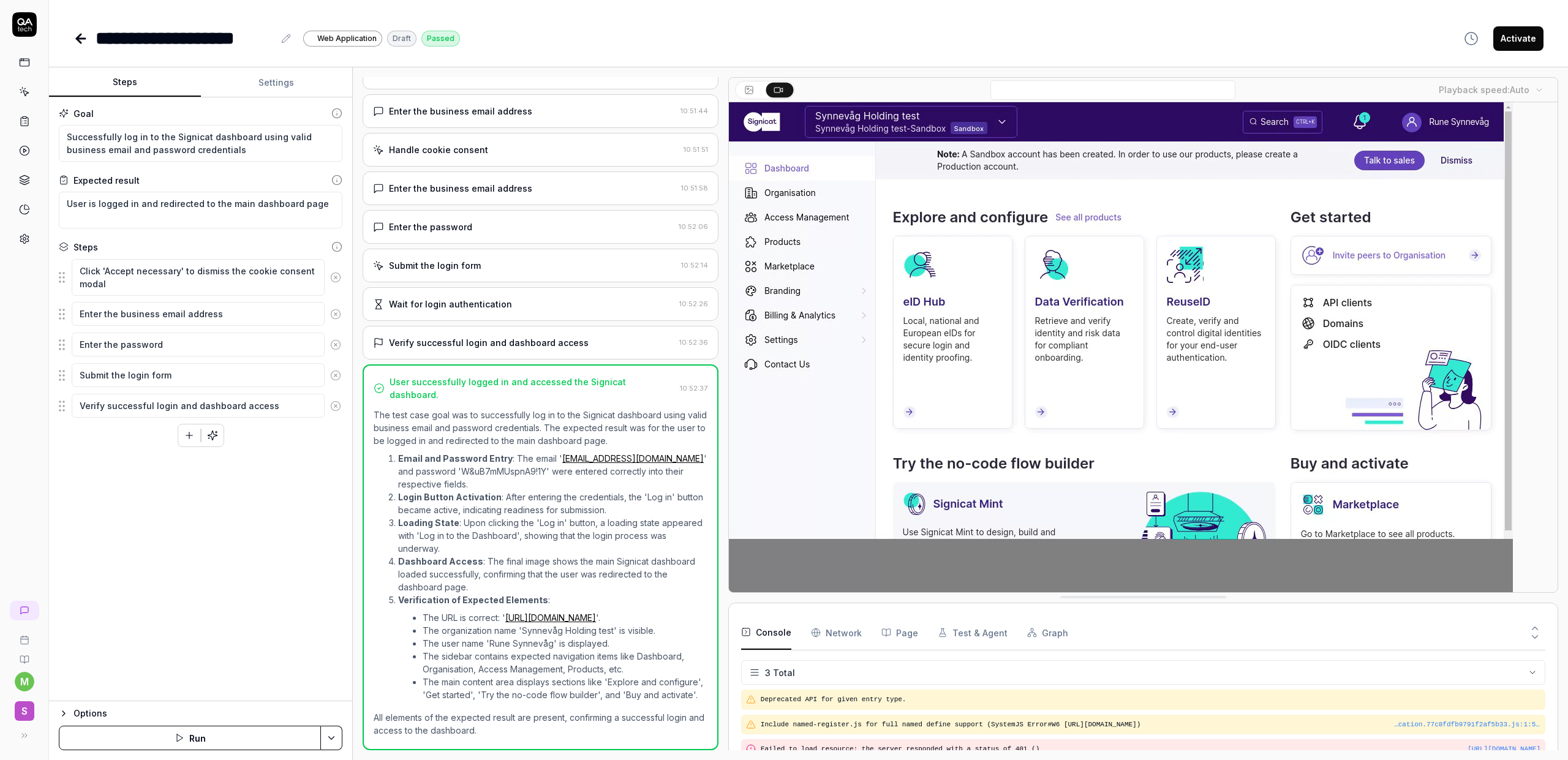
click at [856, 633] on Requests "Network" at bounding box center [836, 633] width 51 height 34
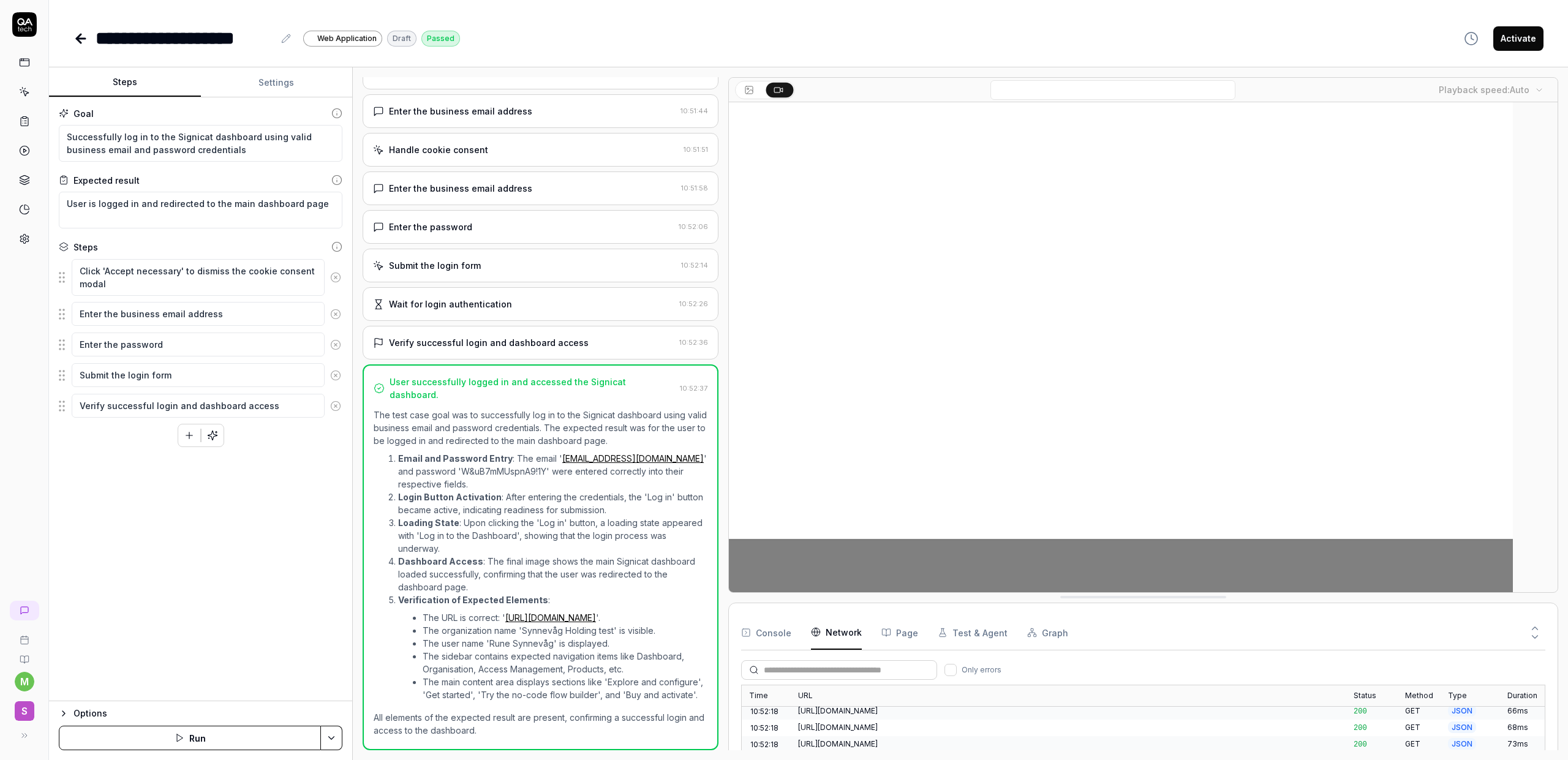
scroll to position [2352, 0]
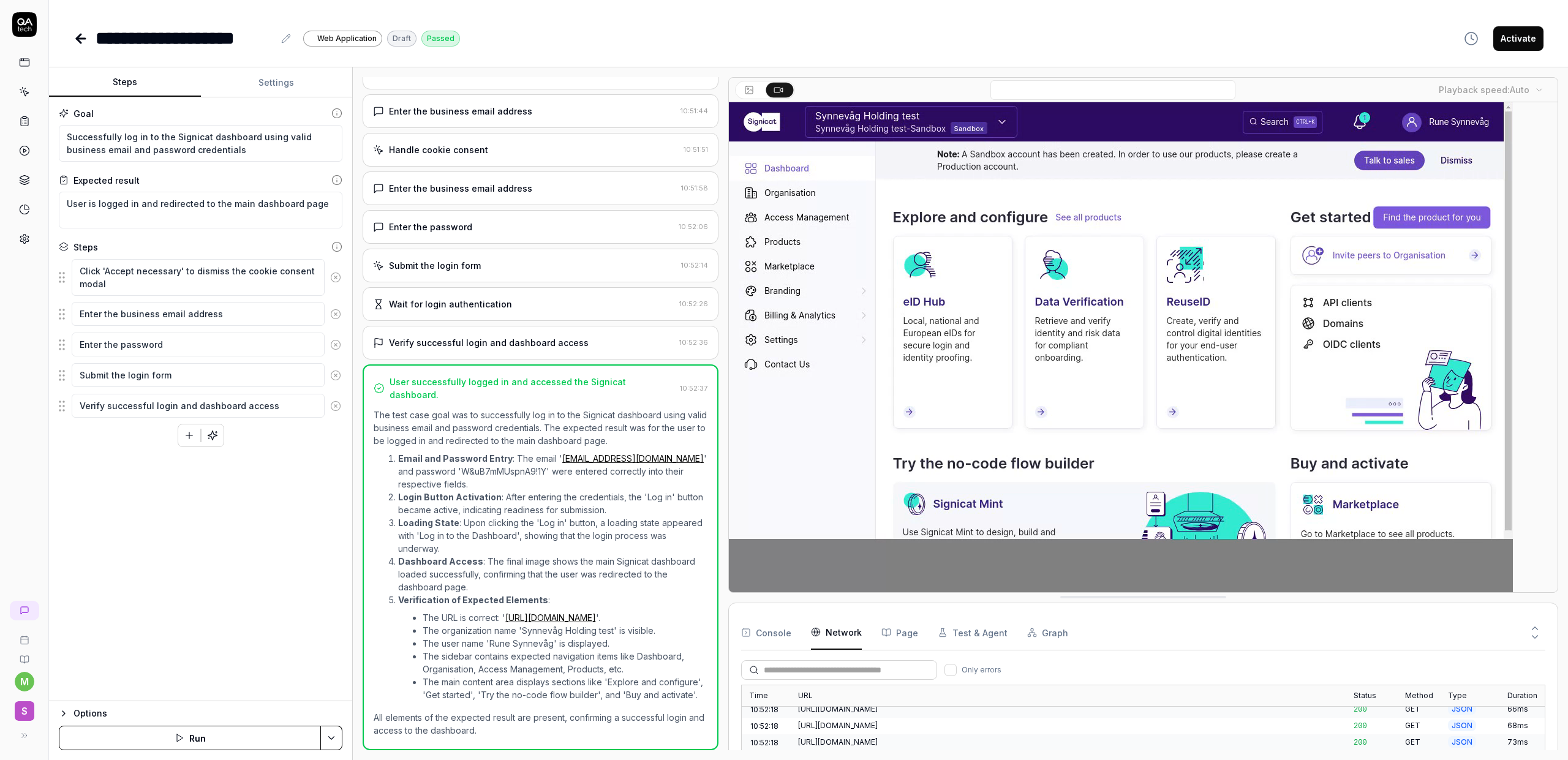
click at [268, 80] on button "Settings" at bounding box center [276, 83] width 152 height 30
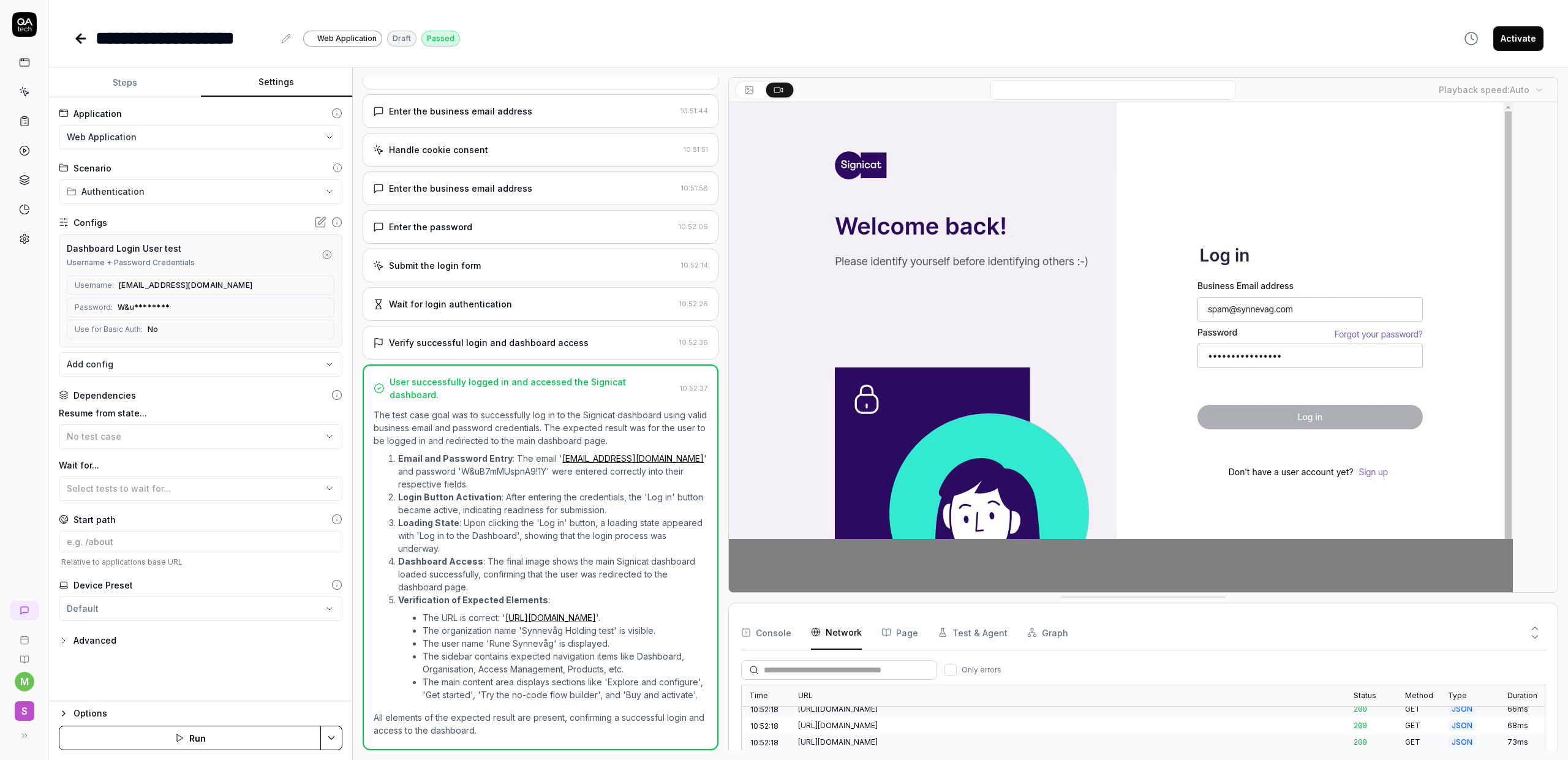
click at [155, 92] on button "Steps" at bounding box center [125, 83] width 152 height 30
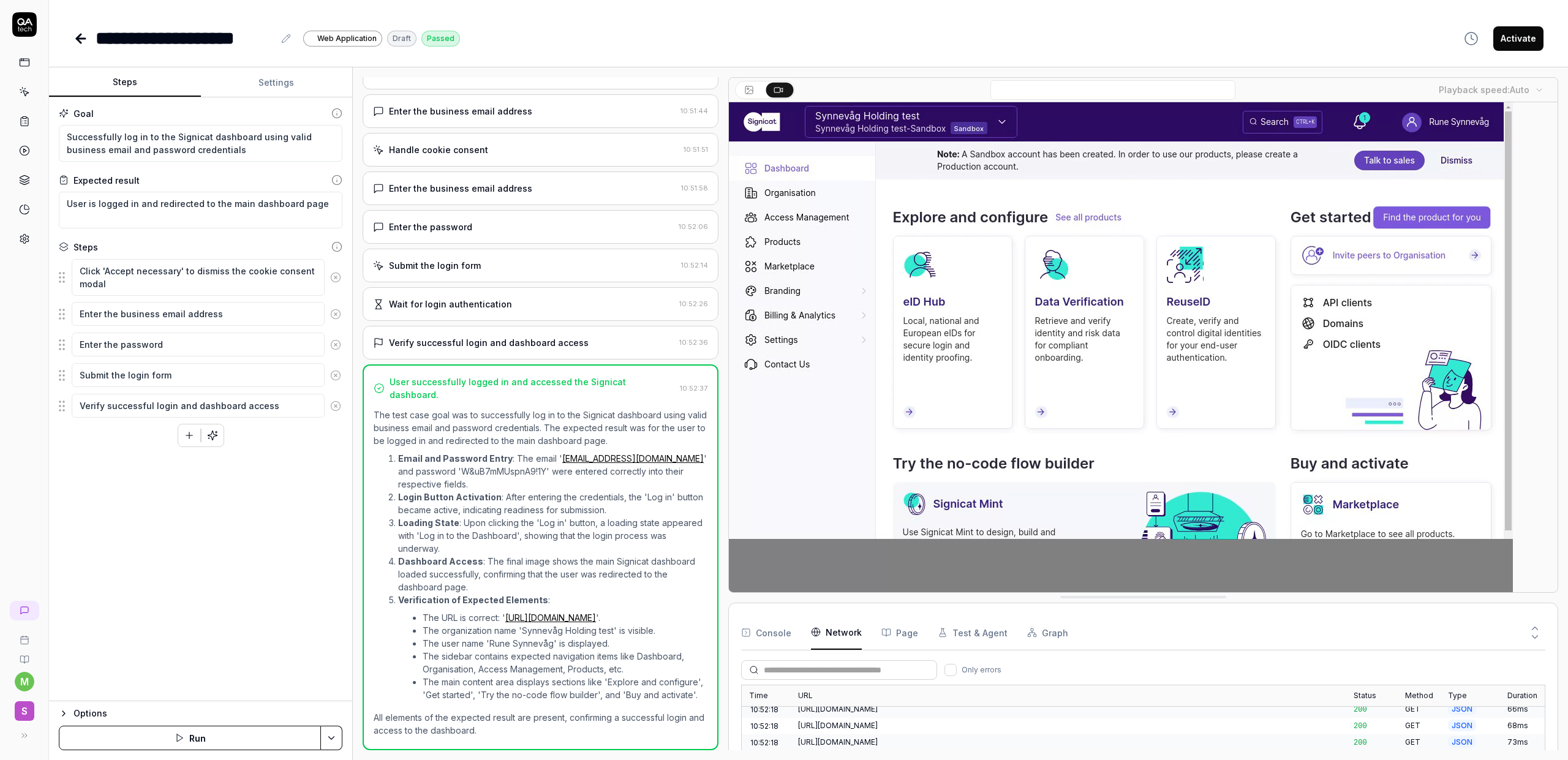
scroll to position [0, 0]
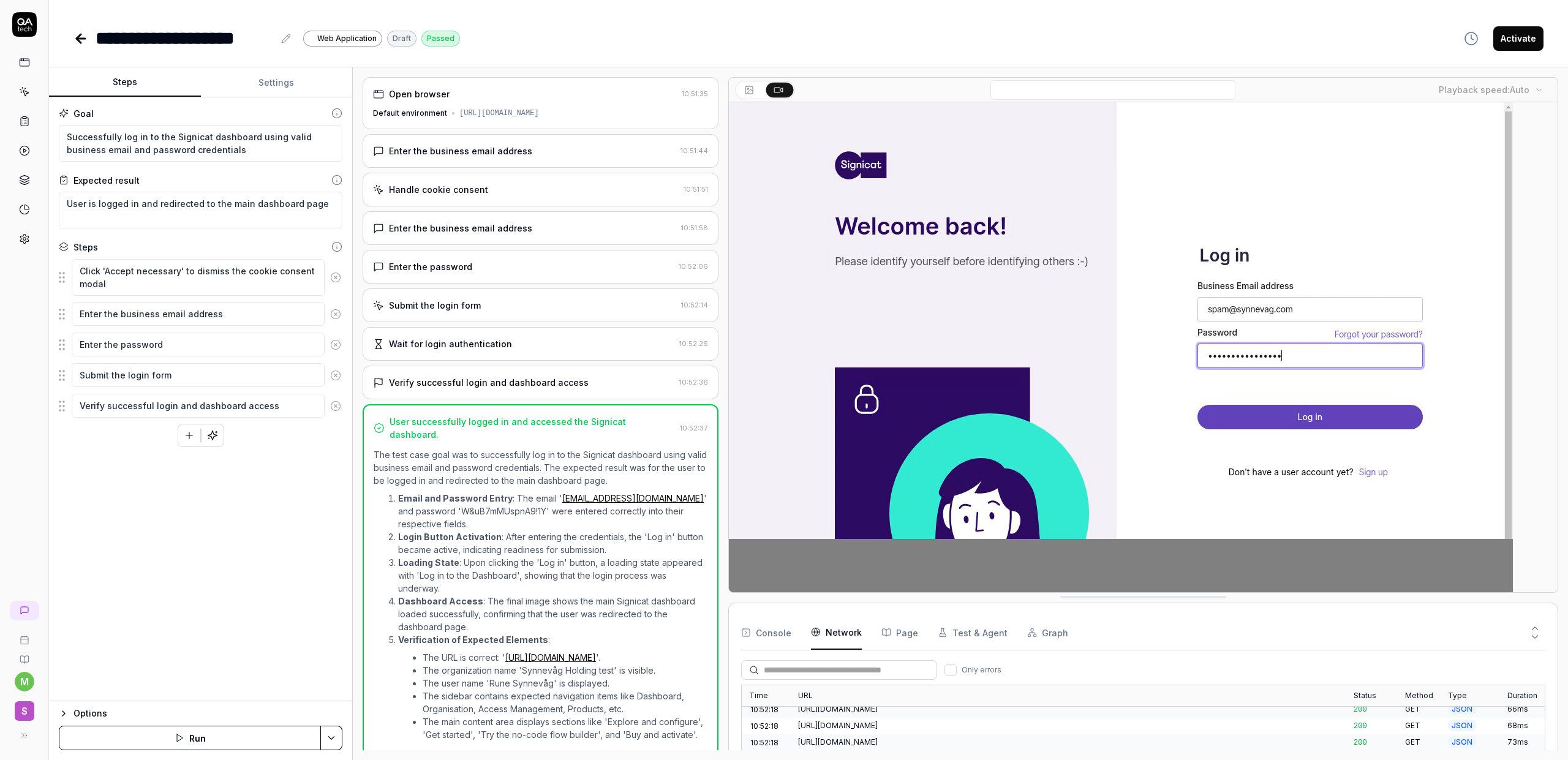
click at [487, 156] on div "Enter the business email address" at bounding box center [460, 151] width 143 height 13
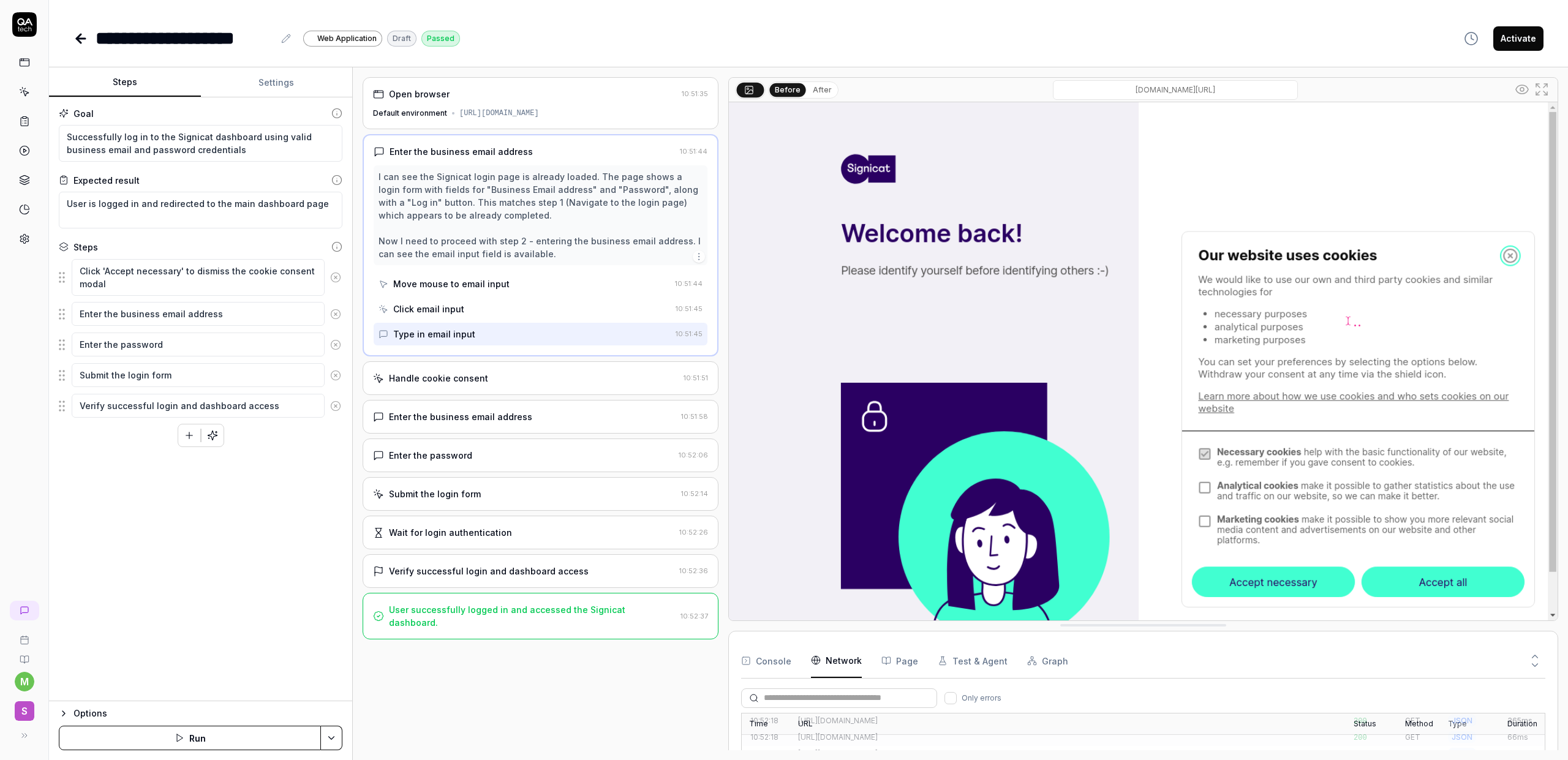
click at [503, 380] on div "Handle cookie consent" at bounding box center [525, 378] width 305 height 13
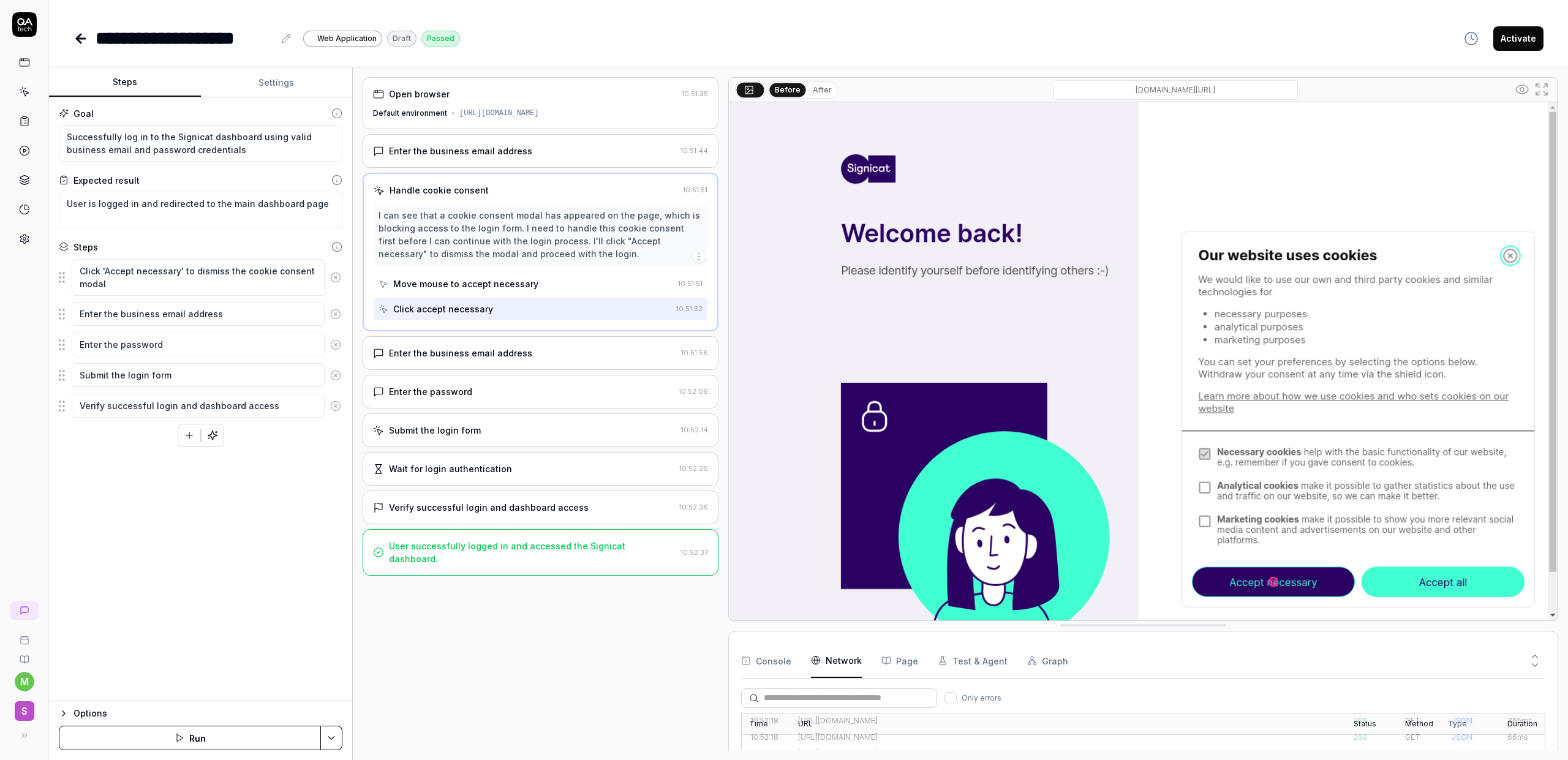
click at [503, 382] on div "Enter the password 10:52:06" at bounding box center [540, 391] width 356 height 34
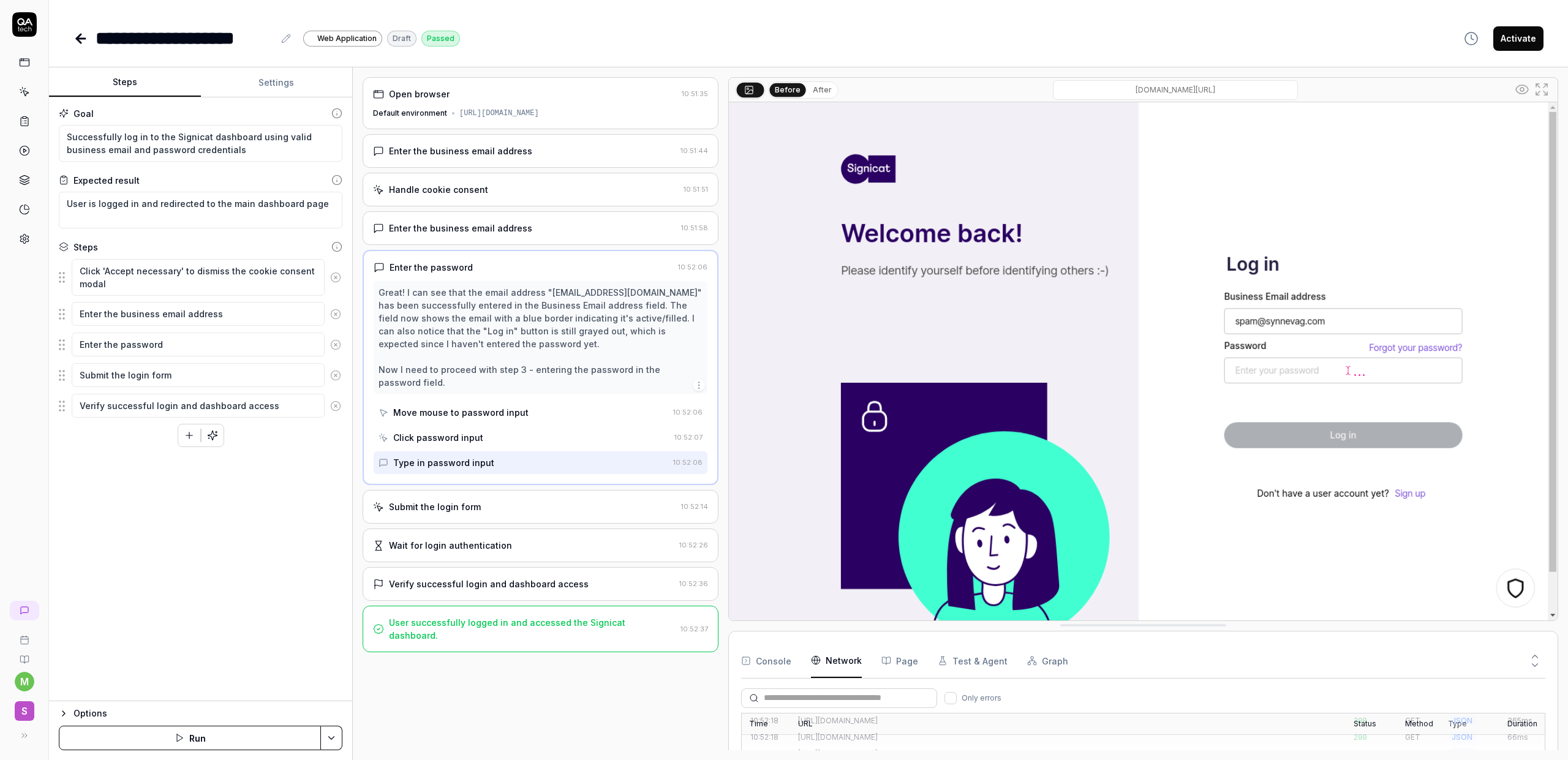
click at [525, 502] on div "Submit the login form" at bounding box center [525, 506] width 303 height 13
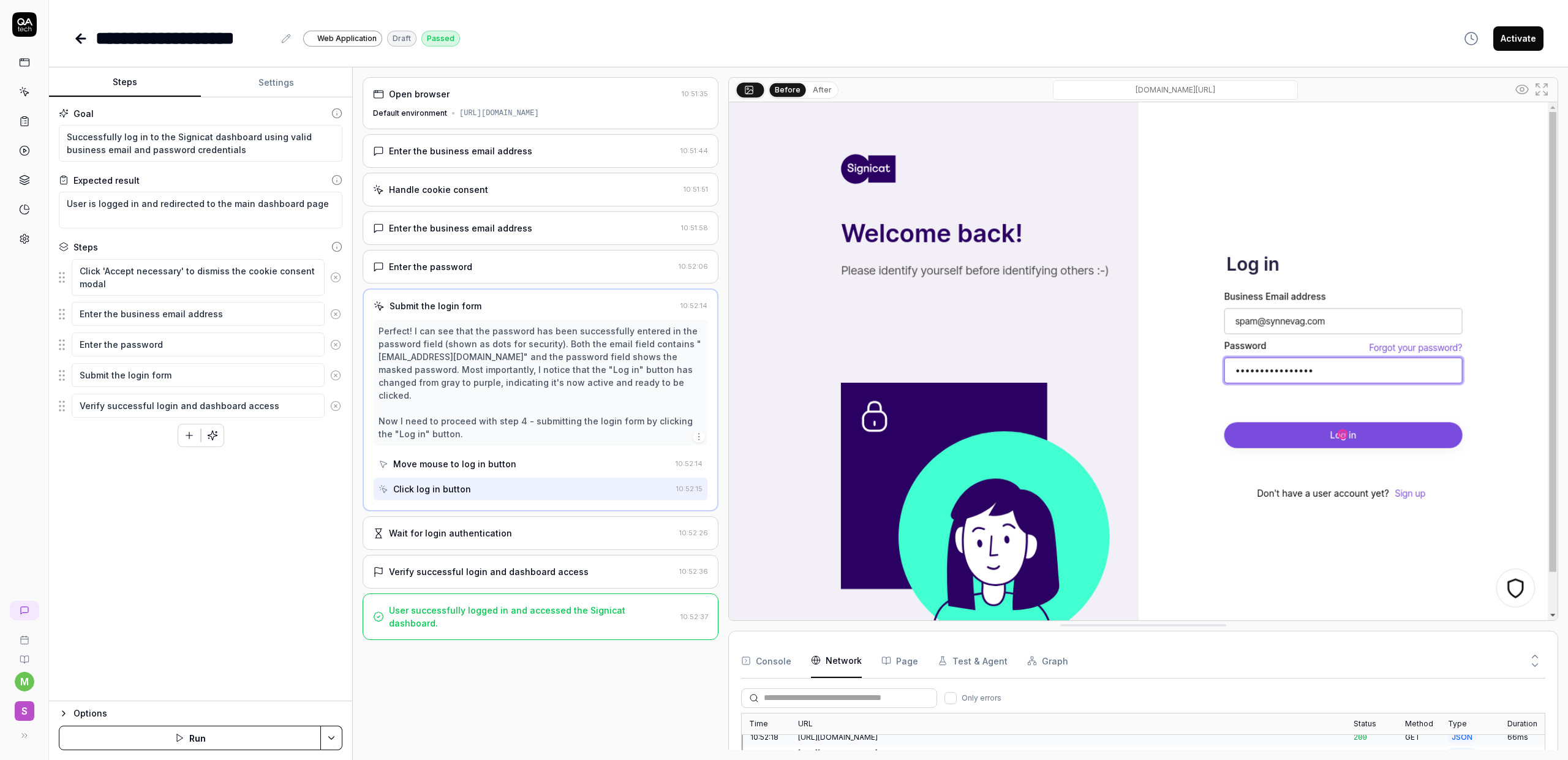
click at [512, 526] on div "Wait for login authentication" at bounding box center [523, 533] width 301 height 13
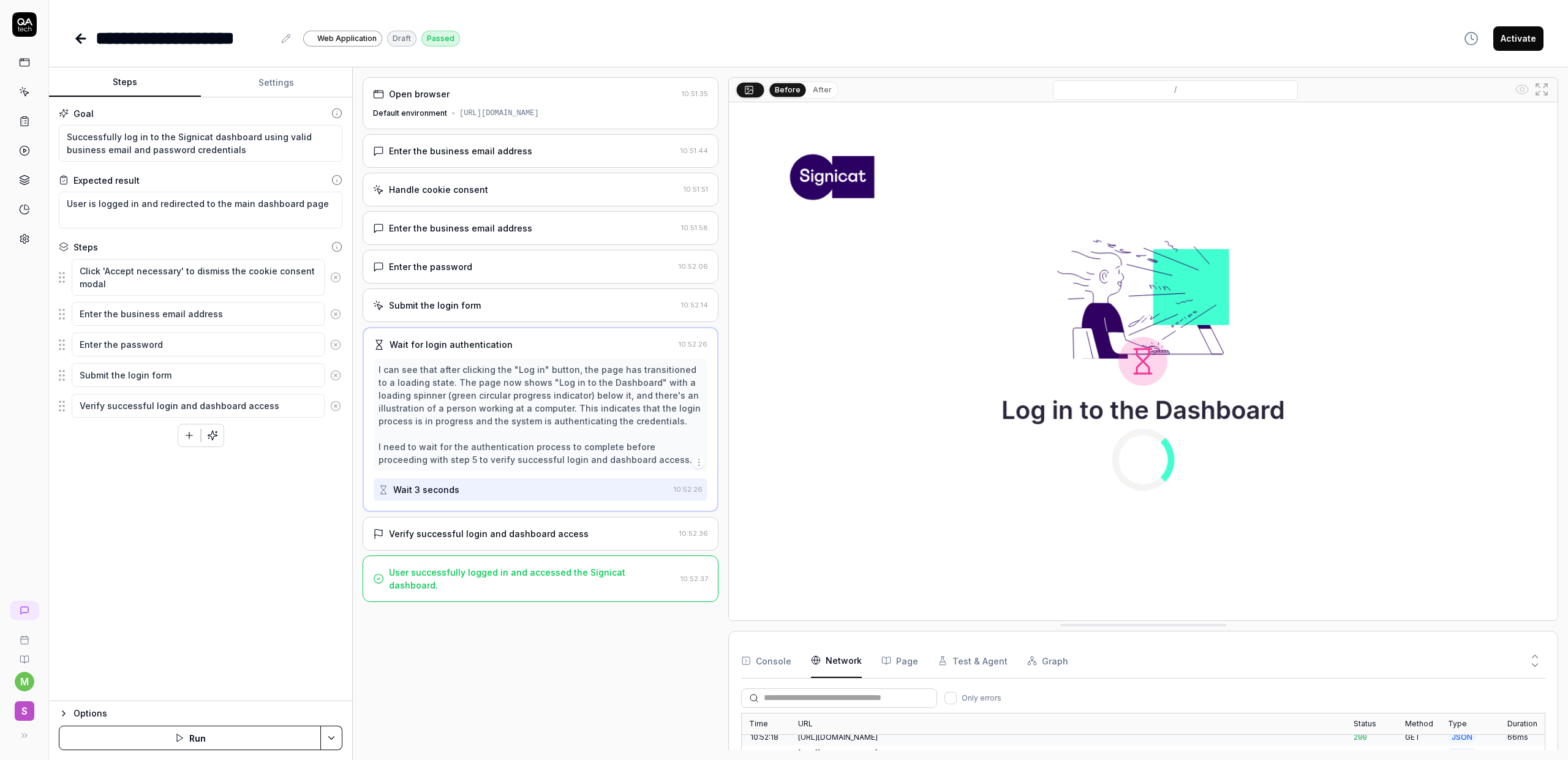
click at [516, 524] on div "Verify successful login and dashboard access 10:52:36" at bounding box center [540, 533] width 356 height 34
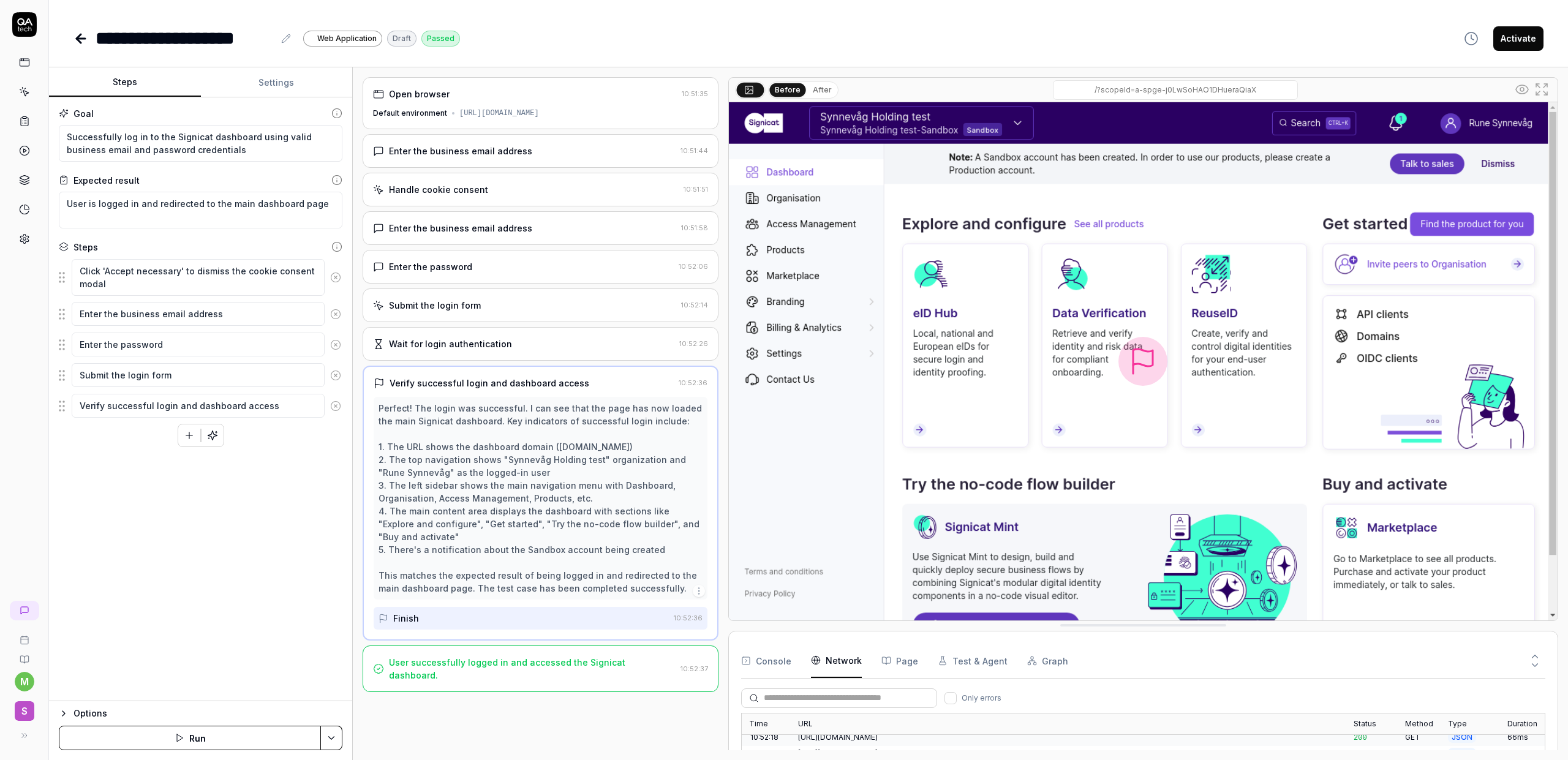
click at [110, 78] on button "Steps" at bounding box center [125, 83] width 152 height 30
click at [303, 83] on button "Settings" at bounding box center [276, 83] width 152 height 30
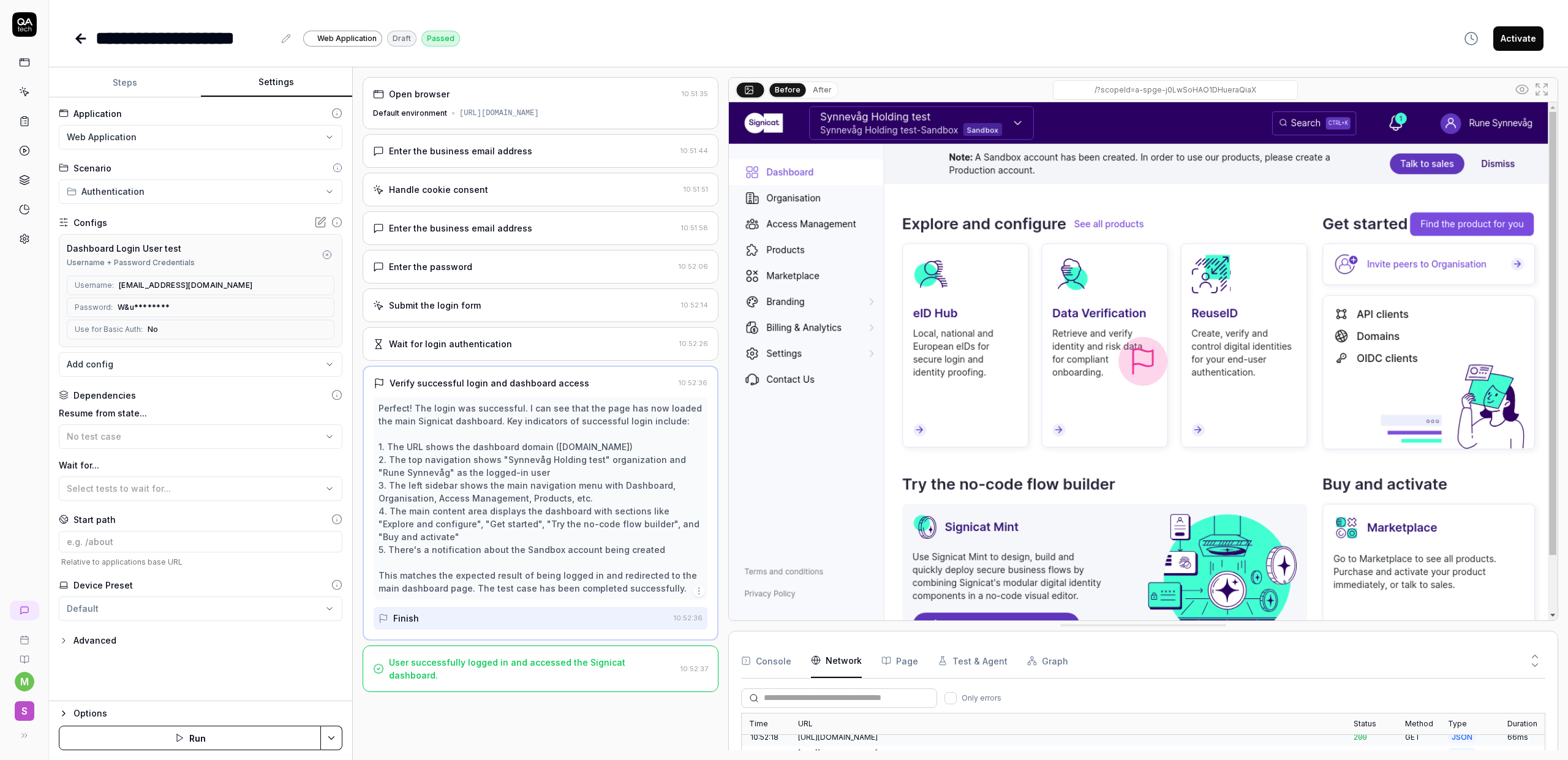
click at [80, 44] on icon at bounding box center [81, 38] width 14 height 14
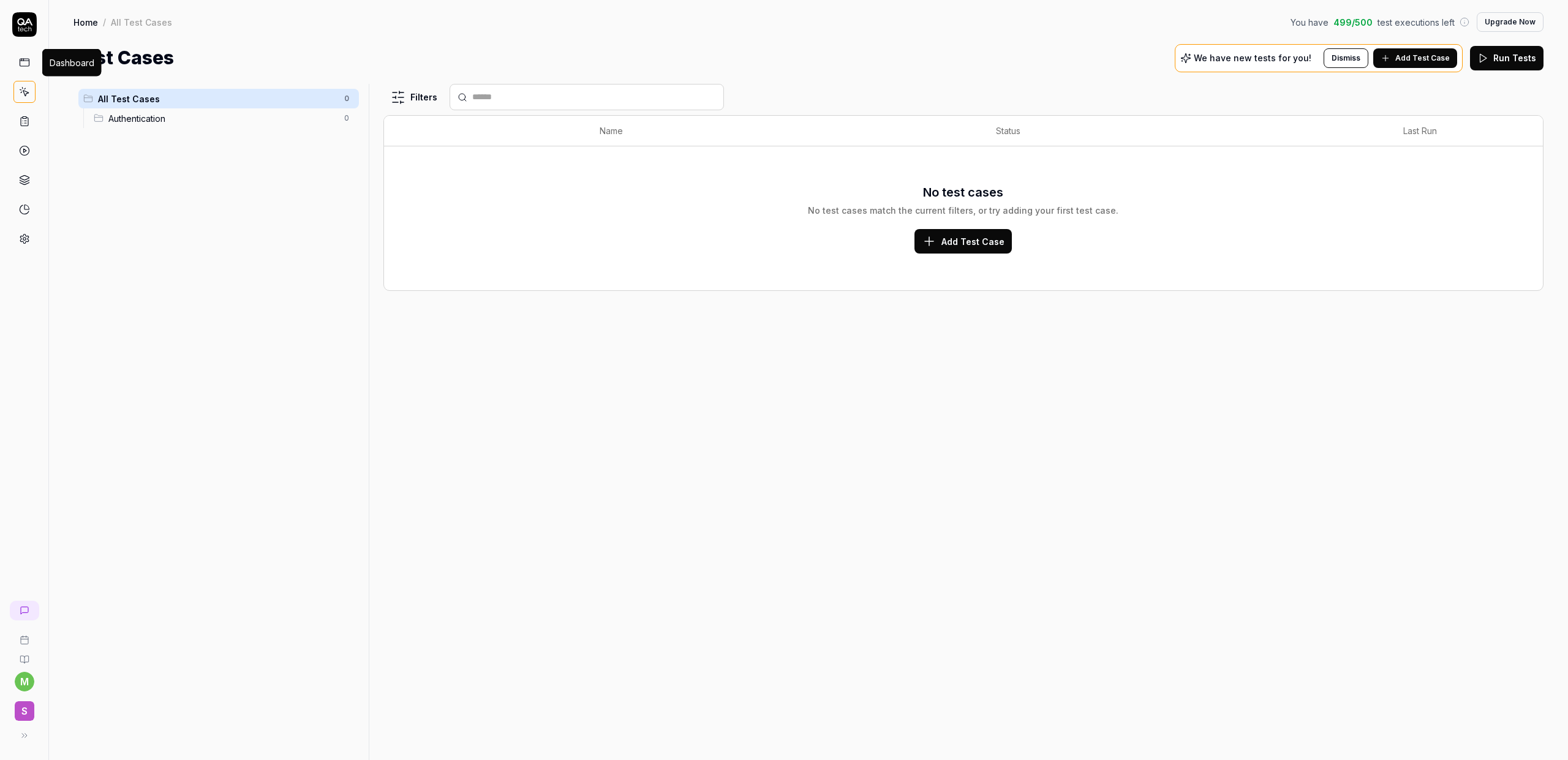
click at [26, 63] on icon at bounding box center [25, 63] width 11 height 11
click at [22, 62] on icon at bounding box center [25, 63] width 11 height 11
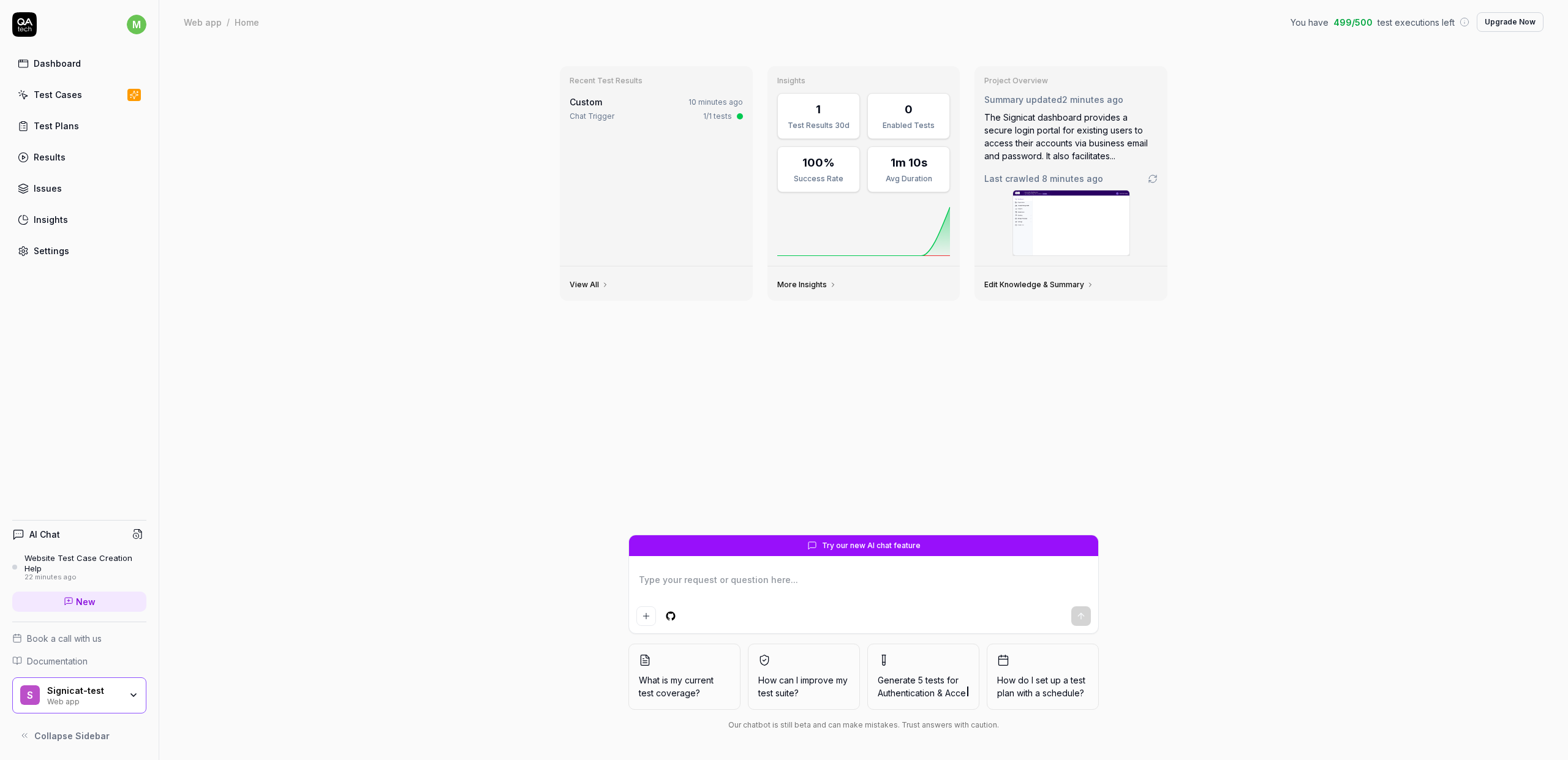
type textarea "*"
click at [51, 98] on div "Test Cases" at bounding box center [58, 94] width 48 height 13
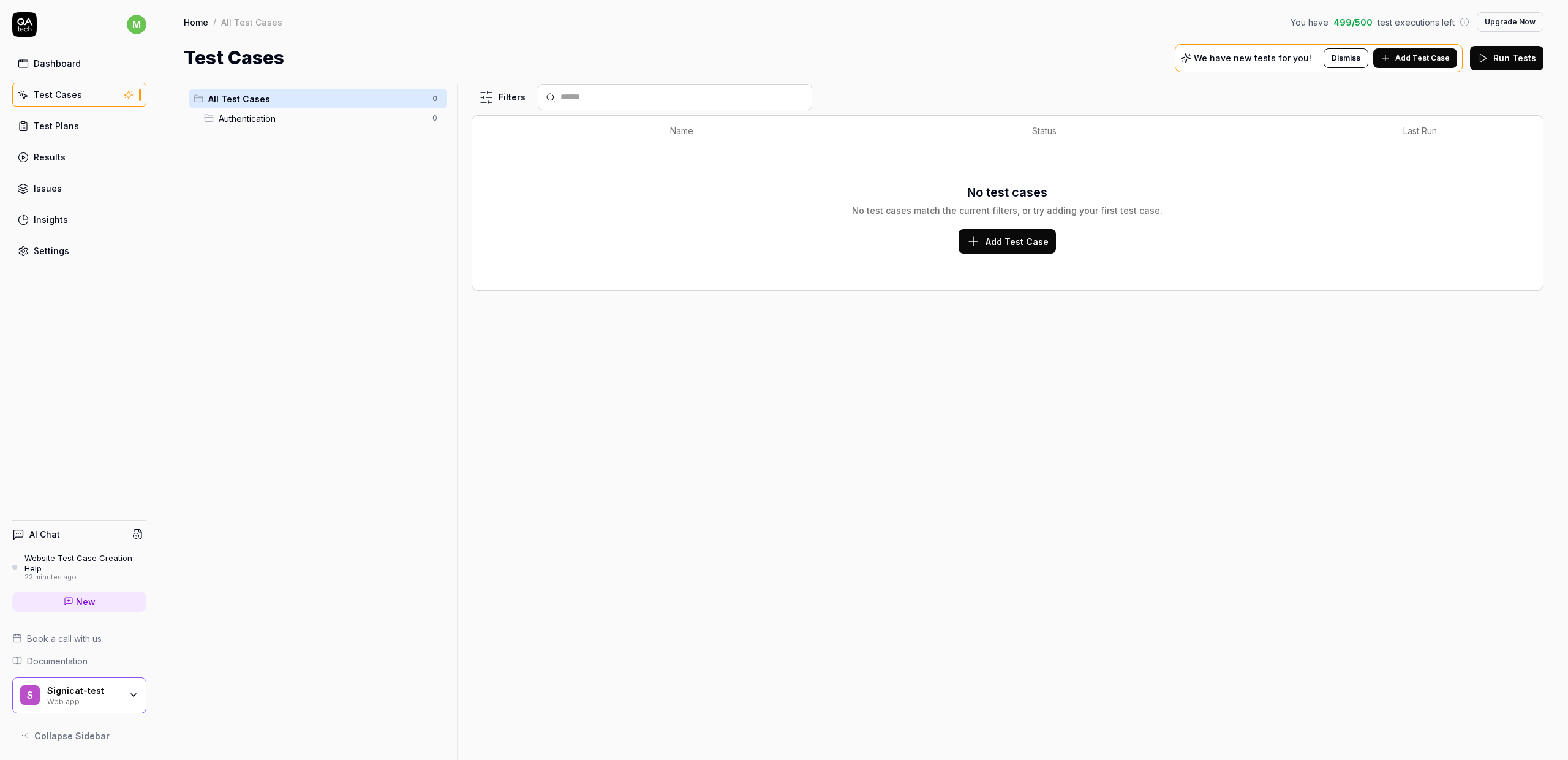
click at [77, 121] on link "Test Plans" at bounding box center [79, 125] width 134 height 24
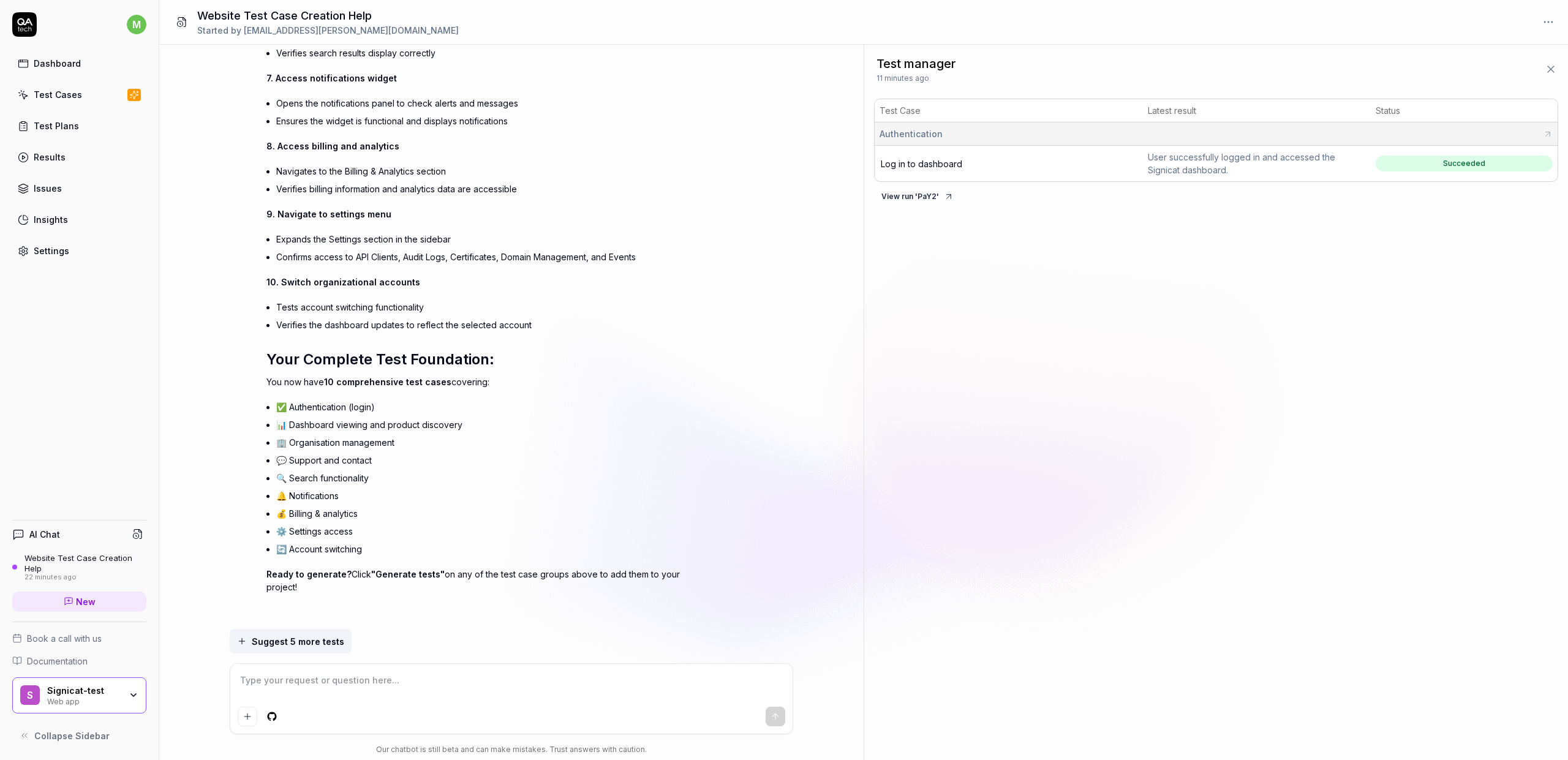
scroll to position [2695, 0]
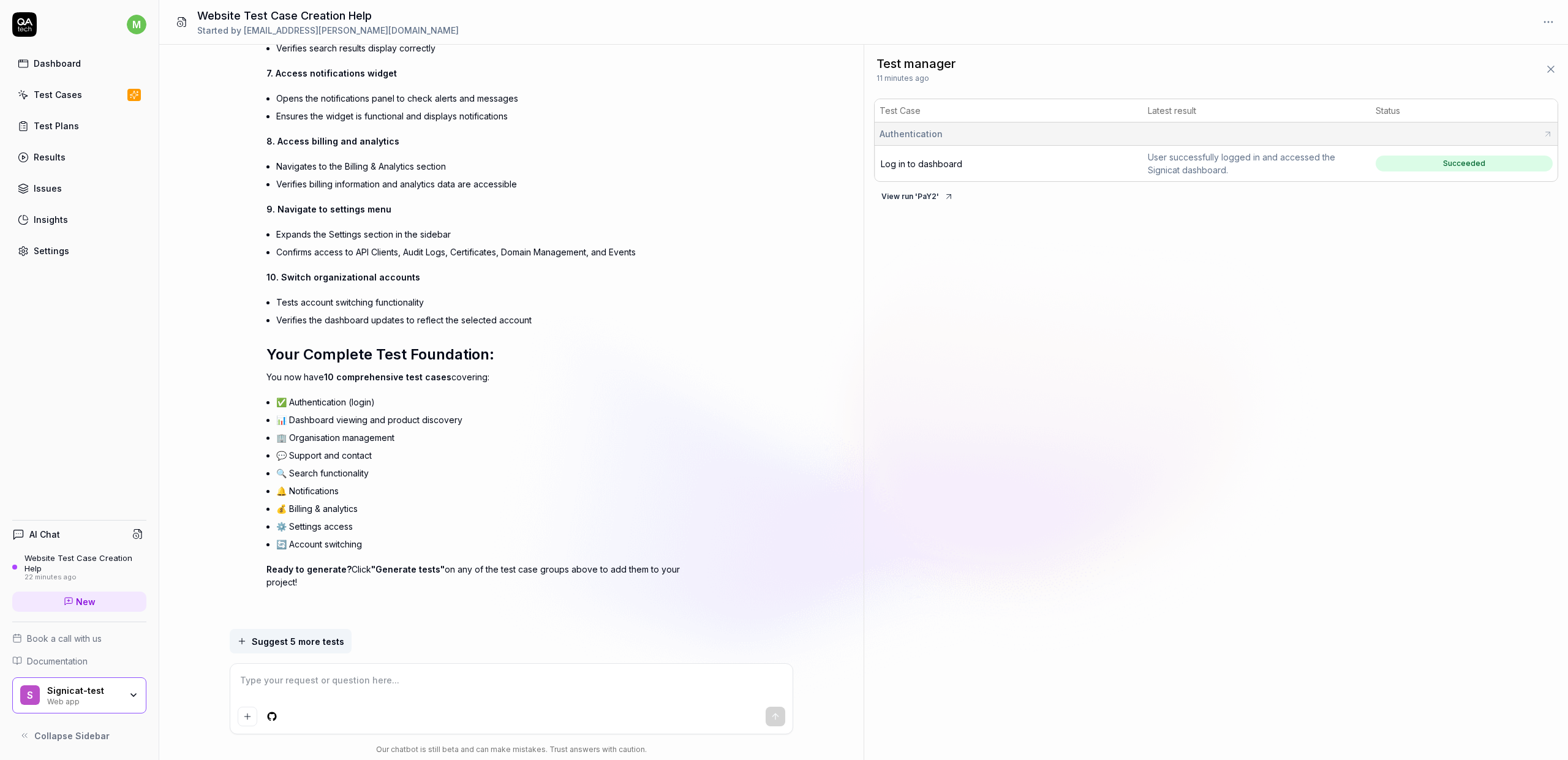
click at [376, 689] on textarea at bounding box center [511, 686] width 547 height 30
type textarea "*"
type textarea "C"
type textarea "*"
type textarea "Cr"
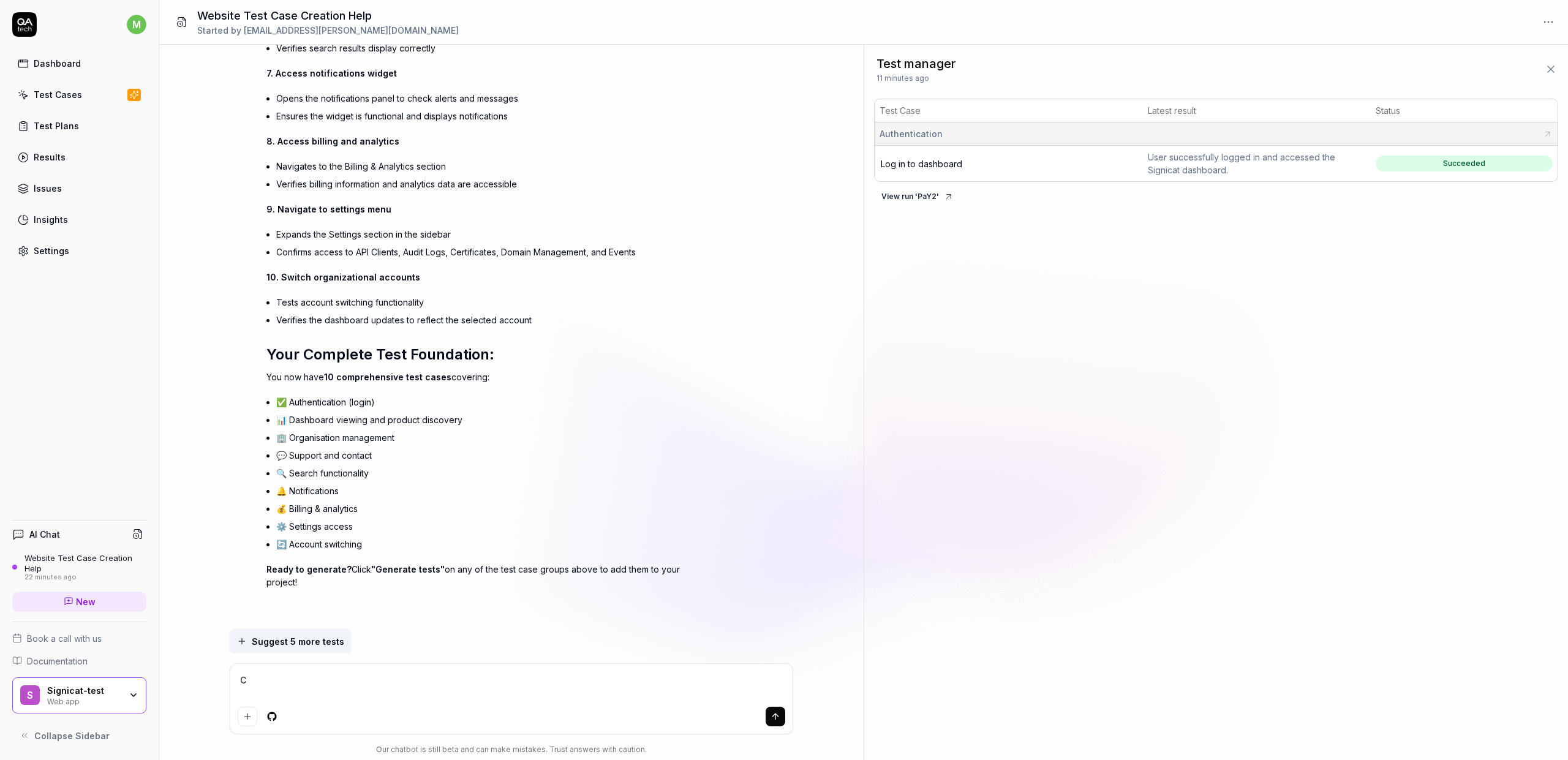
type textarea "*"
type textarea "Cre"
type textarea "*"
type textarea "Crea"
type textarea "*"
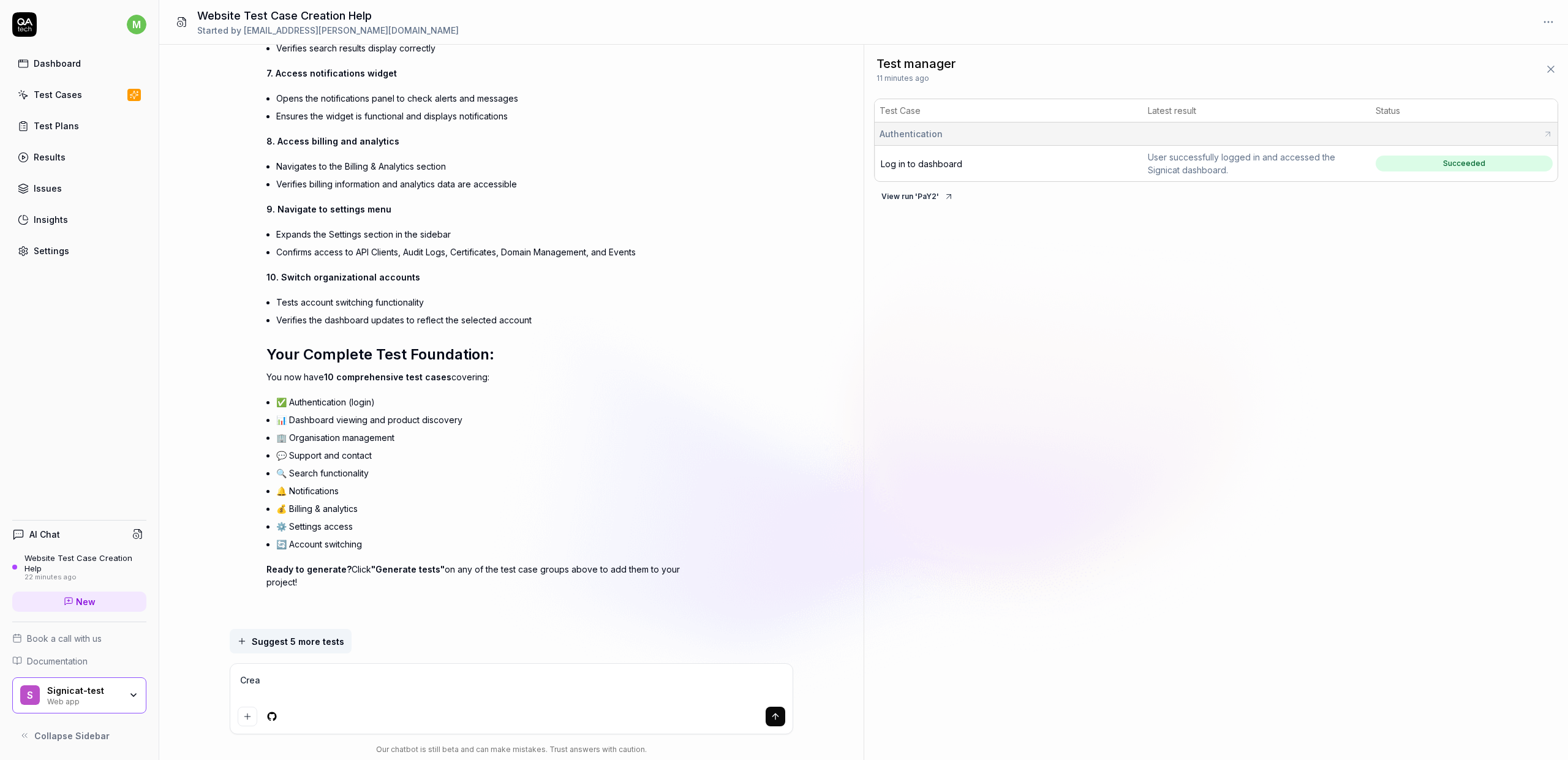
type textarea "Creat"
type textarea "*"
type textarea "Create"
type textarea "*"
type textarea "Create"
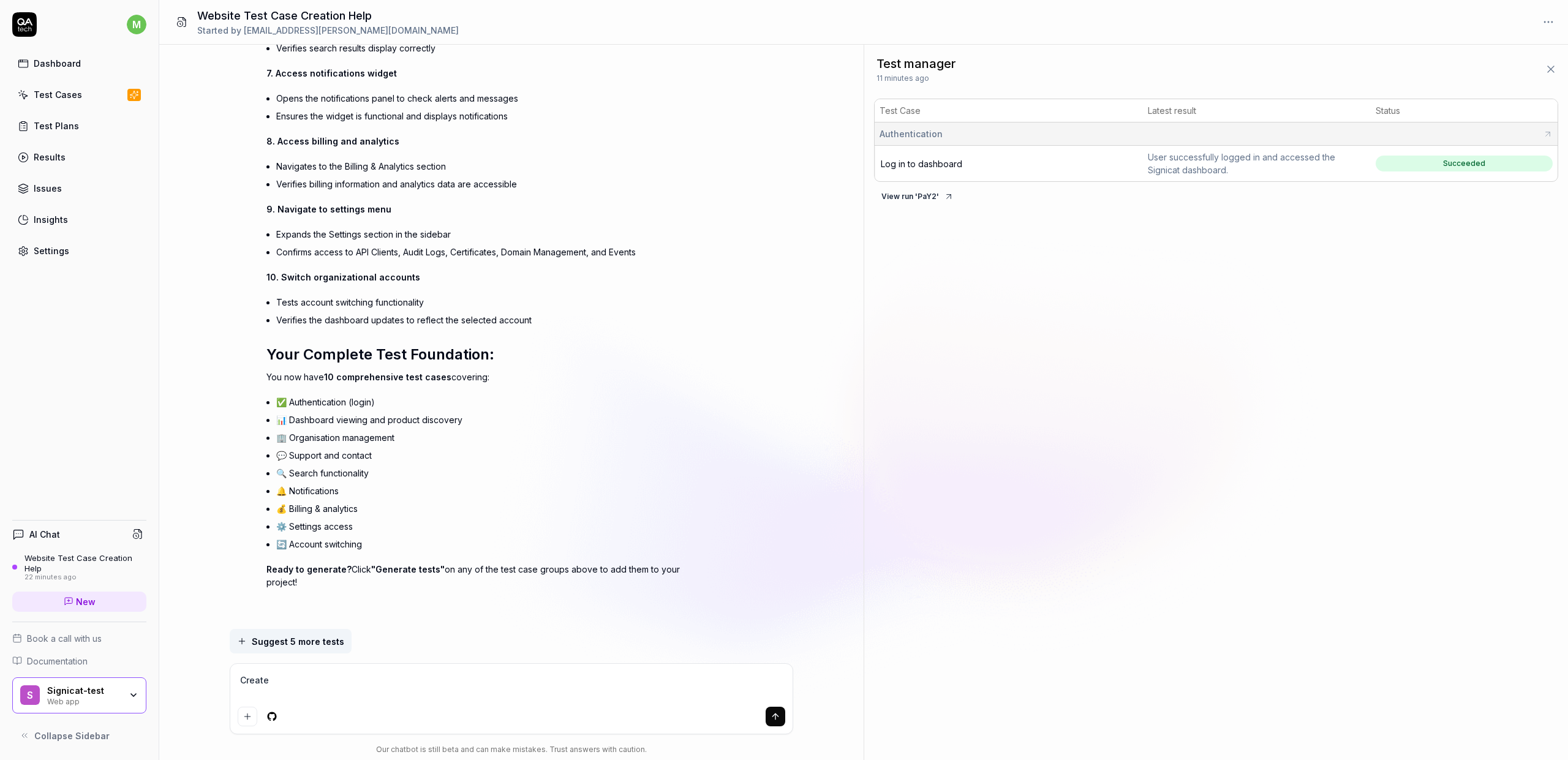
type textarea "*"
type textarea "Create a"
type textarea "*"
type textarea "Create a"
type textarea "*"
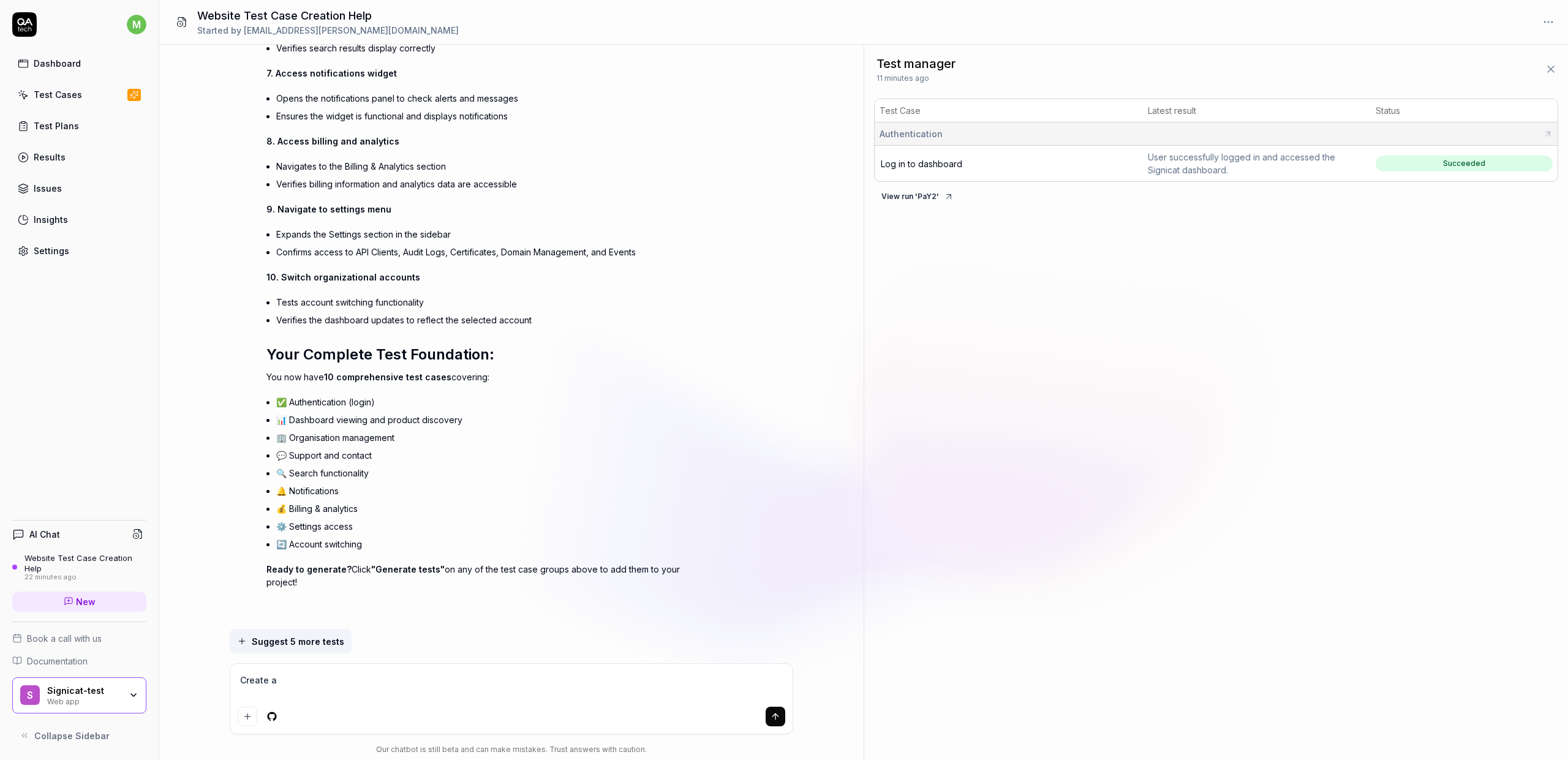
type textarea "Create a t"
type textarea "*"
type textarea "Create a te"
type textarea "*"
type textarea "Create a tes"
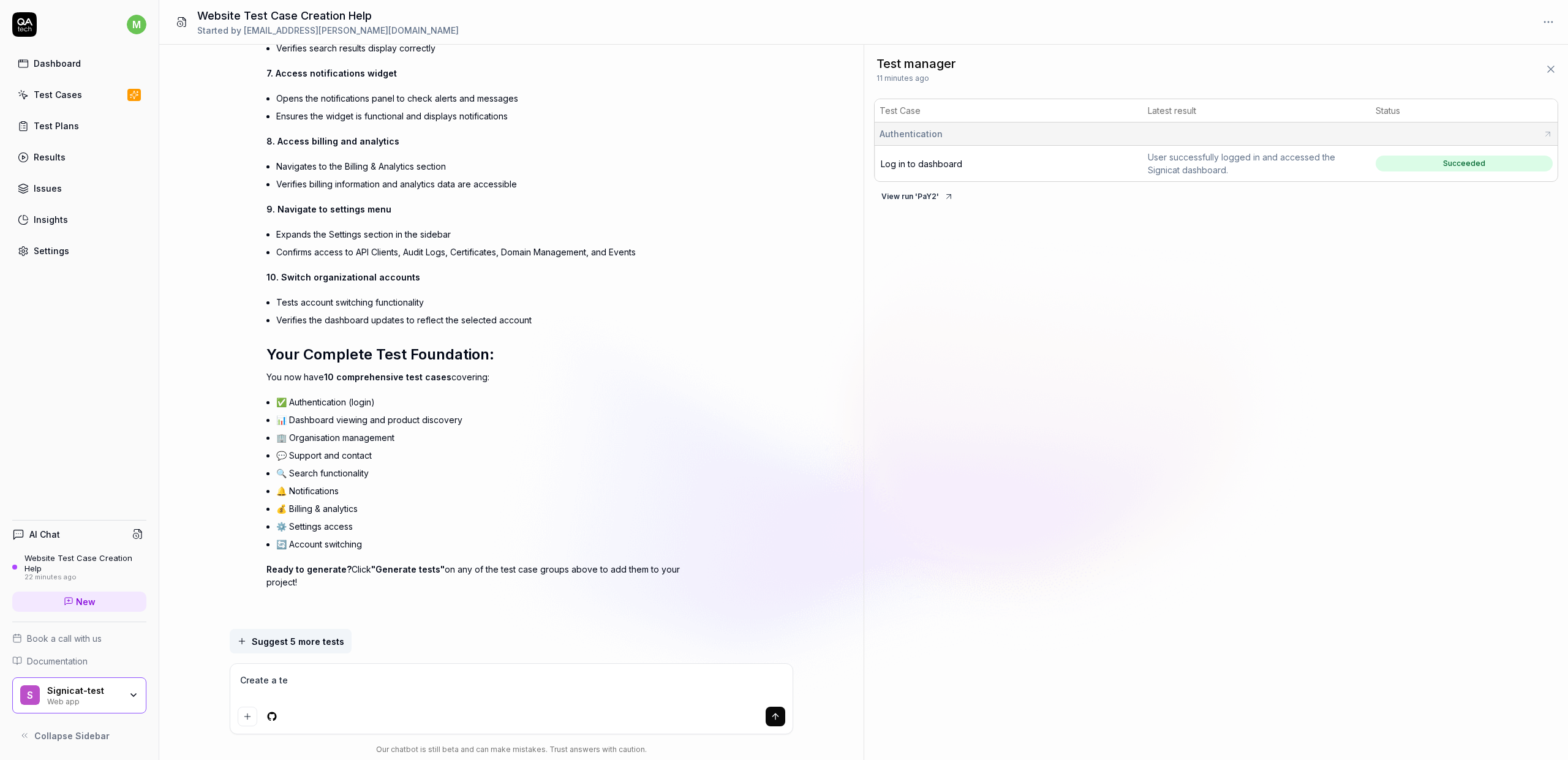
type textarea "*"
type textarea "Create a test"
type textarea "*"
type textarea "Create a test"
type textarea "*"
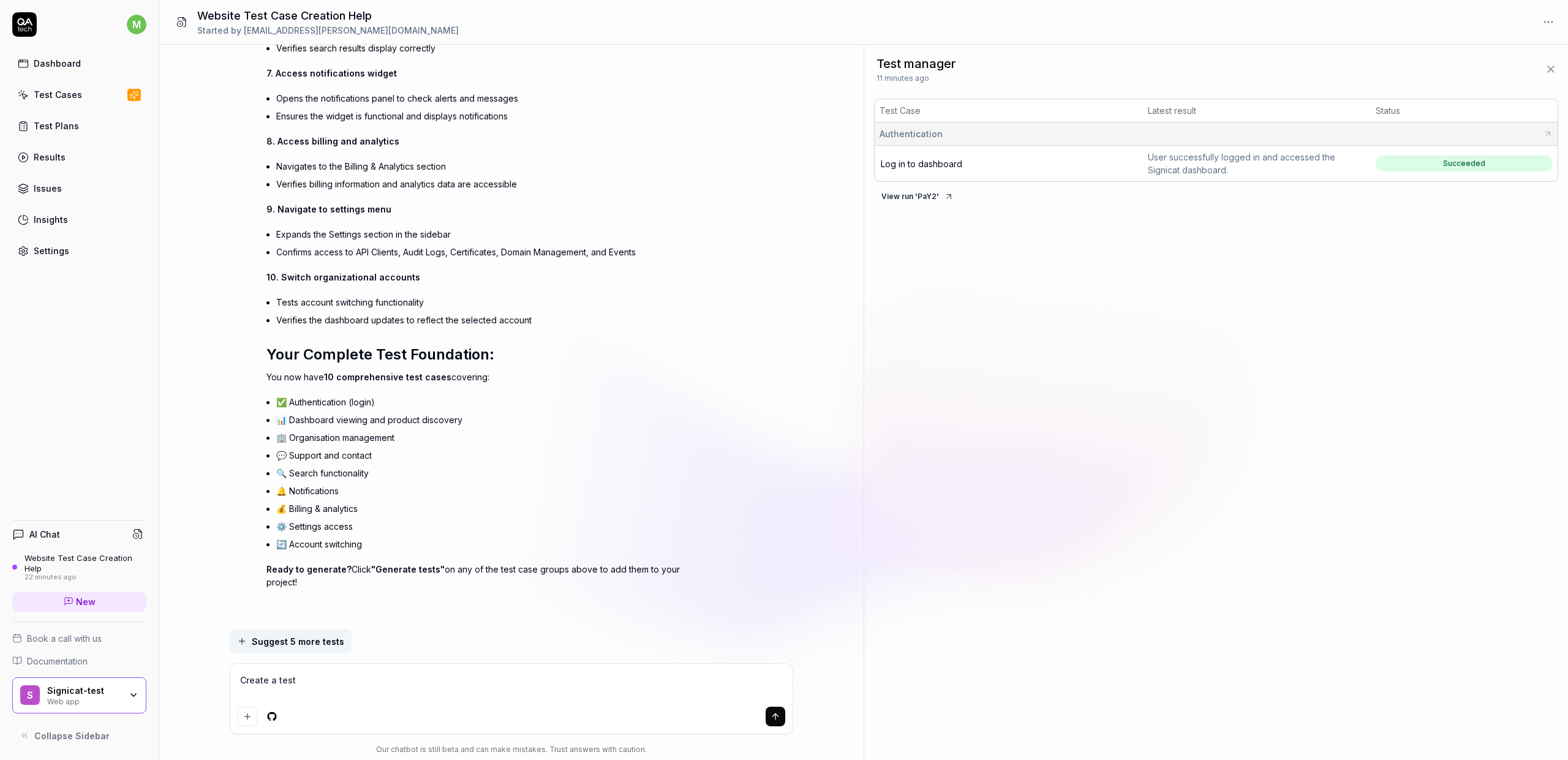
type textarea "Create a test c"
type textarea "*"
type textarea "Create a test ca"
type textarea "*"
type textarea "Create a test cas"
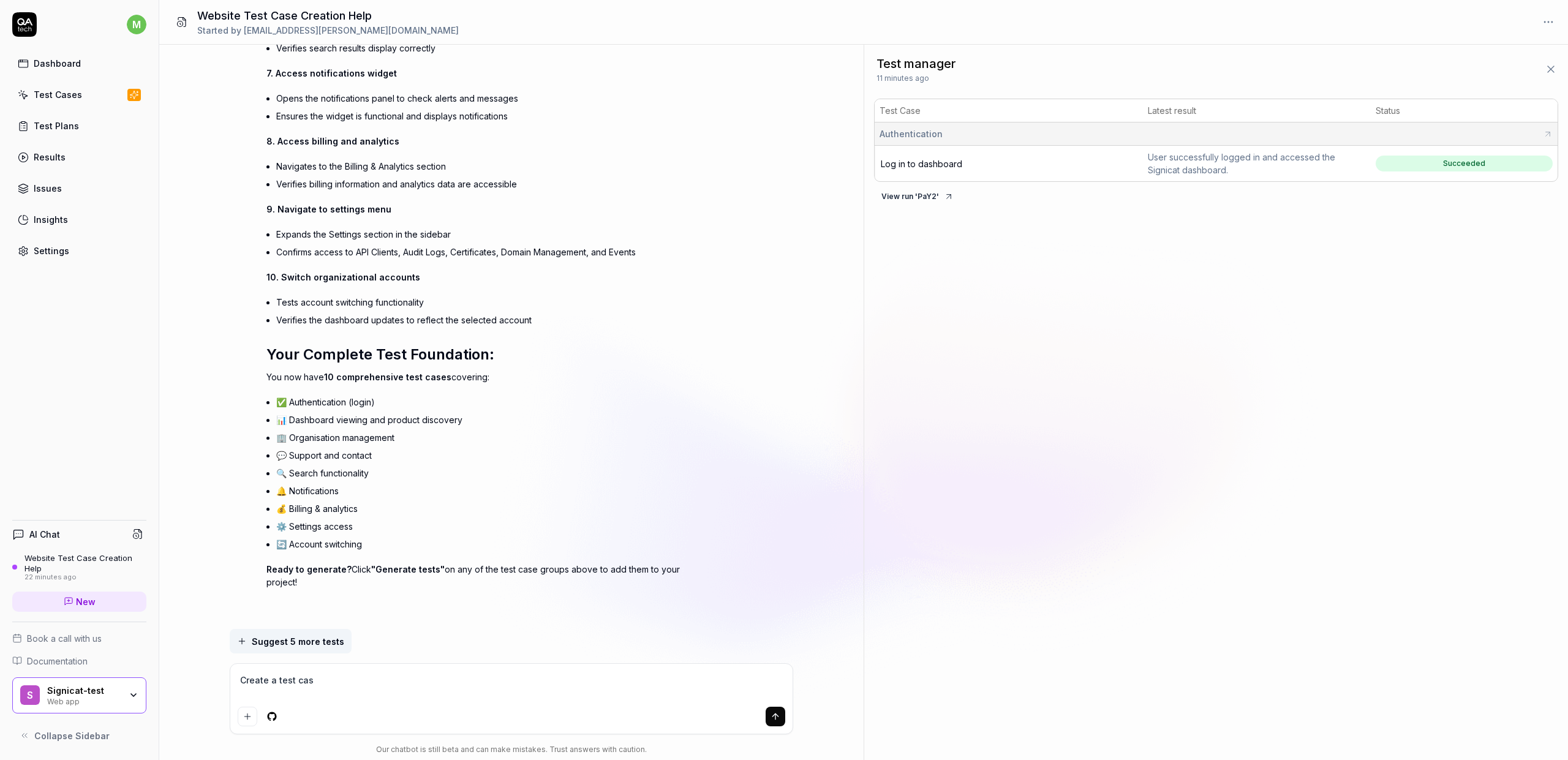
type textarea "*"
type textarea "Create a test case"
type textarea "*"
type textarea "Create a test case"
type textarea "*"
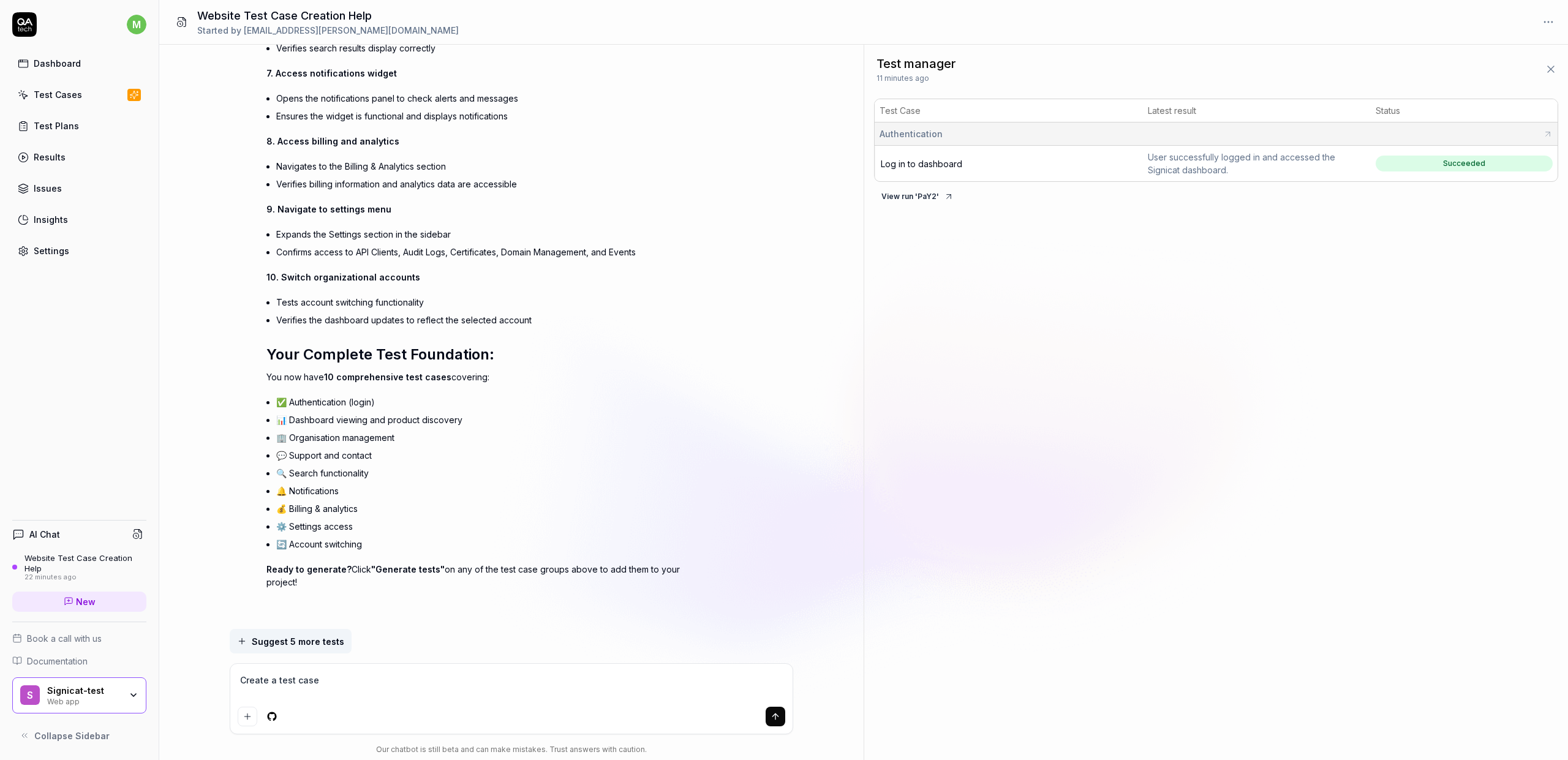
type textarea "Create a test case f"
type textarea "*"
type textarea "Create a test case fo"
type textarea "*"
type textarea "Create a test case for"
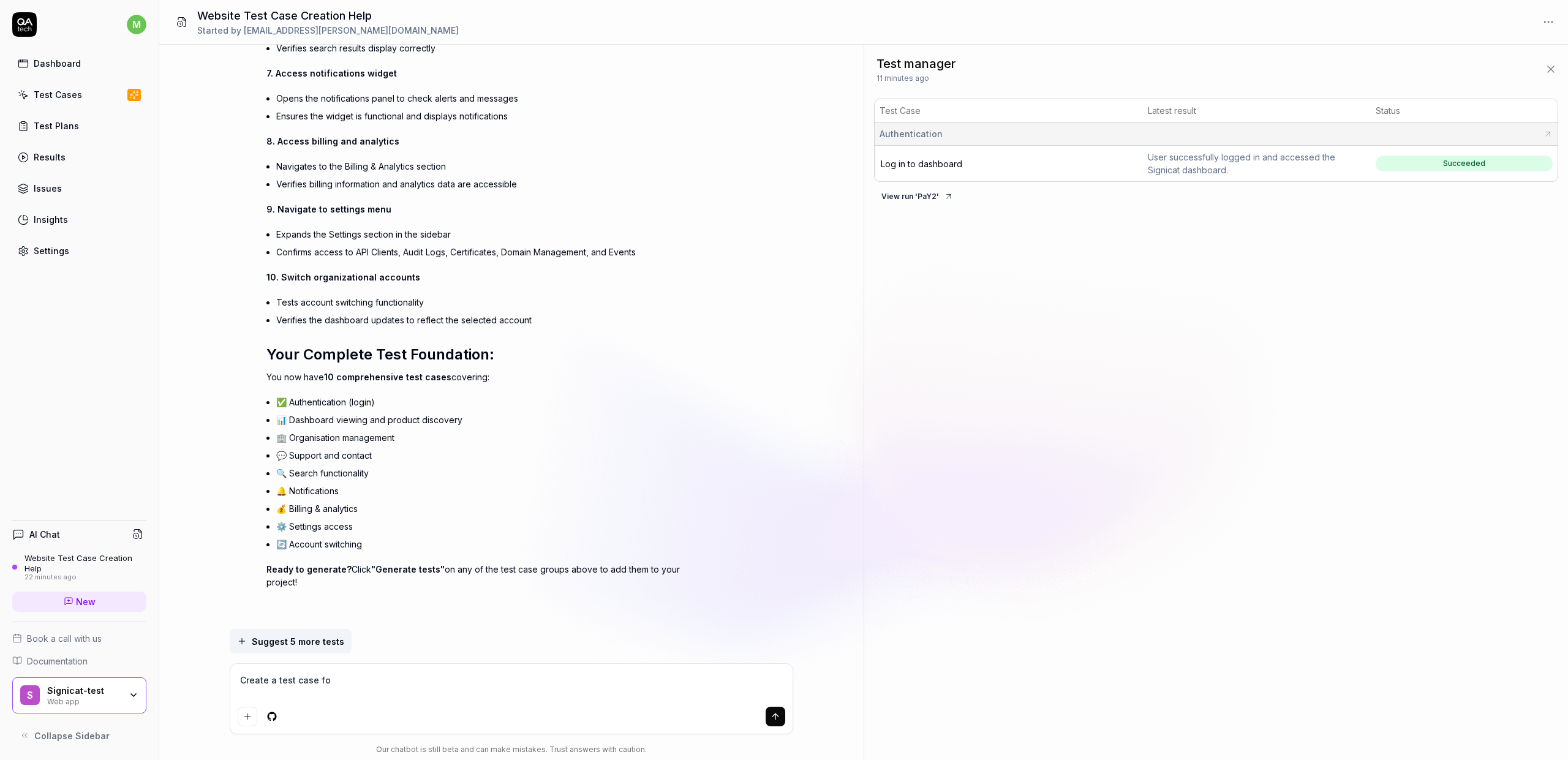
type textarea "*"
type textarea "Create a test case for"
type textarea "*"
type textarea "Create a test case for a"
type textarea "*"
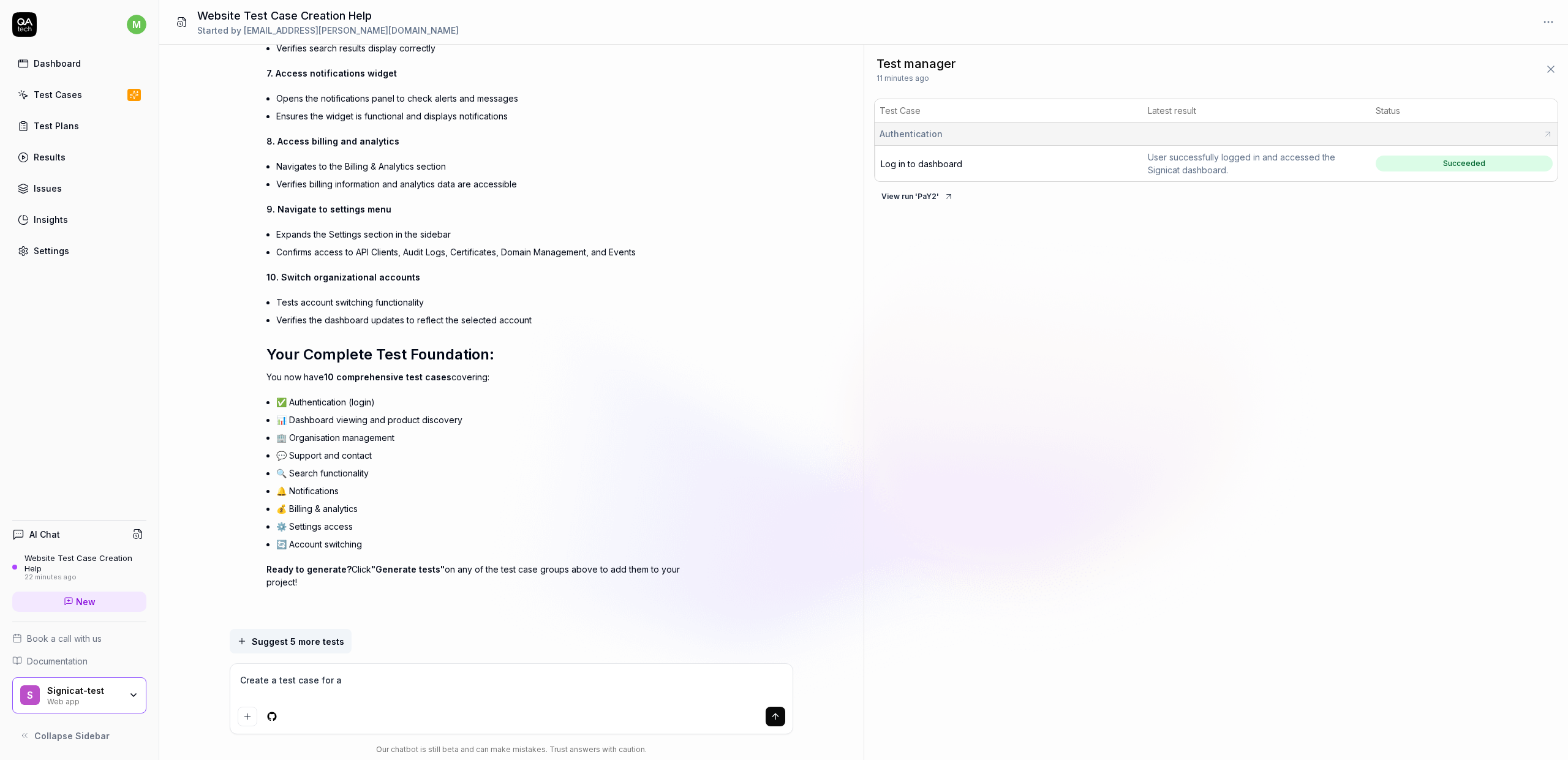
type textarea "Create a test case for ac"
type textarea "*"
type textarea "Create a test case for acc"
type textarea "*"
type textarea "Create a test case for acco"
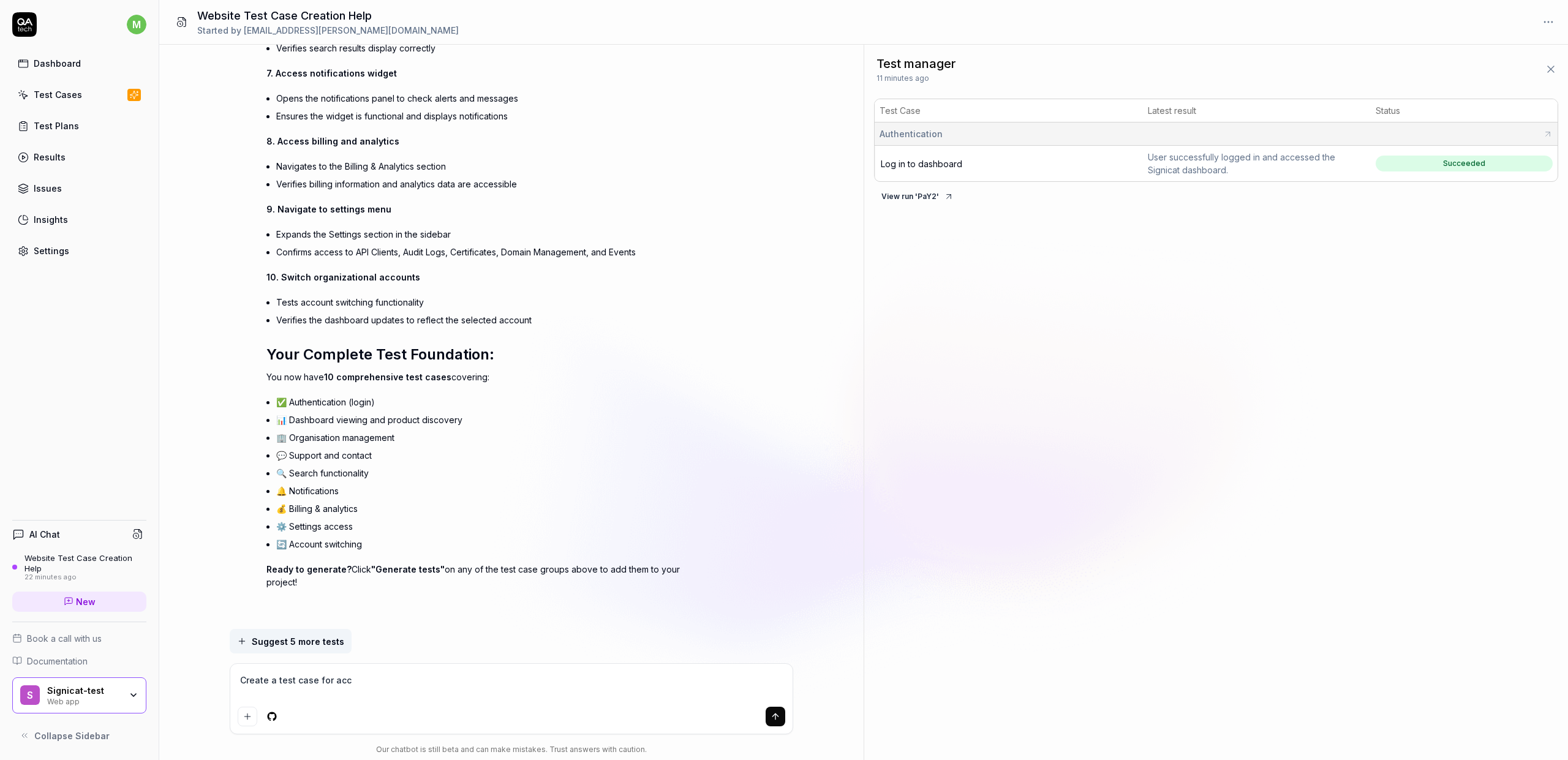
type textarea "*"
type textarea "Create a test case for accou"
type textarea "*"
type textarea "Create a test case for accoun"
type textarea "*"
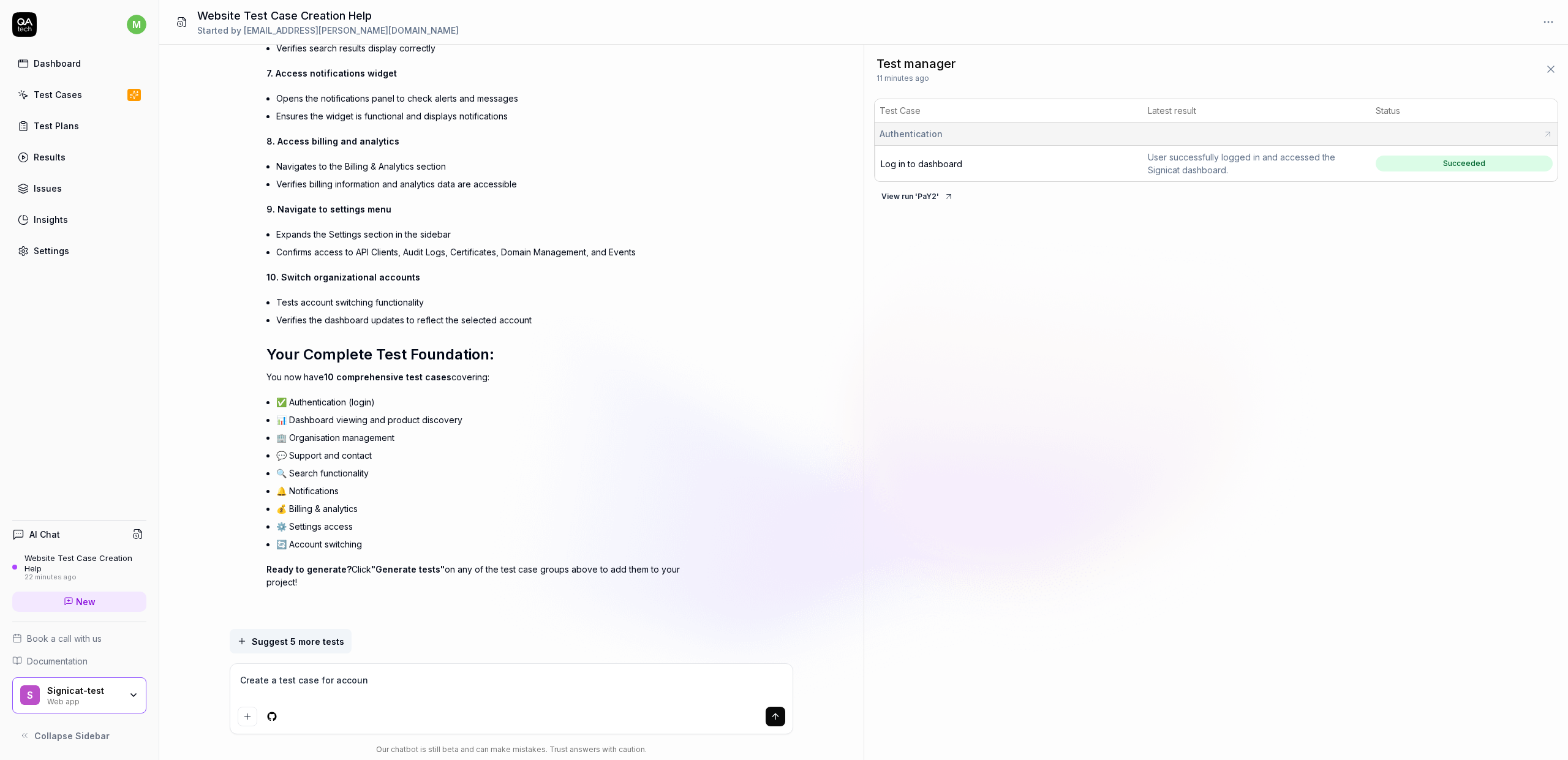
type textarea "Create a test case for account"
type textarea "*"
type textarea "Create a test case for account"
type textarea "*"
type textarea "Create a test case for account g"
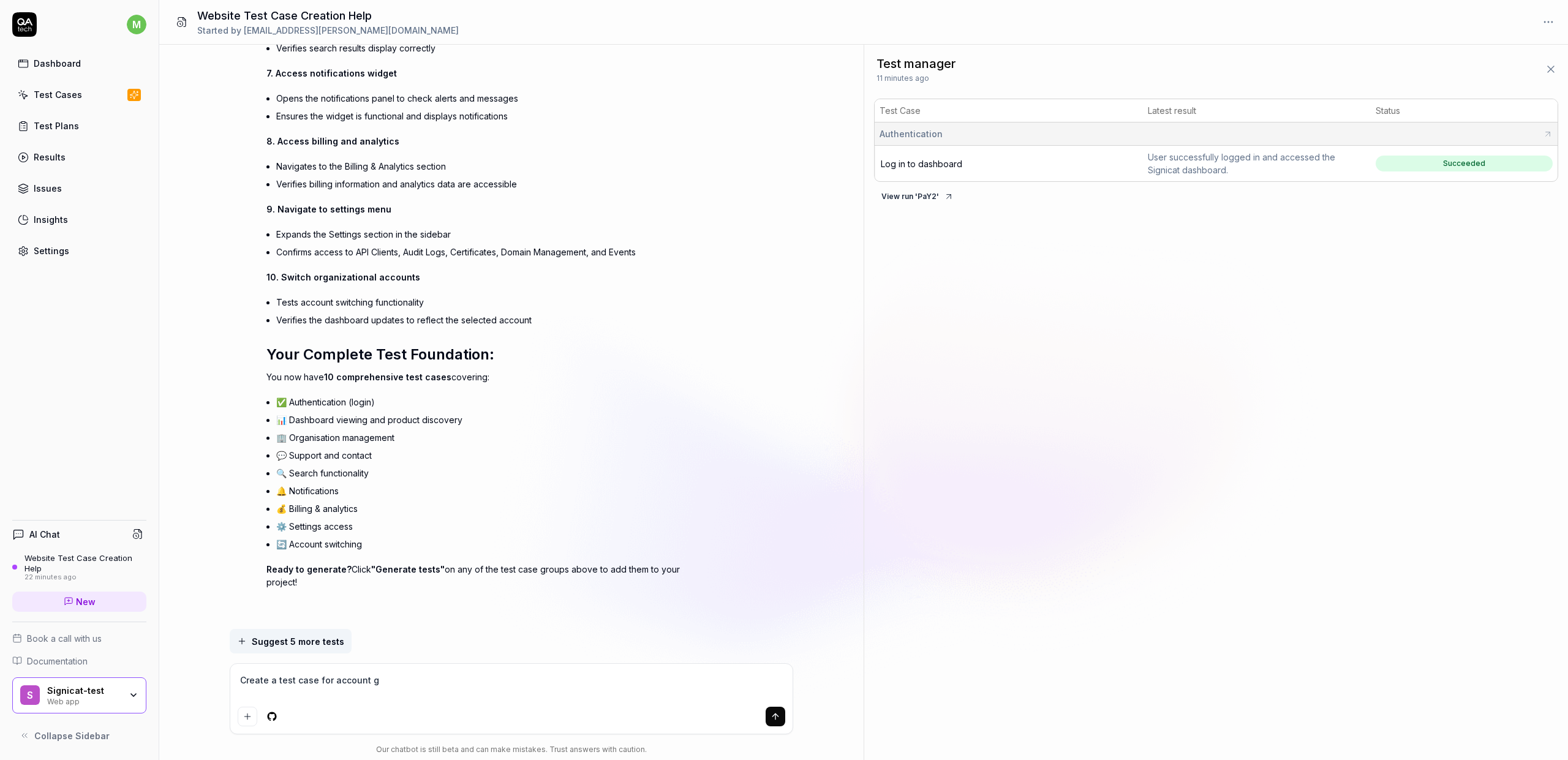
type textarea "*"
type textarea "Create a test case for account gr"
type textarea "*"
type textarea "Create a test case for account g"
type textarea "*"
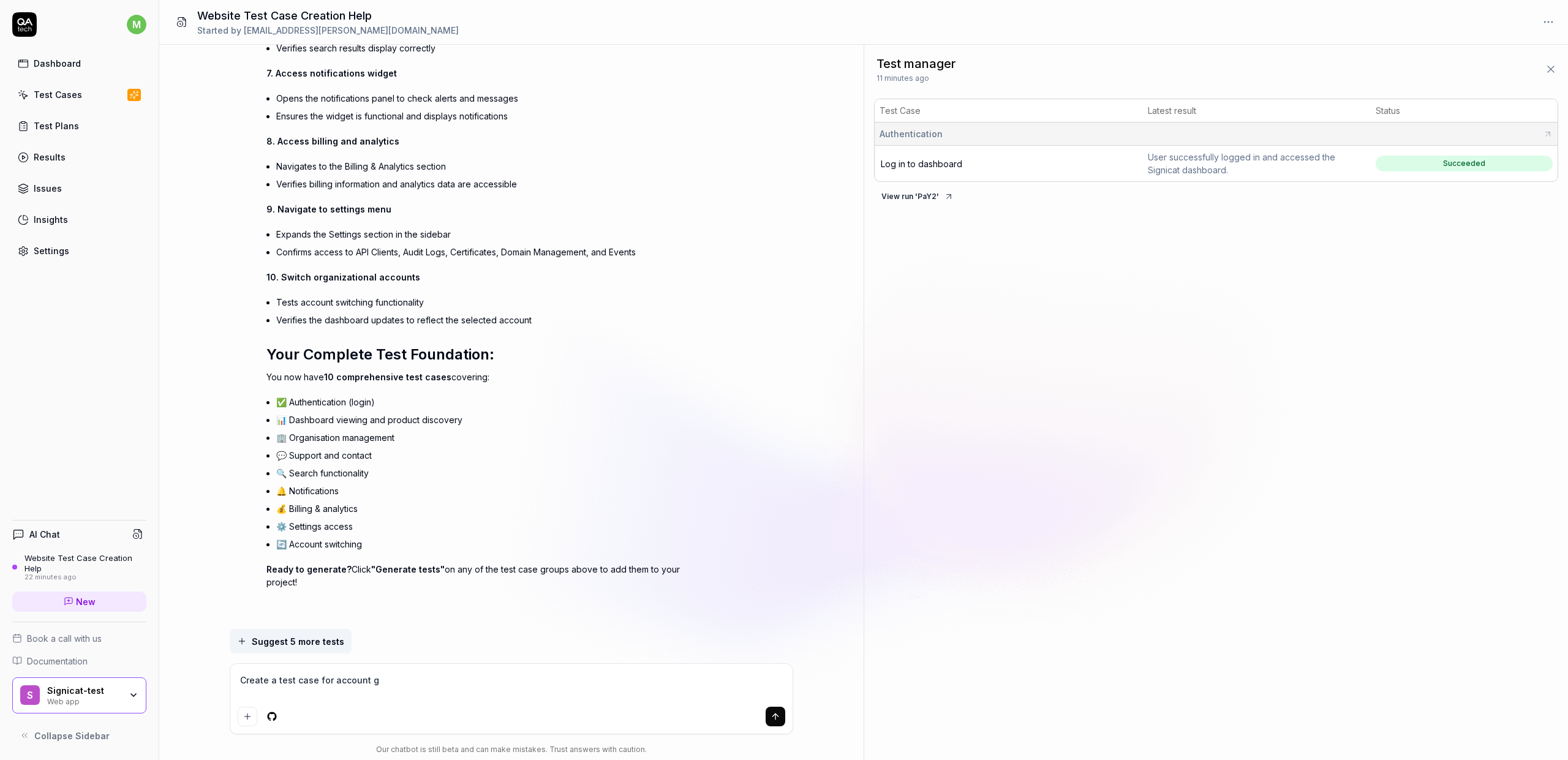
type textarea "Create a test case for account"
type textarea "*"
type textarea "Create a test case for account c"
type textarea "*"
type textarea "Create a test case for account cr"
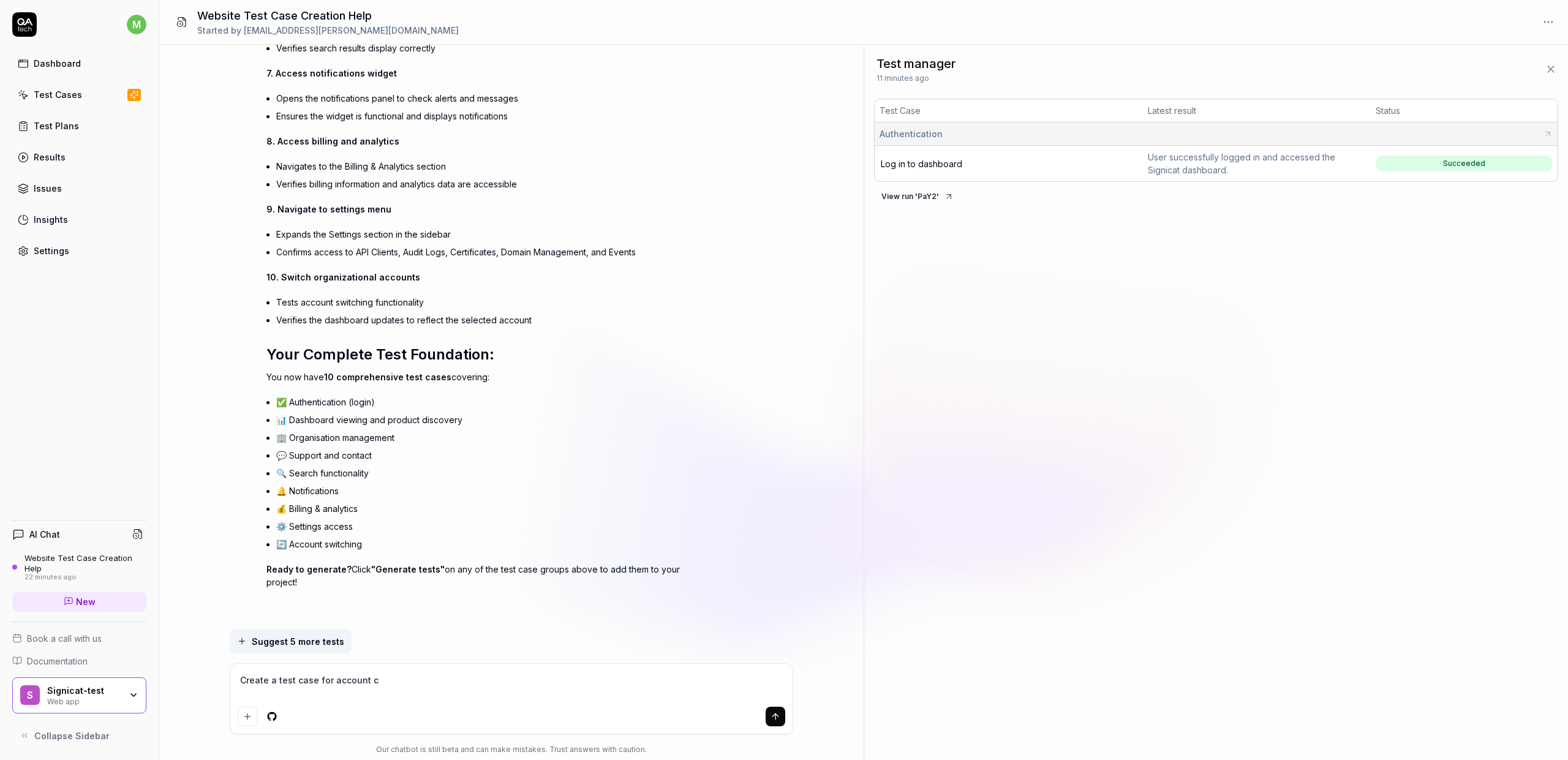
type textarea "*"
type textarea "Create a test case for account cre"
type textarea "*"
type textarea "Create a test case for account crea"
type textarea "*"
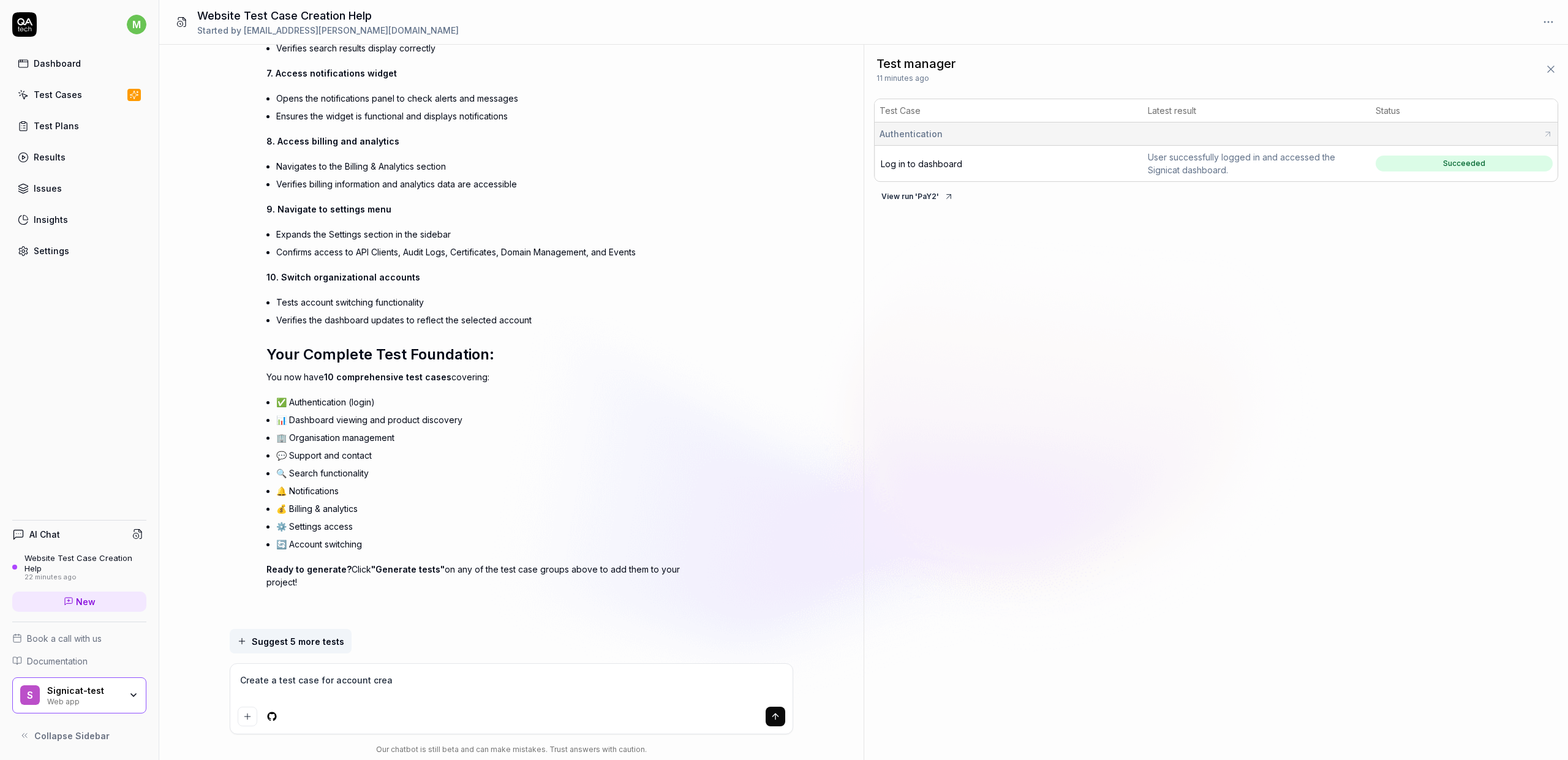
type textarea "Create a test case for account creat"
type textarea "*"
type textarea "Create a test case for account creati"
type textarea "*"
type textarea "Create a test case for account creatio"
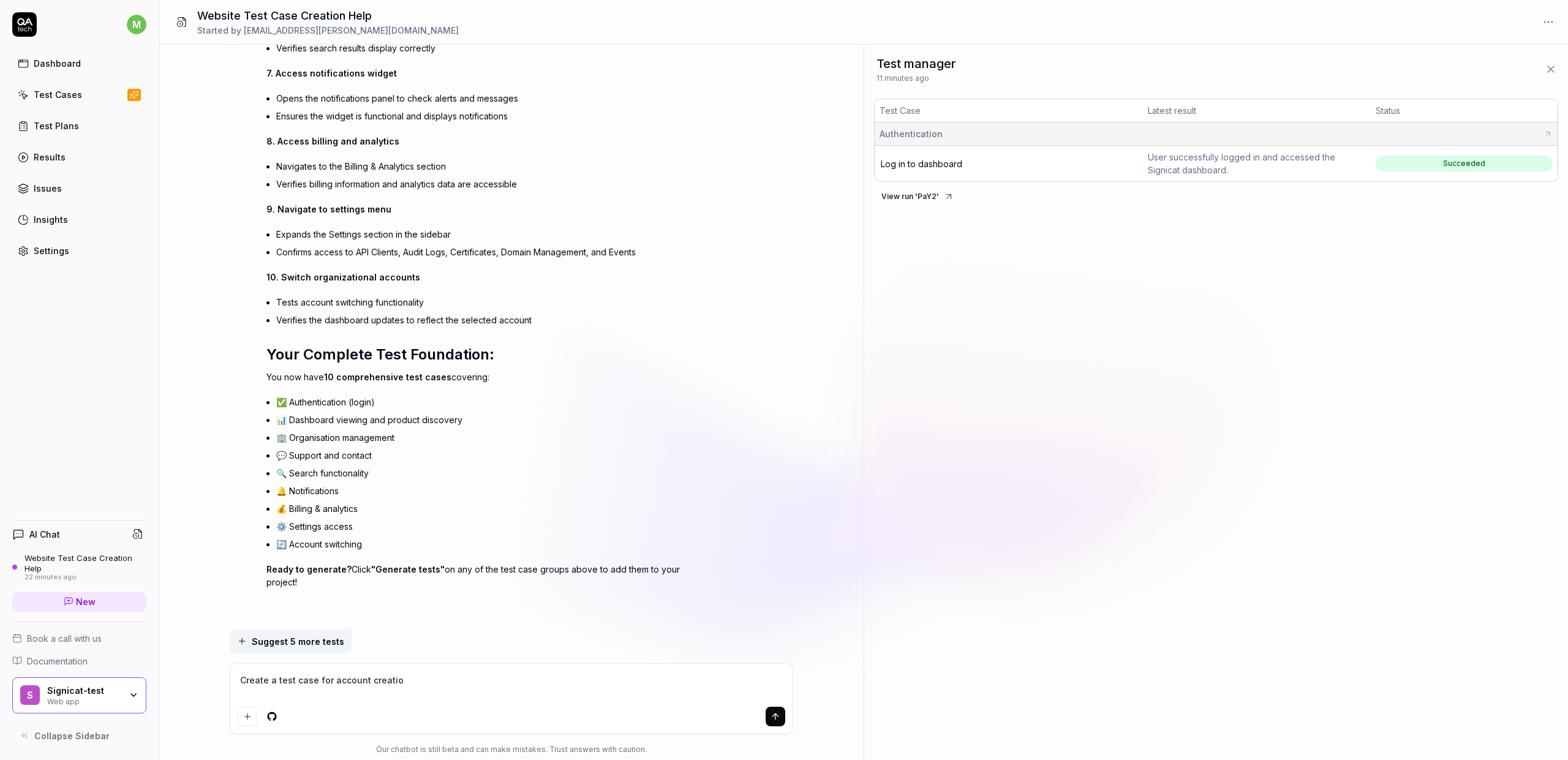
type textarea "*"
type textarea "Create a test case for account creation"
type textarea "*"
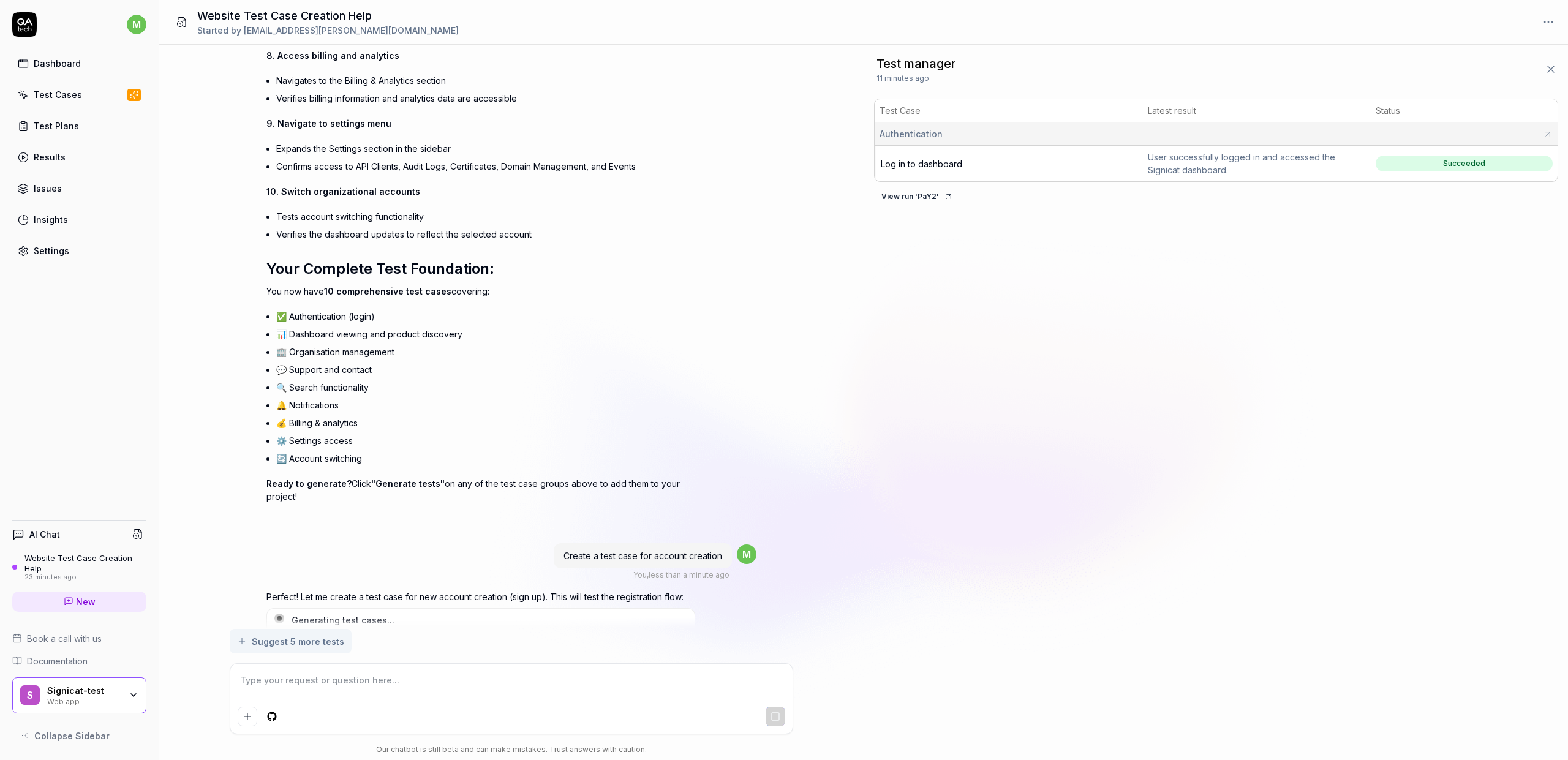
scroll to position [2806, 0]
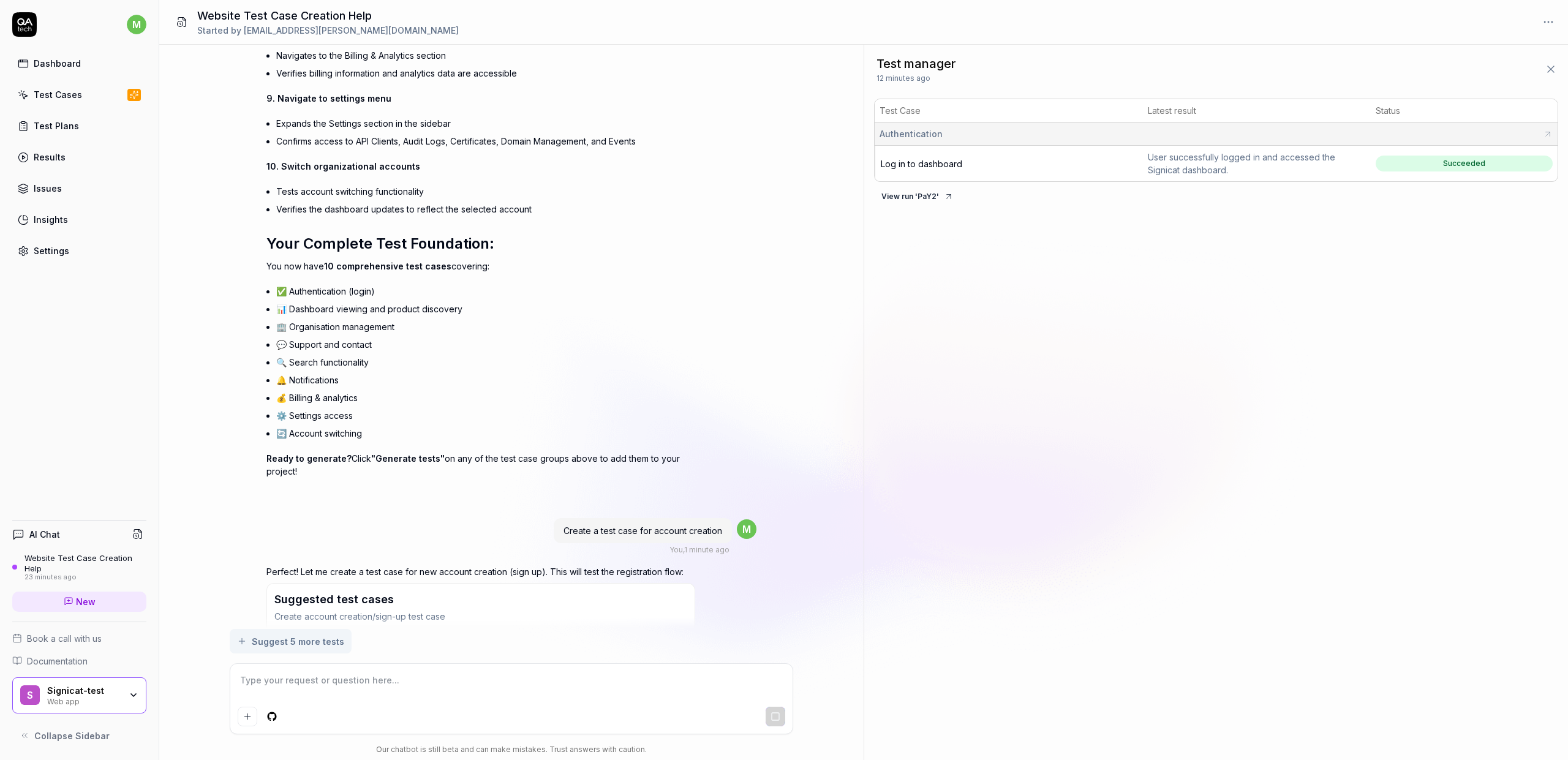
type textarea "*"
